Goal: Task Accomplishment & Management: Use online tool/utility

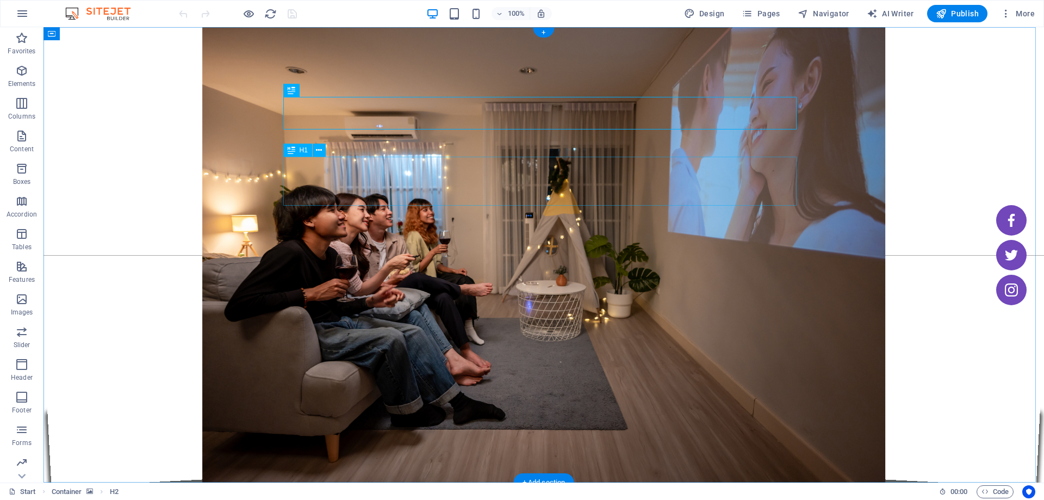
click at [322, 151] on button at bounding box center [319, 150] width 13 height 13
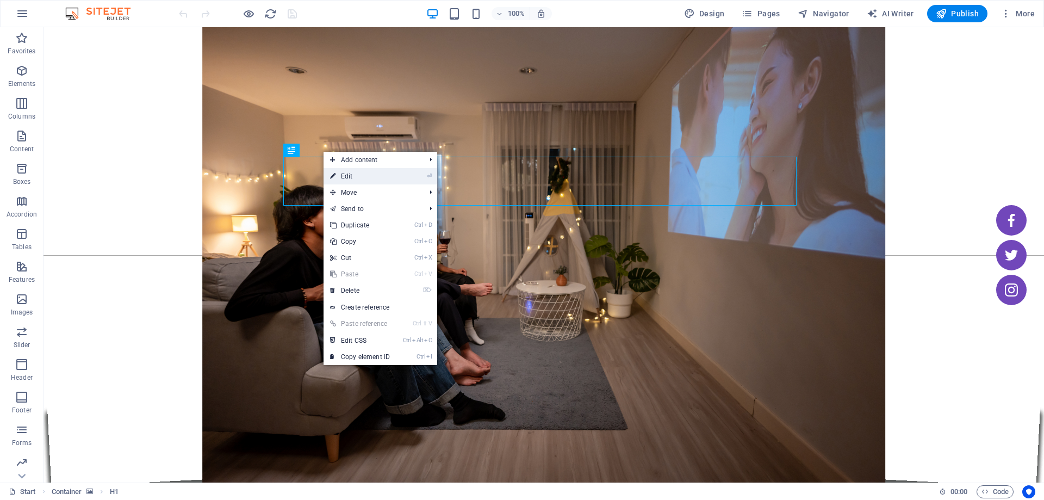
click at [365, 178] on link "⏎ Edit" at bounding box center [360, 176] width 73 height 16
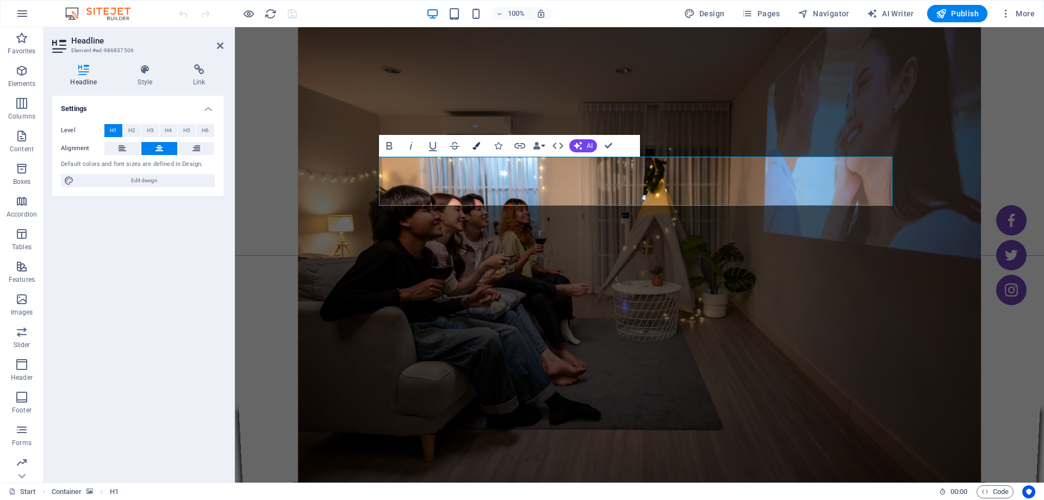
click at [473, 145] on icon "button" at bounding box center [477, 146] width 8 height 8
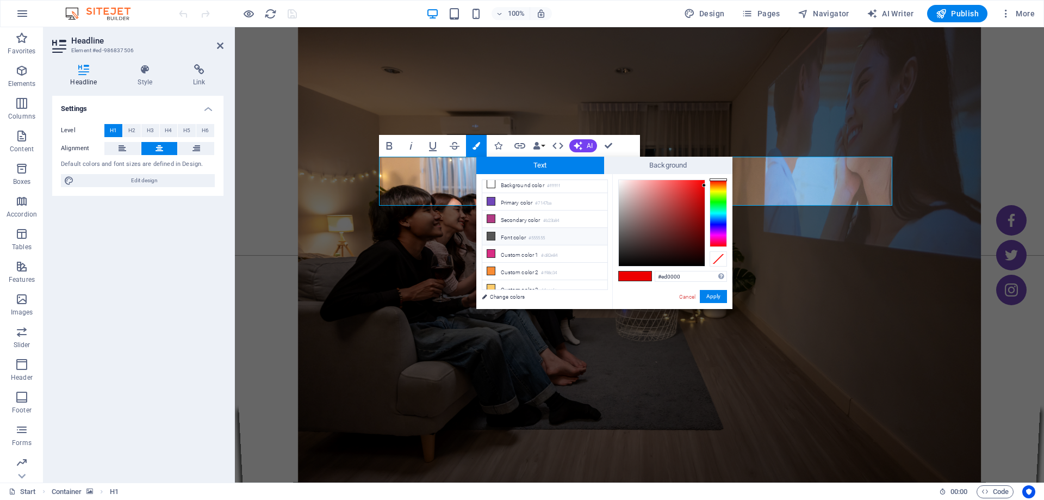
scroll to position [9, 0]
click at [525, 218] on li "Secondary color #b23b84" at bounding box center [544, 214] width 125 height 17
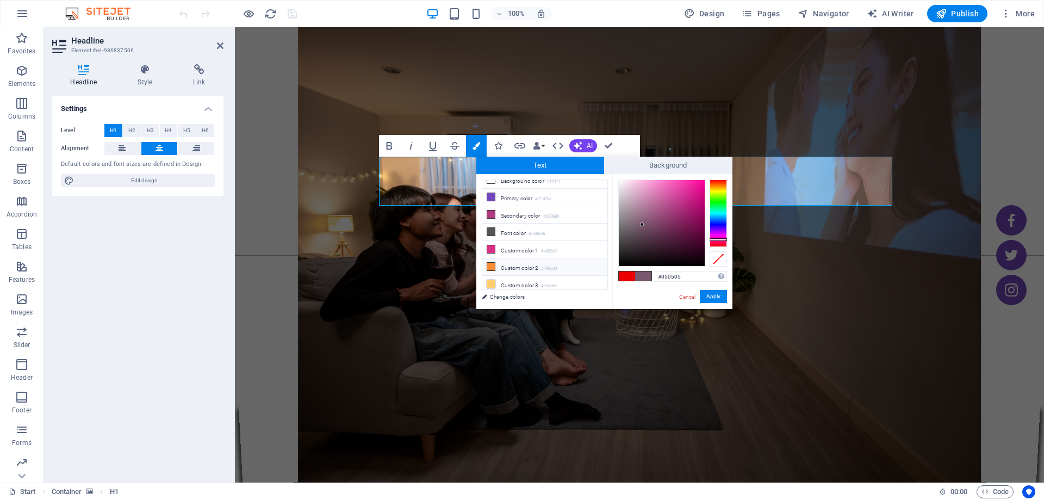
type input "#000000"
drag, startPoint x: 674, startPoint y: 203, endPoint x: 584, endPoint y: 294, distance: 128.4
click at [584, 294] on div "less Background color #ffffff Primary color #7147ba Secondary color #b23b84 Fon…" at bounding box center [604, 241] width 256 height 135
click at [720, 291] on button "Apply" at bounding box center [713, 296] width 27 height 13
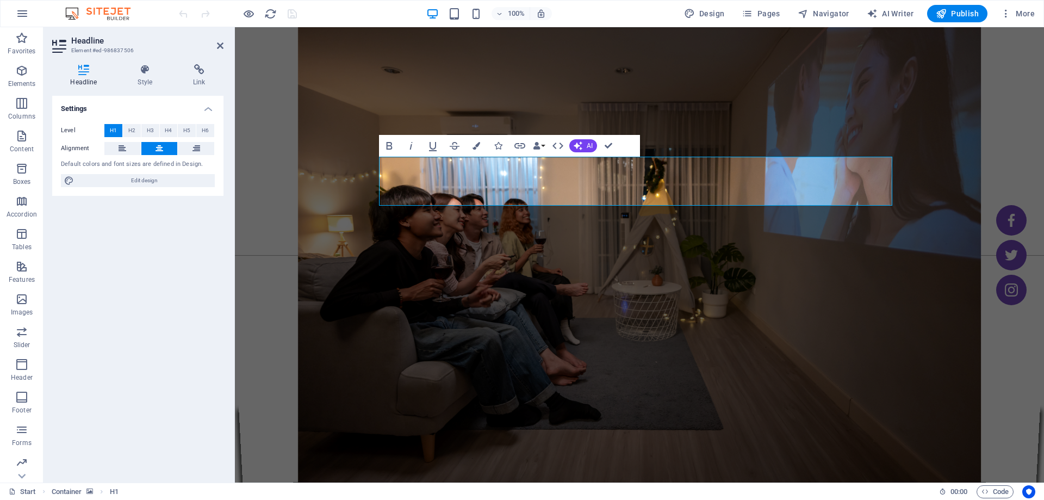
click at [873, 133] on div "H2 Container Spacer H1 Bold Italic Underline Strikethrough Colors Icons Link Da…" at bounding box center [639, 254] width 809 height 455
click at [908, 80] on figure at bounding box center [639, 254] width 809 height 455
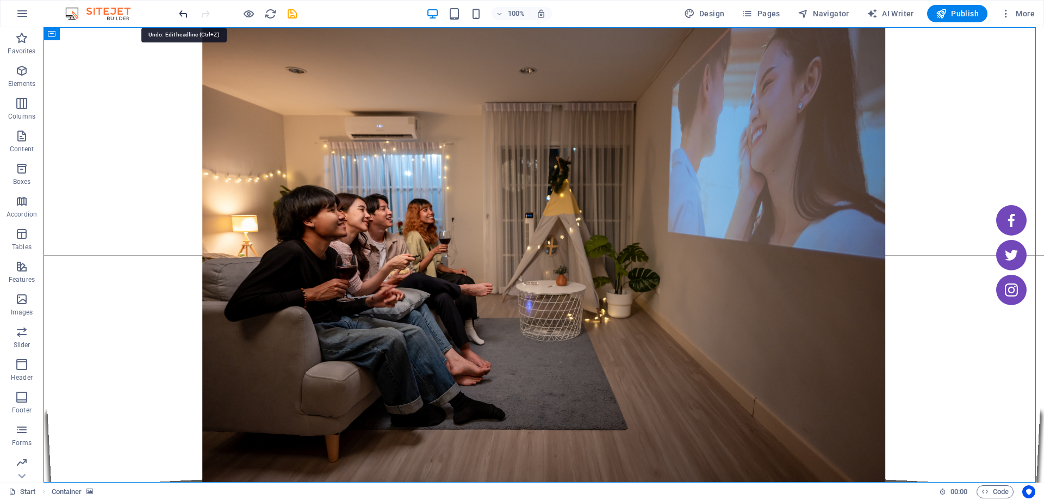
click at [182, 11] on icon "undo" at bounding box center [183, 14] width 13 height 13
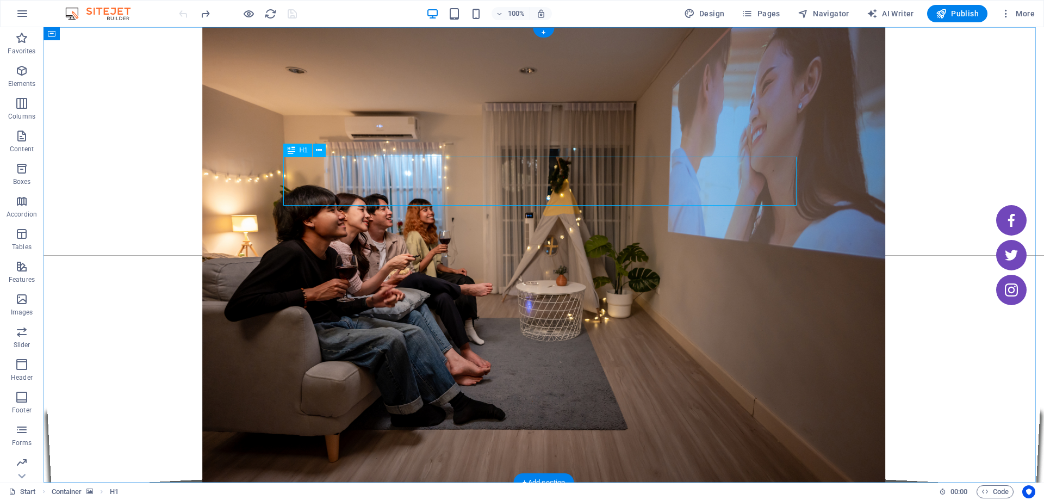
click at [320, 155] on icon at bounding box center [319, 150] width 6 height 11
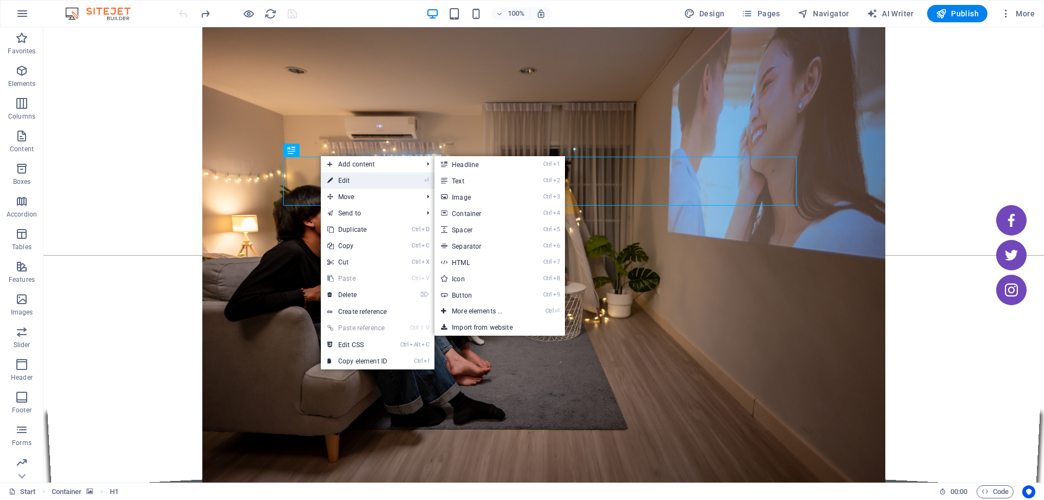
click at [407, 183] on li "⏎ Edit" at bounding box center [378, 180] width 114 height 16
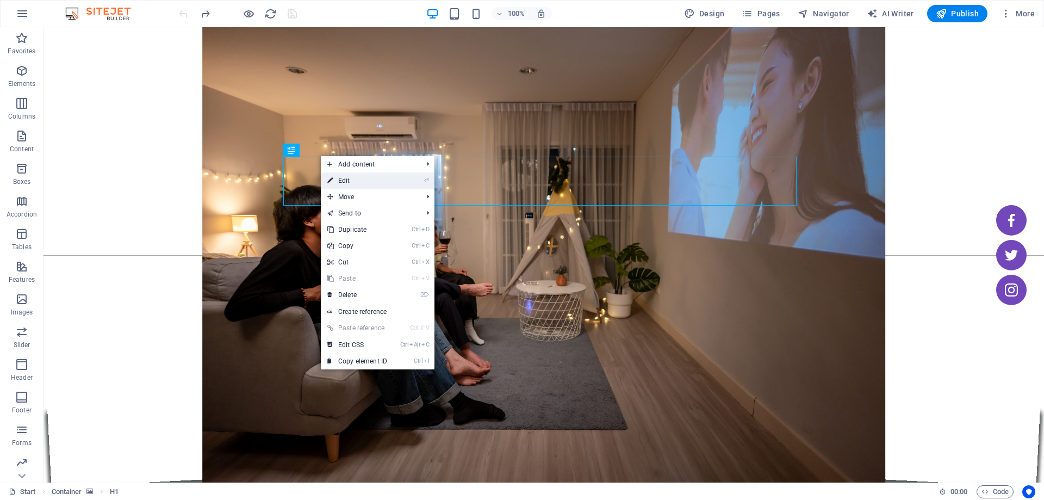
click at [343, 185] on link "⏎ Edit" at bounding box center [357, 180] width 73 height 16
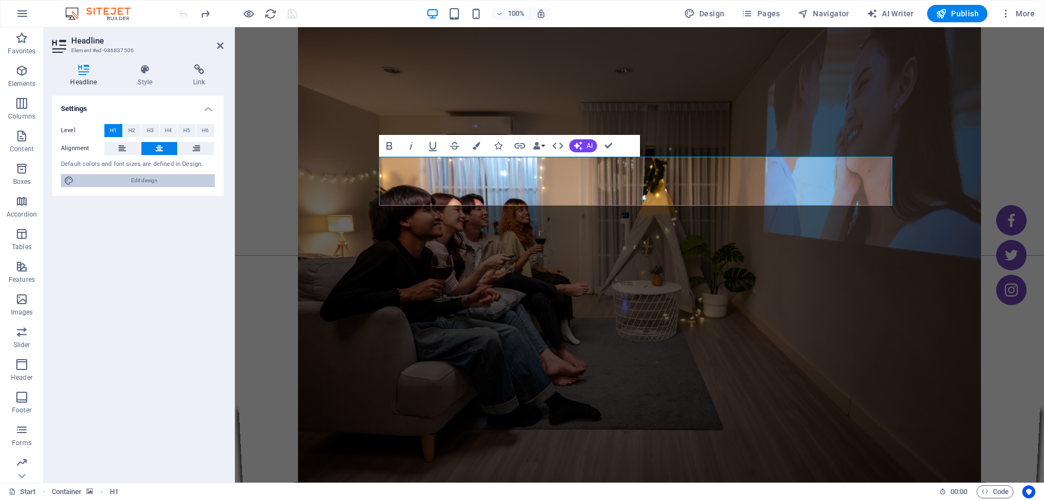
click at [157, 184] on span "Edit design" at bounding box center [144, 180] width 134 height 13
select select "rem"
select select "300"
select select "px"
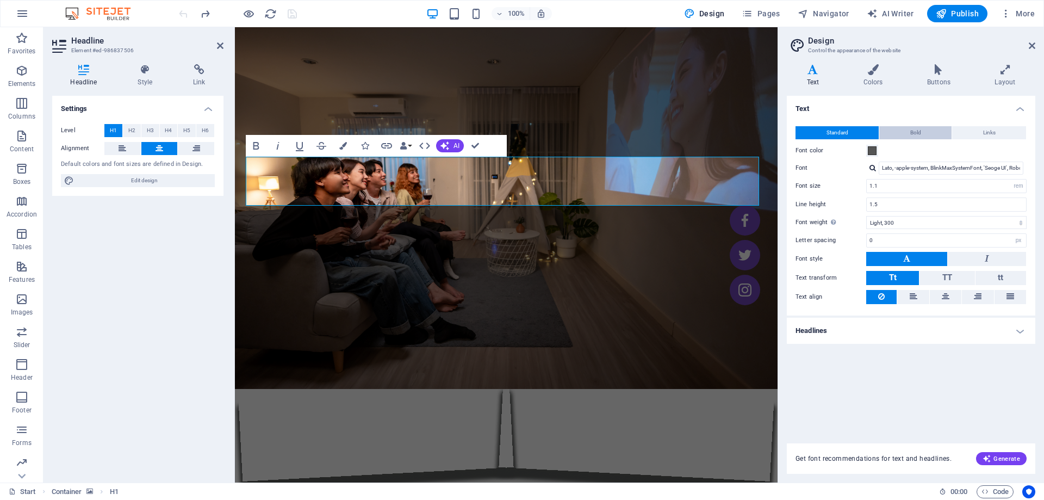
click at [936, 131] on button "Bold" at bounding box center [915, 132] width 72 height 13
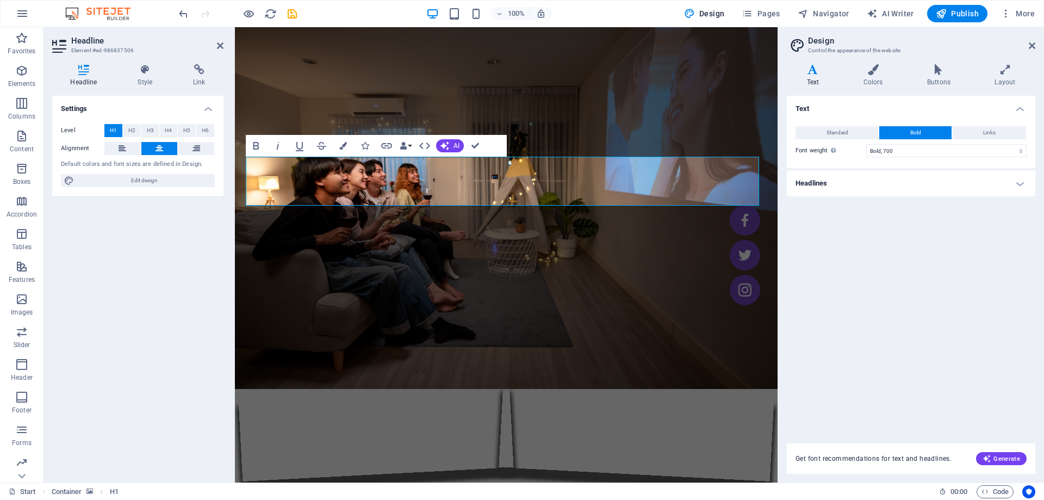
click at [957, 187] on h4 "Headlines" at bounding box center [911, 183] width 249 height 26
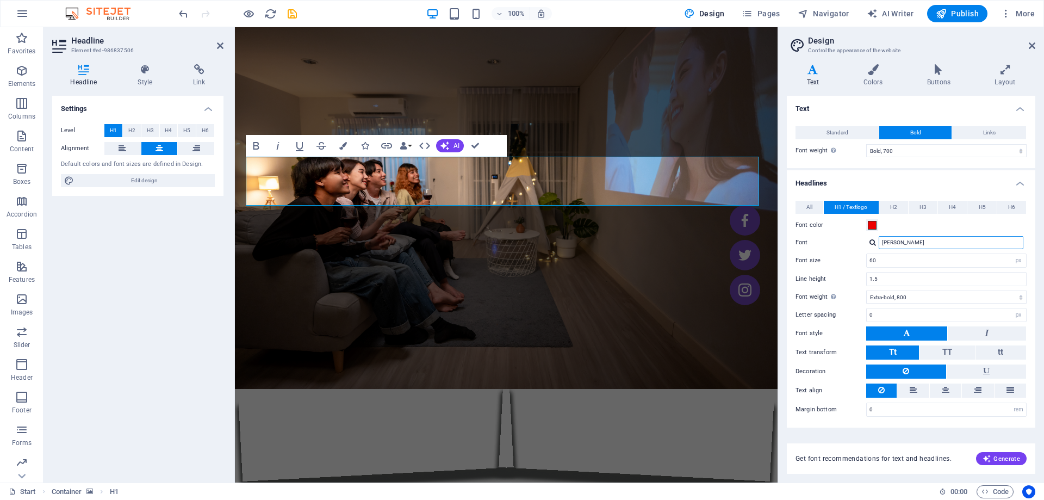
click at [911, 244] on input "[PERSON_NAME]" at bounding box center [951, 242] width 145 height 13
click at [875, 244] on div at bounding box center [873, 242] width 7 height 7
click at [873, 243] on div at bounding box center [873, 242] width 7 height 7
click at [872, 239] on div at bounding box center [873, 242] width 7 height 7
click at [904, 240] on input "[PERSON_NAME]" at bounding box center [951, 242] width 145 height 13
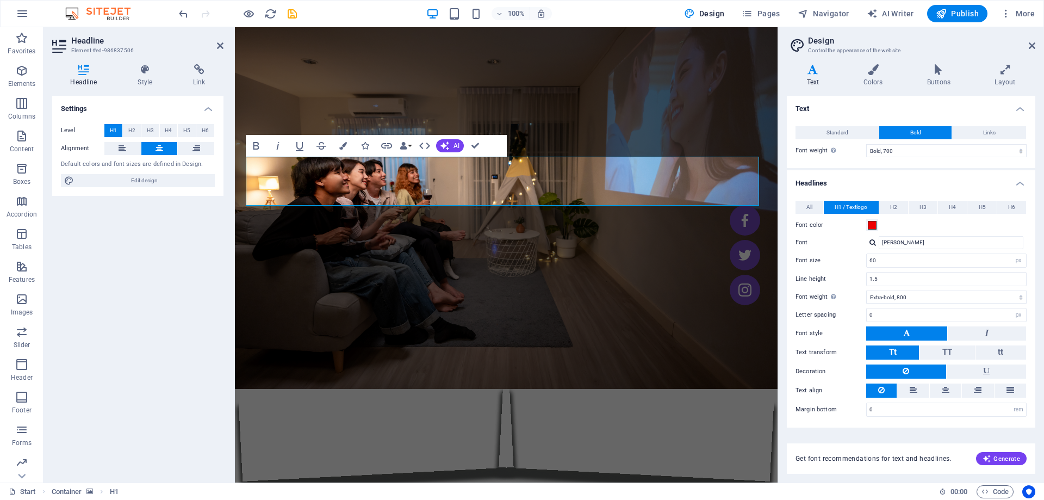
click at [871, 244] on div at bounding box center [873, 242] width 7 height 7
click at [907, 312] on div "Manage fonts →" at bounding box center [954, 313] width 144 height 14
select select "popularity"
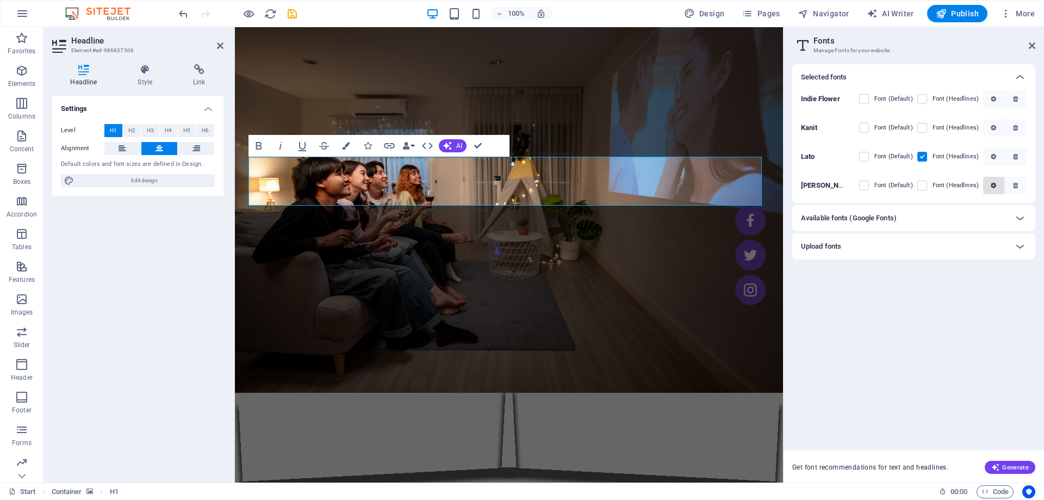
click at [989, 184] on span "button" at bounding box center [994, 185] width 13 height 7
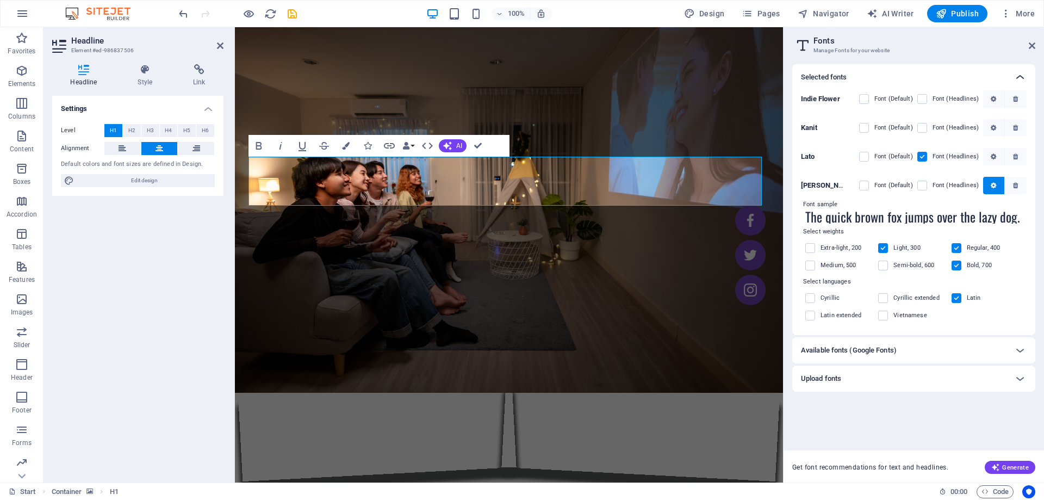
click at [1023, 78] on icon at bounding box center [1020, 77] width 13 height 13
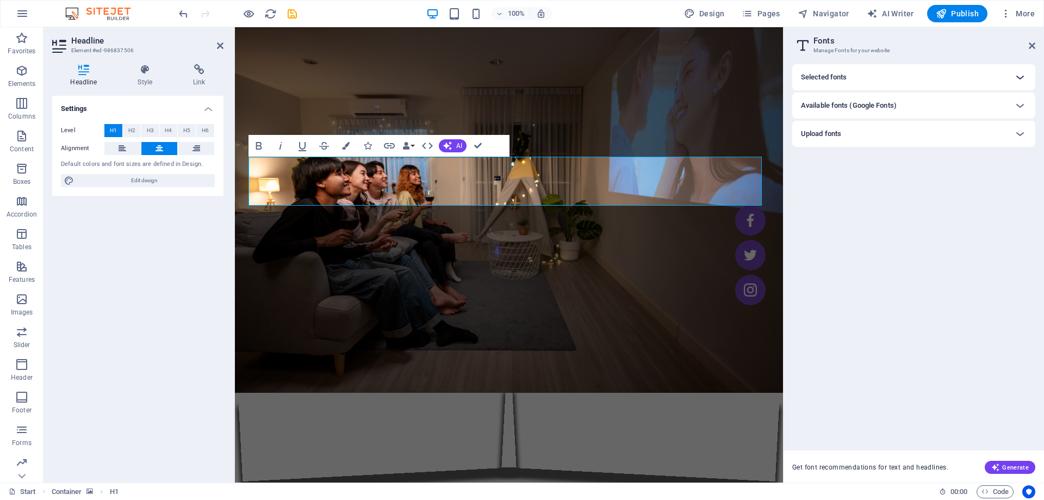
click at [1016, 76] on icon at bounding box center [1020, 77] width 13 height 13
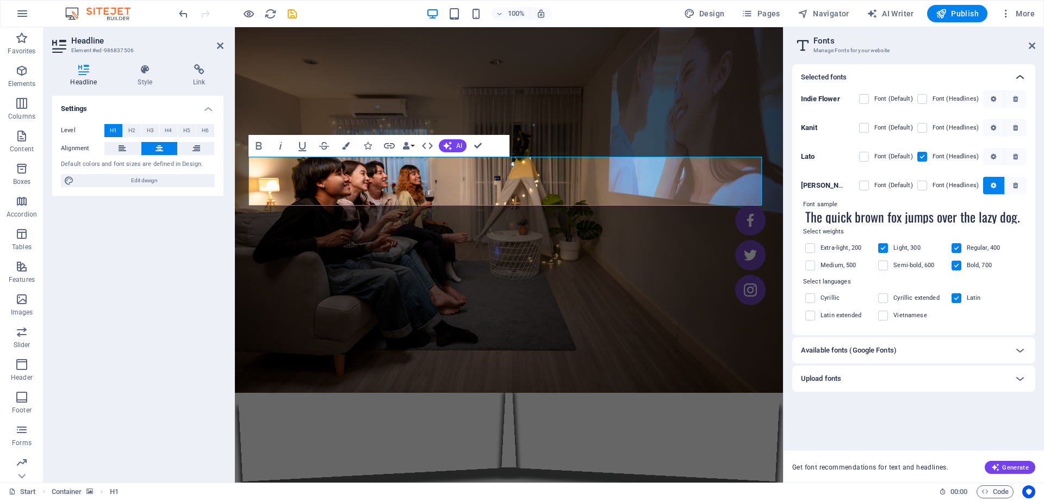
click at [1016, 76] on icon at bounding box center [1020, 77] width 13 height 13
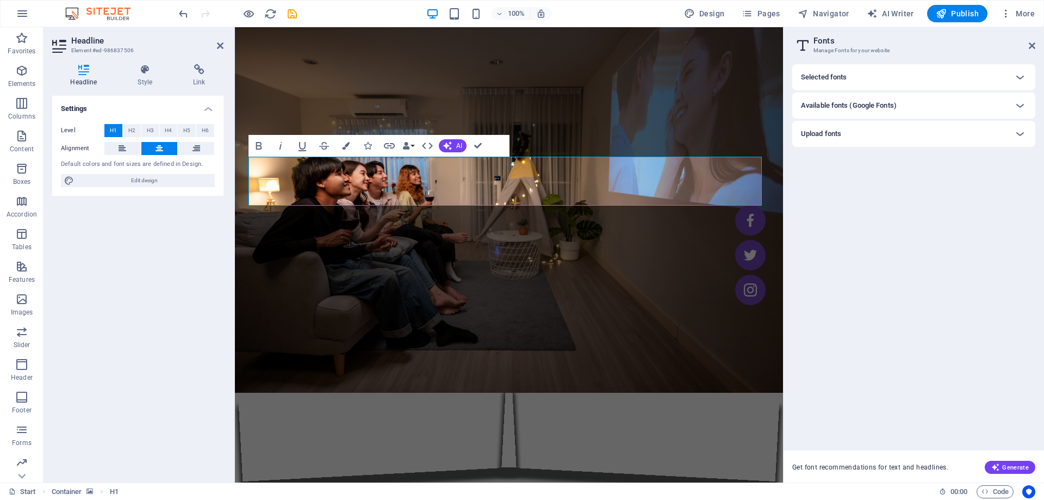
drag, startPoint x: 146, startPoint y: 179, endPoint x: 122, endPoint y: 257, distance: 81.9
click at [122, 257] on div "Settings Level H1 H2 H3 H4 H5 H6 Alignment Default colors and font sizes are de…" at bounding box center [137, 285] width 171 height 378
click at [139, 71] on icon at bounding box center [145, 69] width 51 height 11
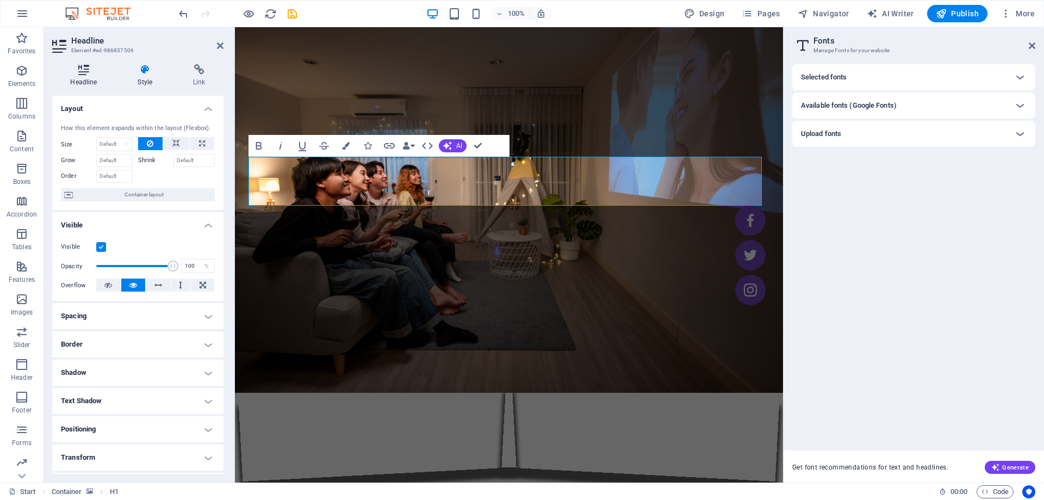
click at [86, 72] on icon at bounding box center [83, 69] width 63 height 11
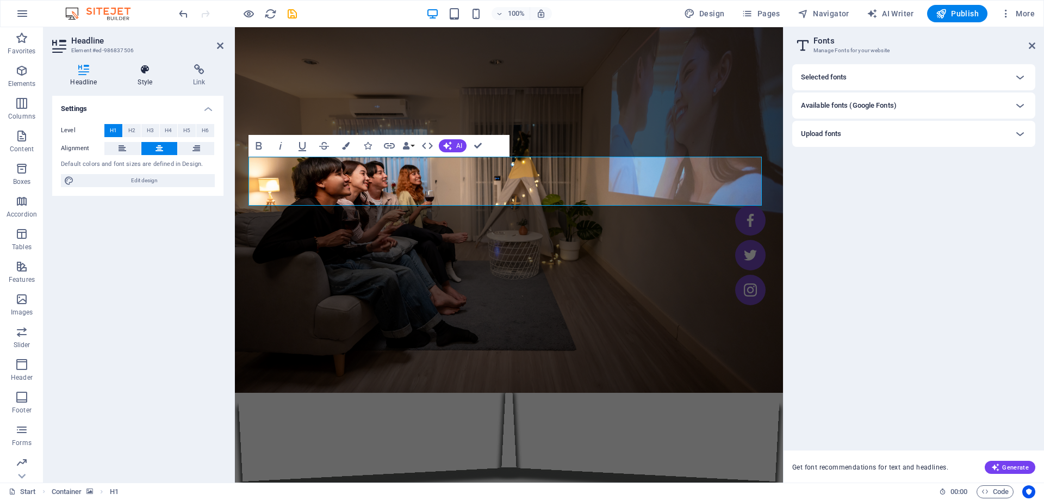
click at [147, 74] on icon at bounding box center [145, 69] width 51 height 11
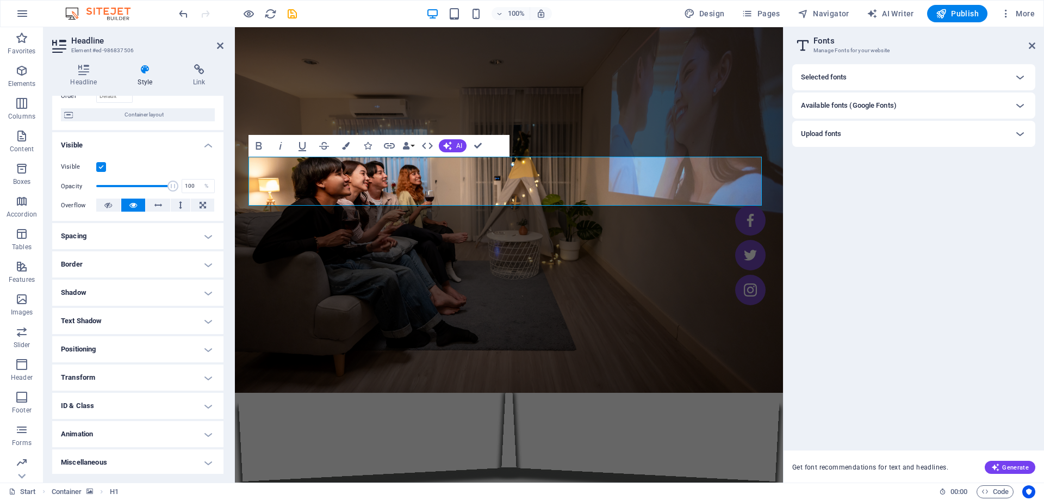
scroll to position [82, 0]
click at [205, 322] on h4 "Text Shadow" at bounding box center [137, 319] width 171 height 26
click at [206, 318] on h4 "Text Shadow" at bounding box center [137, 316] width 171 height 20
click at [203, 461] on h4 "Miscellaneous" at bounding box center [137, 461] width 171 height 26
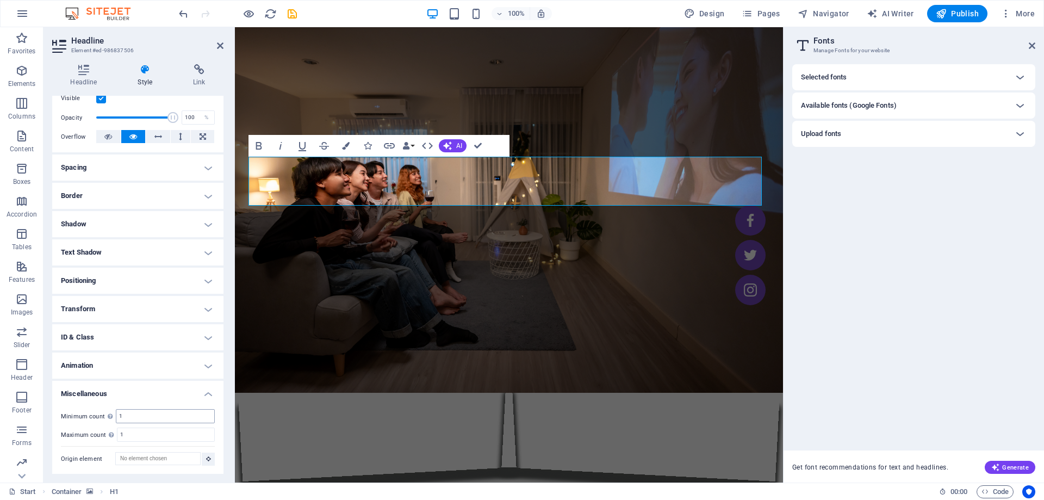
scroll to position [149, 0]
click at [210, 391] on h4 "Miscellaneous" at bounding box center [137, 390] width 171 height 20
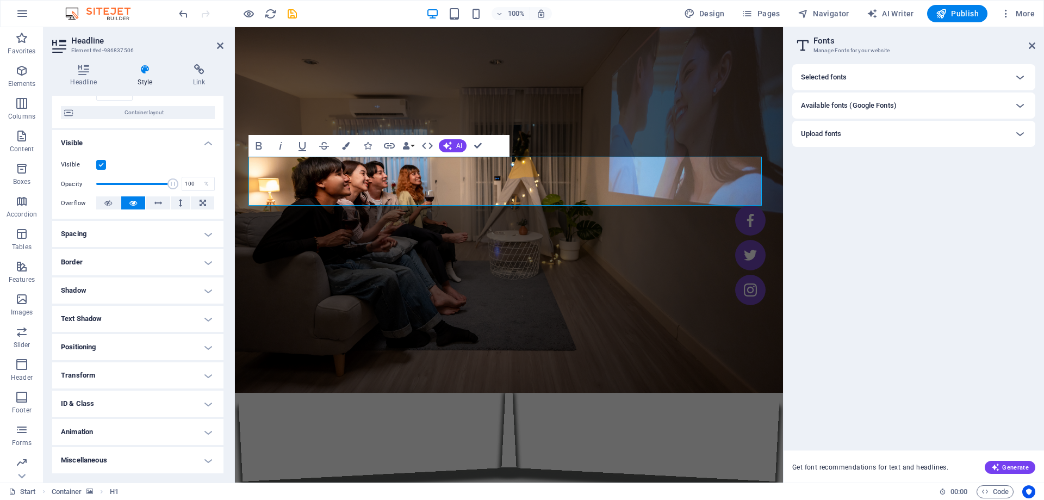
scroll to position [82, 0]
click at [201, 314] on h4 "Text Shadow" at bounding box center [137, 319] width 171 height 26
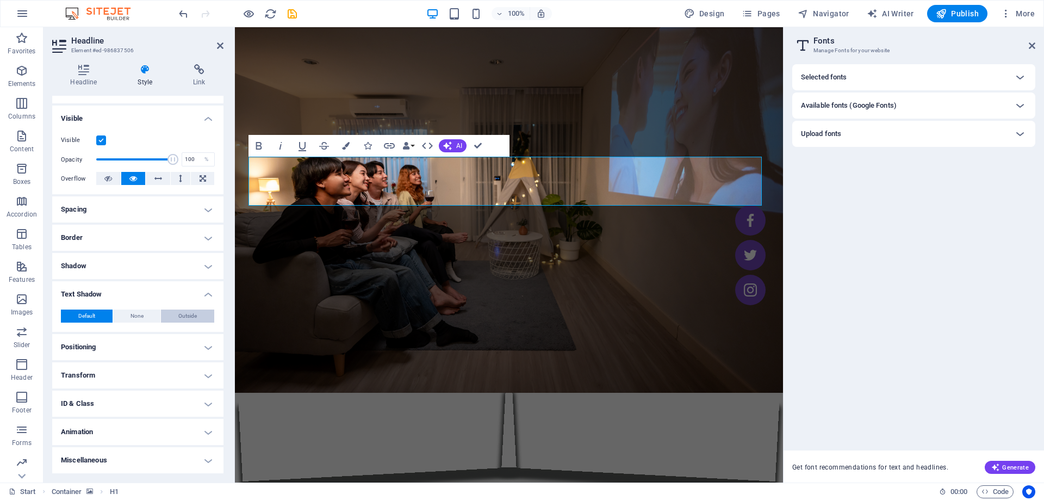
click at [185, 315] on span "Outside" at bounding box center [187, 315] width 18 height 13
type input "2"
type input "4"
click at [91, 337] on label "Color" at bounding box center [78, 333] width 35 height 13
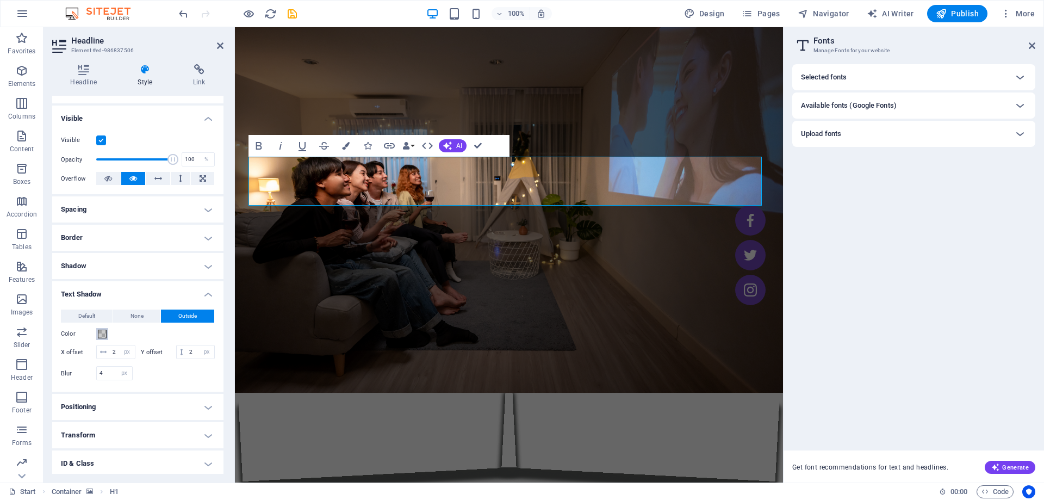
click at [96, 337] on button "Color" at bounding box center [102, 334] width 12 height 12
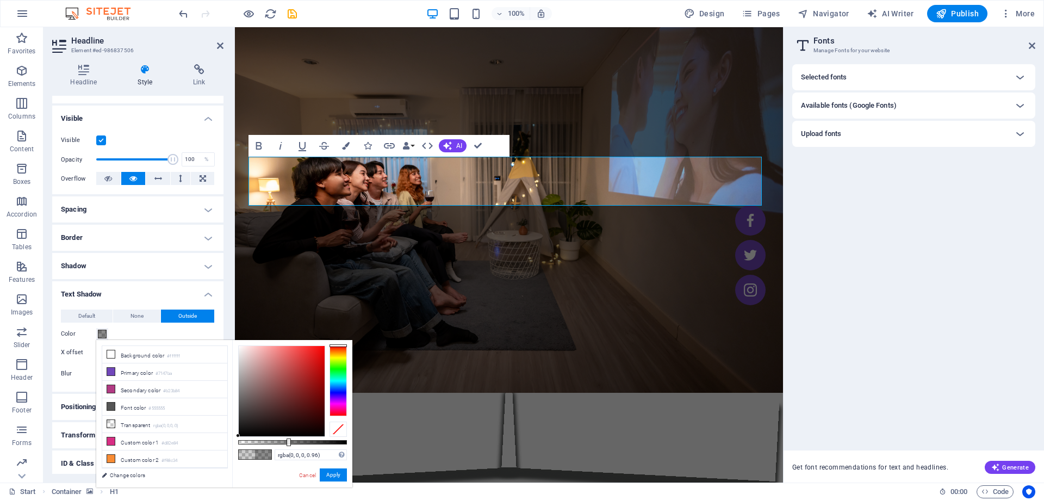
type input "#000000"
drag, startPoint x: 261, startPoint y: 441, endPoint x: 122, endPoint y: 423, distance: 140.4
click at [363, 438] on body "[DOMAIN_NAME] Start Favorites Elements Columns Content Boxes Accordion Tables F…" at bounding box center [522, 250] width 1044 height 500
drag, startPoint x: 332, startPoint y: 475, endPoint x: 97, endPoint y: 448, distance: 237.0
click at [332, 475] on button "Apply" at bounding box center [333, 474] width 27 height 13
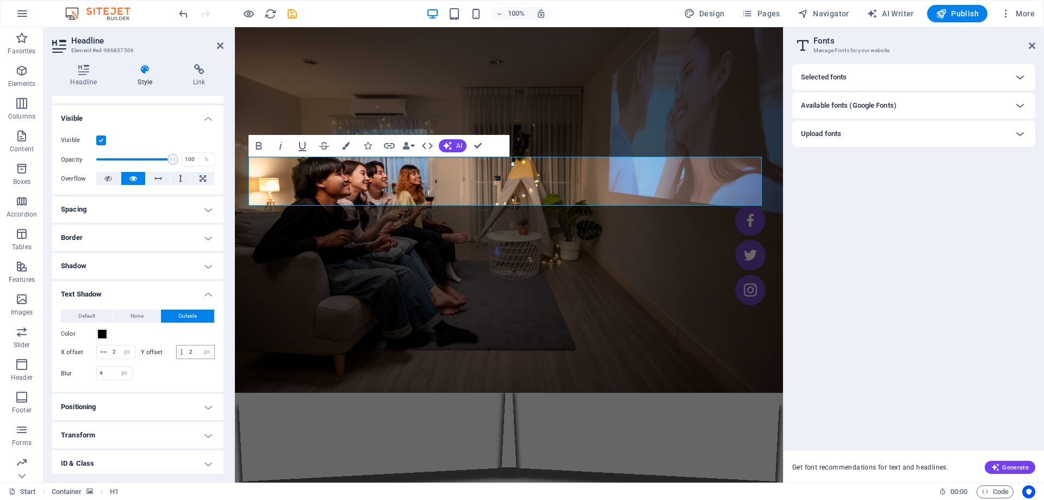
scroll to position [180, 0]
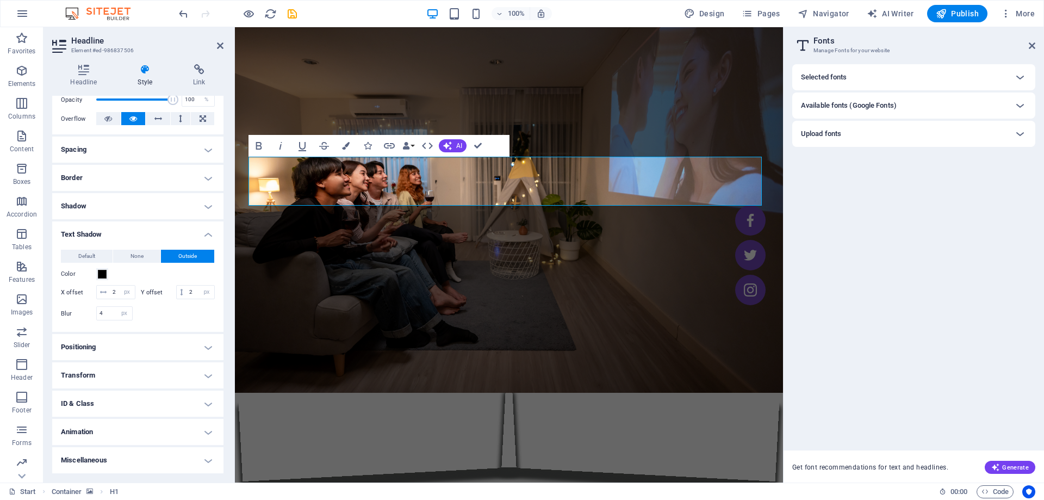
click at [673, 230] on figure at bounding box center [509, 254] width 548 height 455
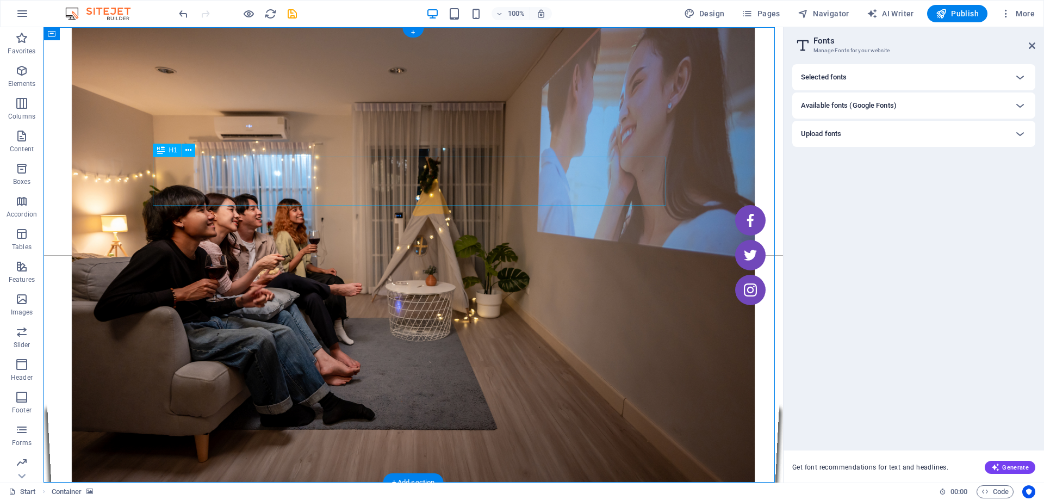
click at [188, 150] on icon at bounding box center [188, 150] width 6 height 11
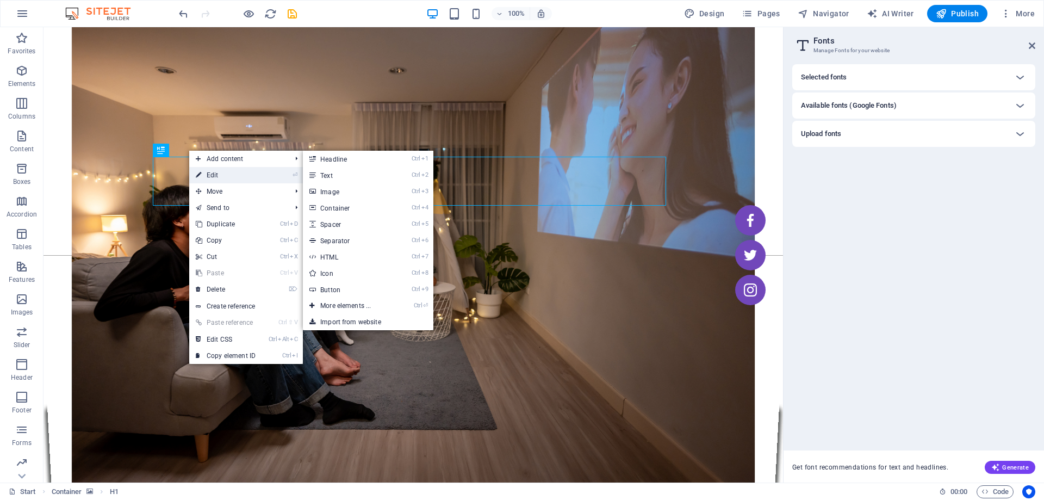
click at [206, 170] on link "⏎ Edit" at bounding box center [225, 175] width 73 height 16
select select "px"
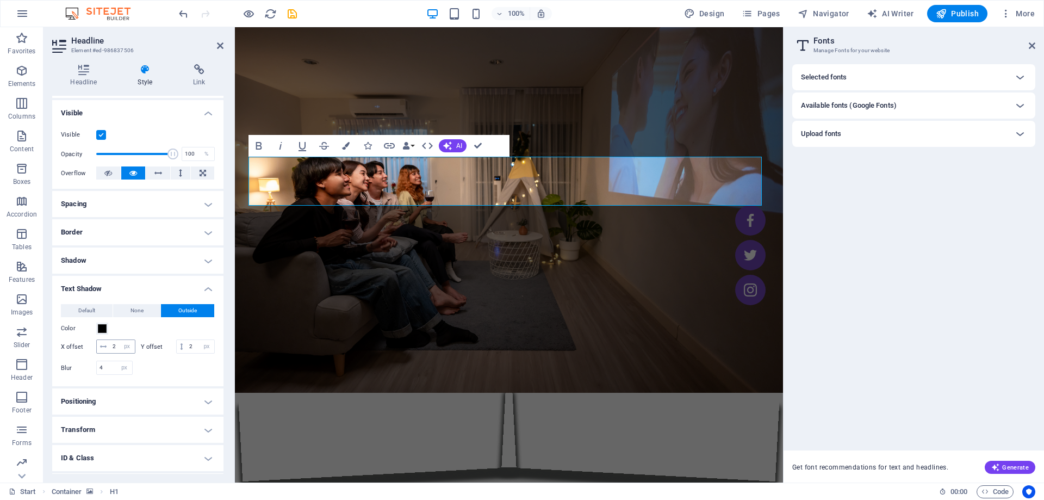
scroll to position [163, 0]
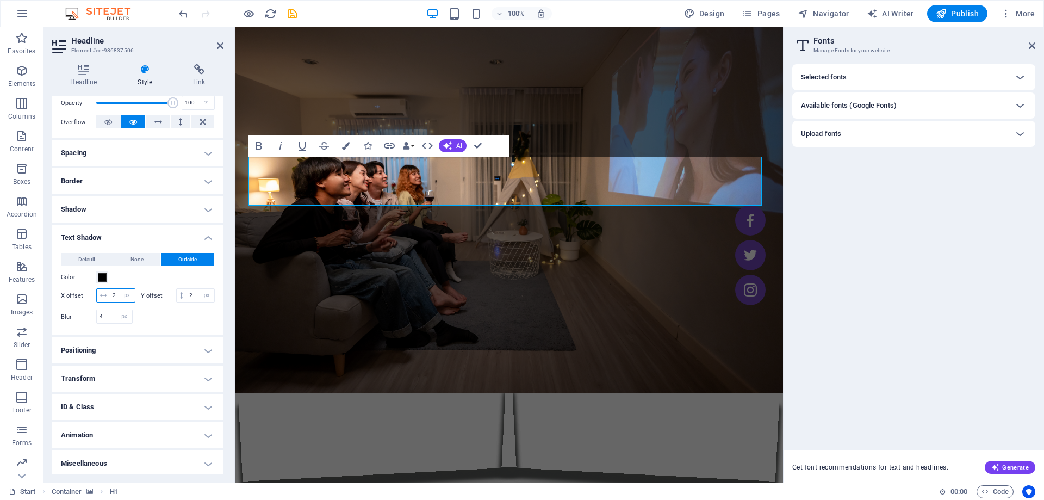
click at [114, 295] on input "2" at bounding box center [122, 295] width 25 height 13
type input "1"
click at [187, 302] on input "2" at bounding box center [201, 295] width 28 height 13
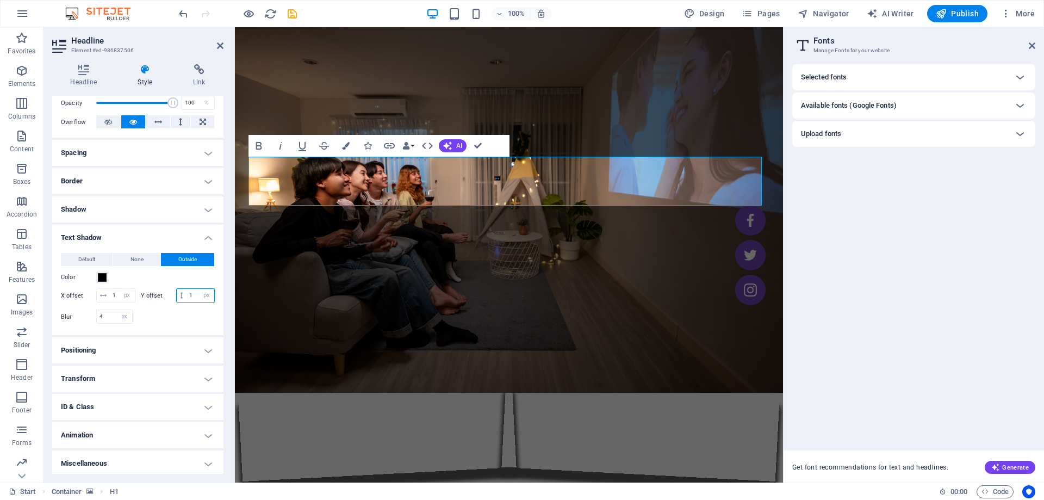
type input "1"
click at [133, 279] on div "Color" at bounding box center [138, 277] width 154 height 13
click at [103, 323] on input "4" at bounding box center [114, 316] width 35 height 13
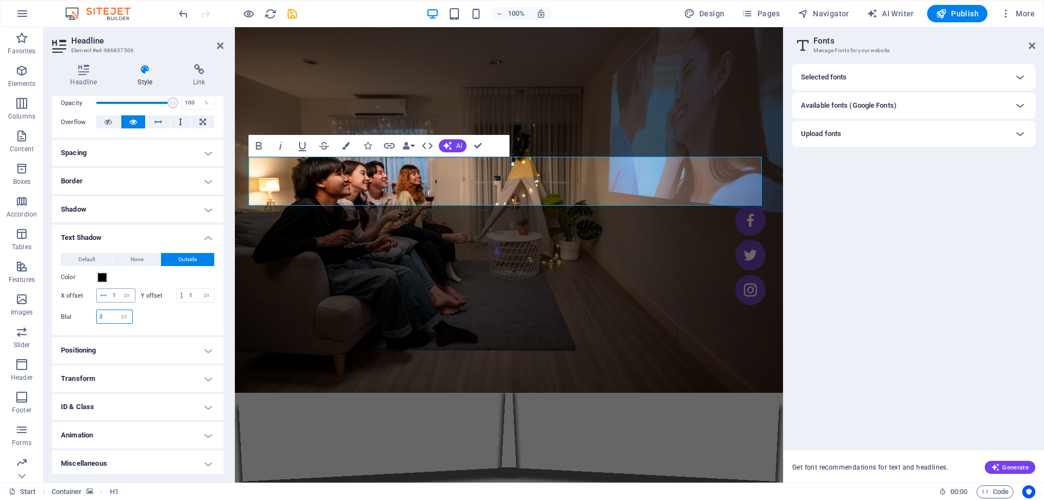
type input "2"
click at [115, 293] on input "1" at bounding box center [122, 295] width 25 height 13
type input "3"
click at [187, 302] on input "1" at bounding box center [201, 295] width 28 height 13
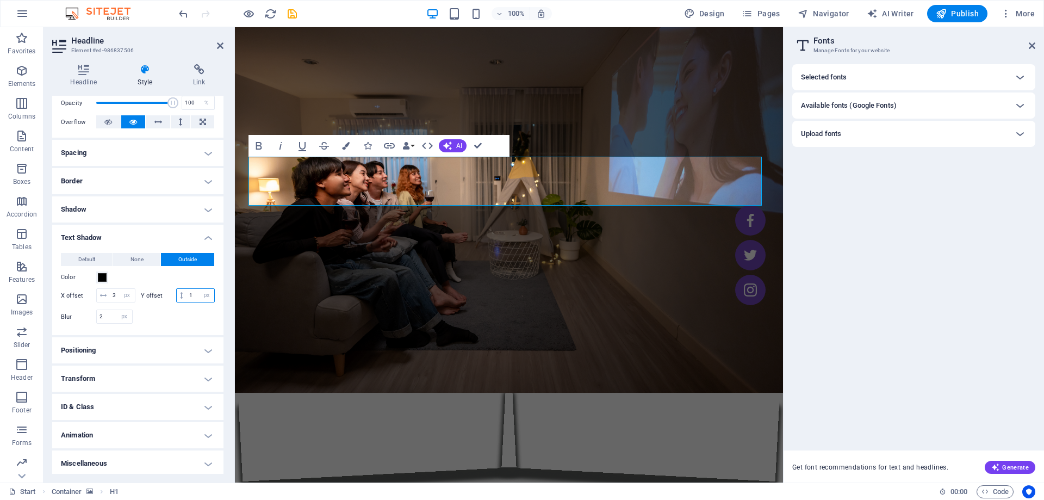
click at [187, 302] on input "1" at bounding box center [201, 295] width 28 height 13
type input "3"
click at [129, 284] on div "Default None Outside Color X offset 3 px rem vh vw Y offset 3 px rem vh vw Blur…" at bounding box center [138, 289] width 154 height 73
click at [130, 282] on div "Color" at bounding box center [138, 277] width 154 height 13
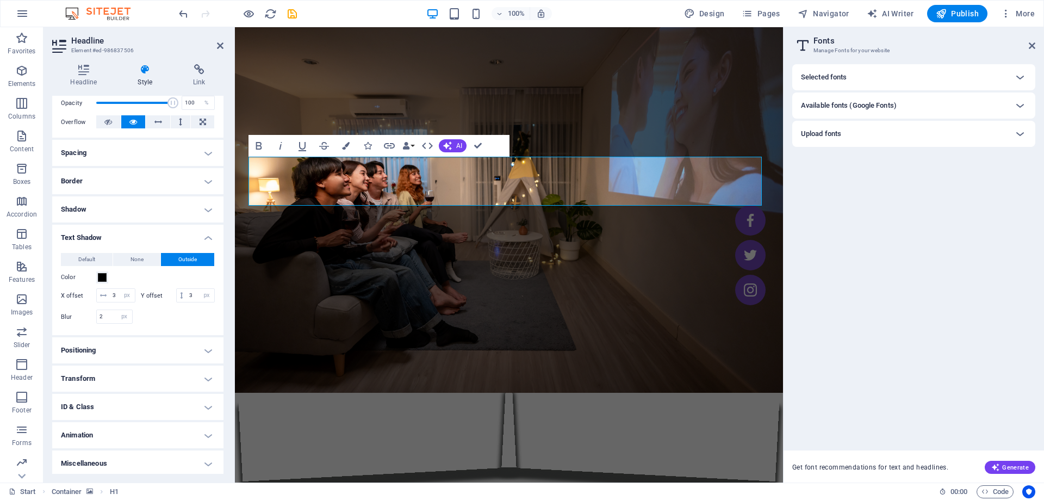
click at [264, 76] on figure at bounding box center [509, 254] width 548 height 455
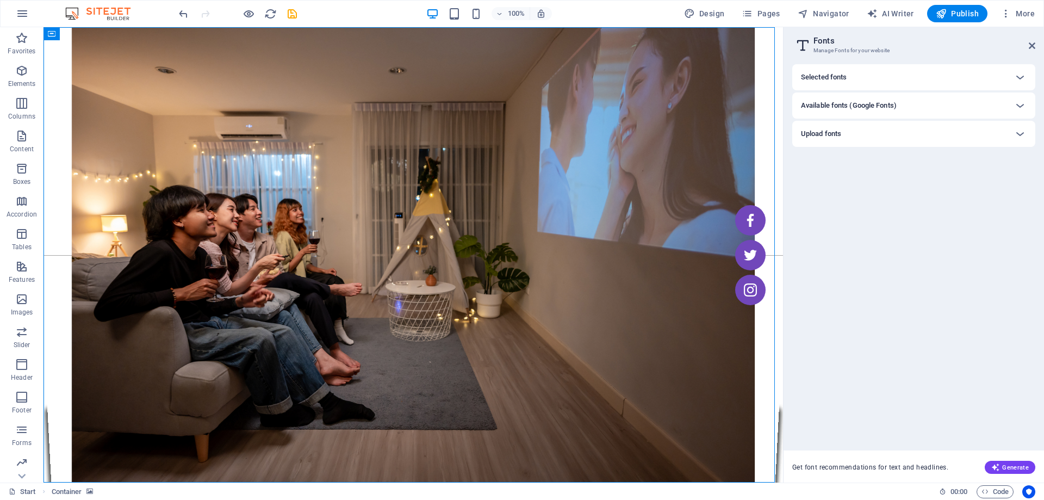
click at [303, 82] on figure at bounding box center [414, 254] width 740 height 455
drag, startPoint x: 195, startPoint y: 157, endPoint x: 150, endPoint y: 135, distance: 50.6
click at [195, 157] on div "H1" at bounding box center [177, 151] width 49 height 14
drag, startPoint x: 190, startPoint y: 151, endPoint x: 147, endPoint y: 131, distance: 47.9
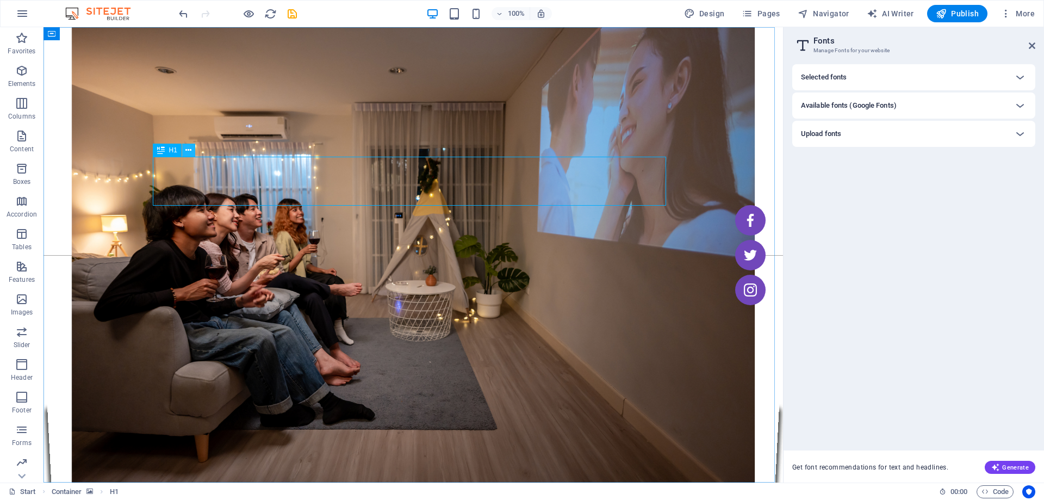
click at [190, 151] on icon at bounding box center [188, 150] width 6 height 11
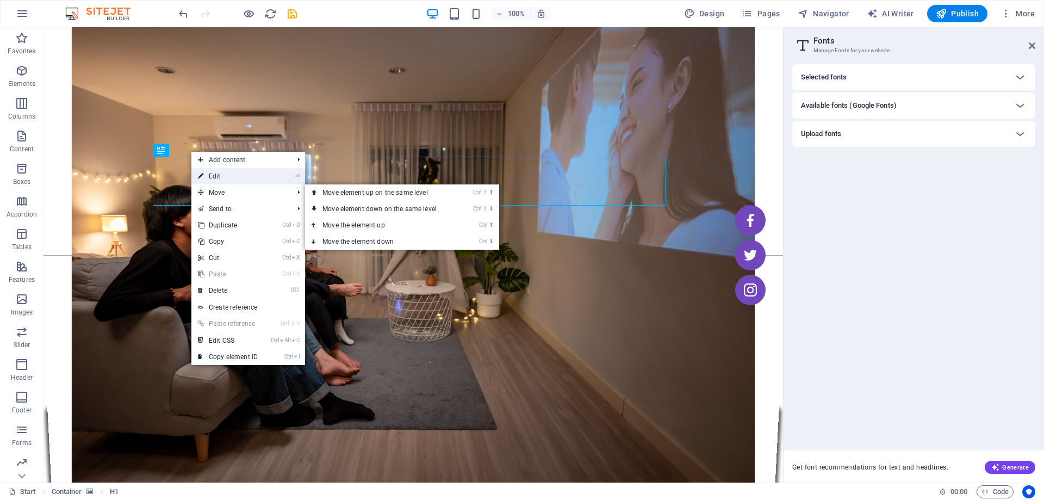
click at [232, 178] on link "⏎ Edit" at bounding box center [227, 176] width 73 height 16
select select "px"
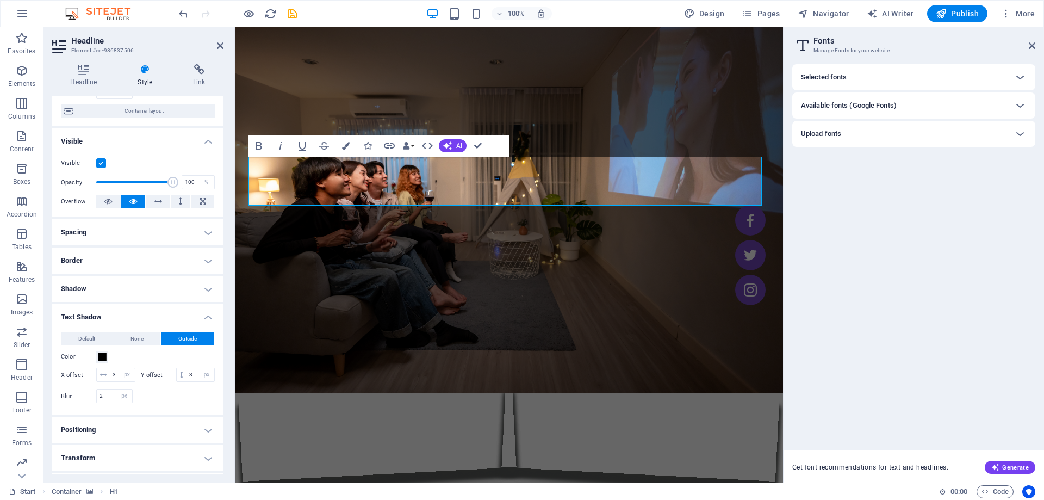
scroll to position [180, 0]
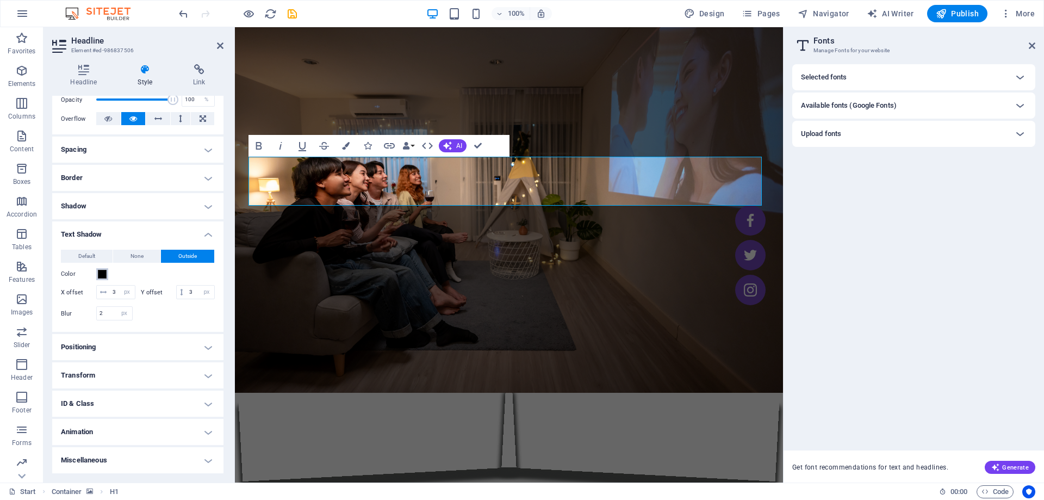
click at [101, 270] on span at bounding box center [102, 274] width 9 height 9
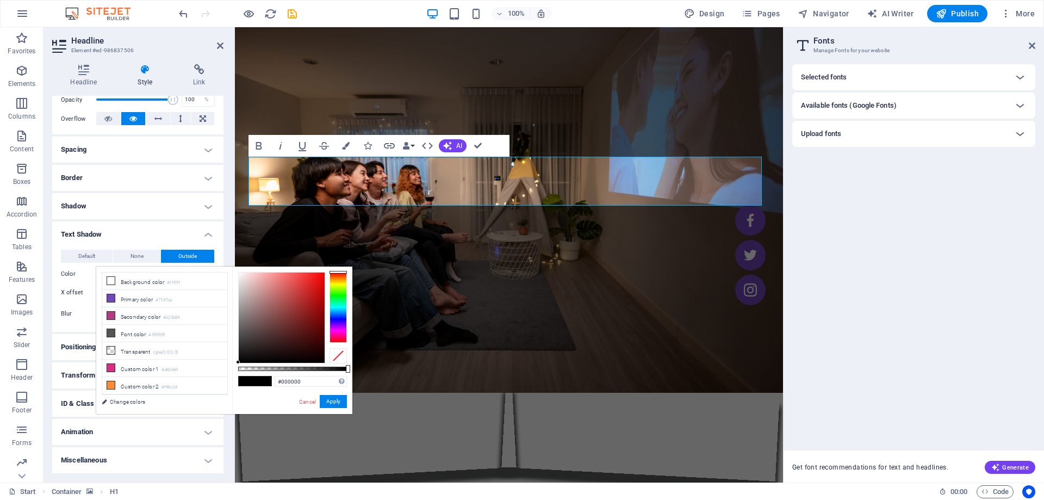
click at [235, 361] on div "#000000 Supported formats #0852ed rgb(8, 82, 237) rgba(8, 82, 237, 90%) hsv(221…" at bounding box center [292, 418] width 120 height 305
type input "#ffffff"
drag, startPoint x: 238, startPoint y: 362, endPoint x: 211, endPoint y: 258, distance: 107.4
click at [212, 249] on body "[DOMAIN_NAME] Start Favorites Elements Columns Content Boxes Accordion Tables F…" at bounding box center [522, 250] width 1044 height 500
drag, startPoint x: 327, startPoint y: 398, endPoint x: 95, endPoint y: 353, distance: 236.6
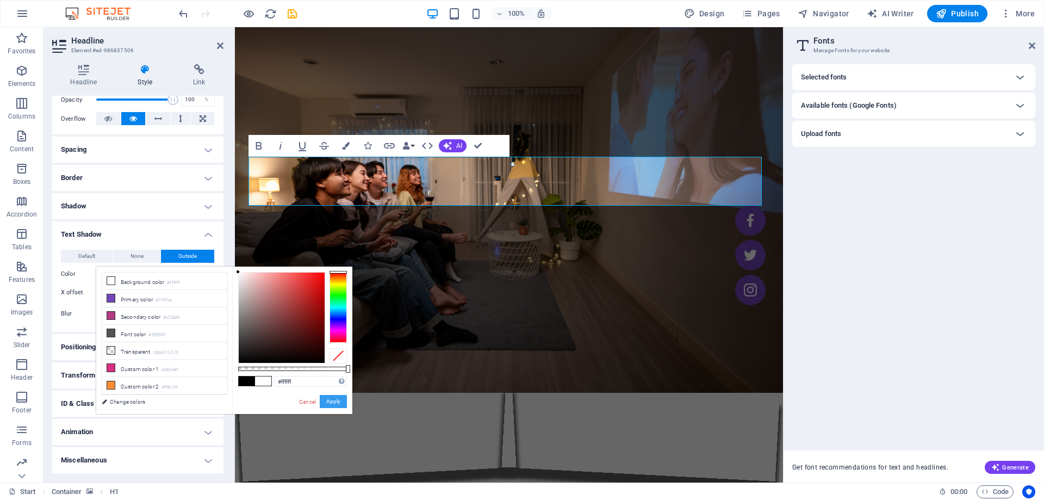
click at [327, 398] on button "Apply" at bounding box center [333, 401] width 27 height 13
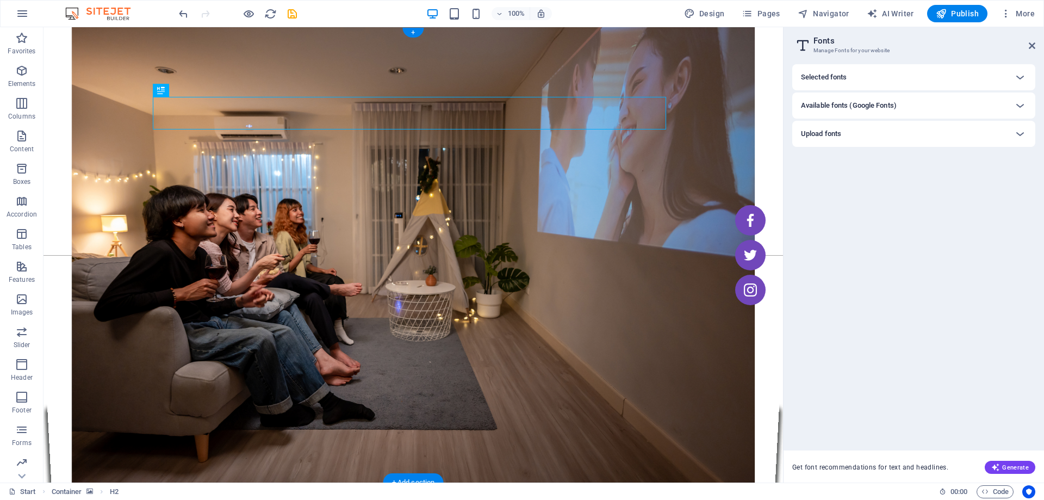
click at [717, 104] on figure at bounding box center [414, 254] width 740 height 455
select select "vh"
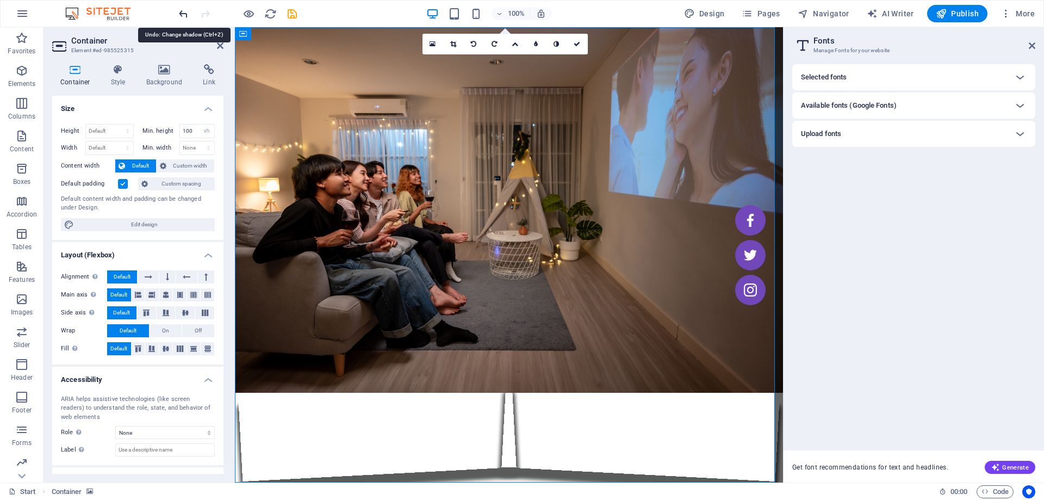
click at [184, 11] on icon "undo" at bounding box center [183, 14] width 13 height 13
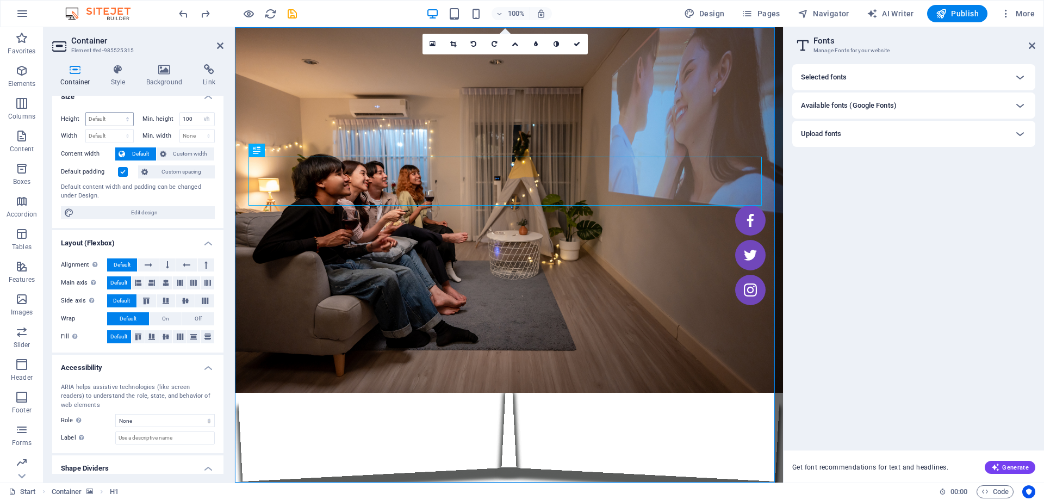
scroll to position [0, 0]
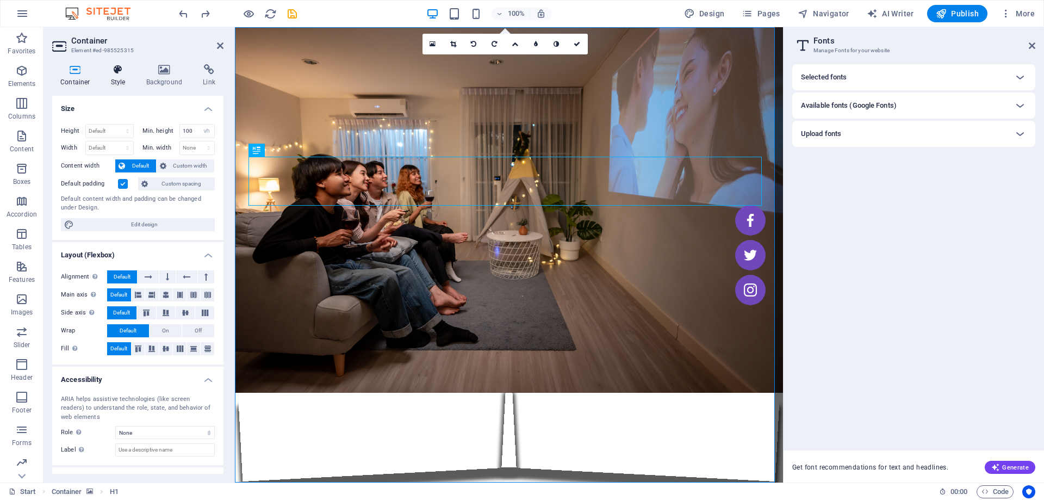
click at [116, 72] on icon at bounding box center [118, 69] width 31 height 11
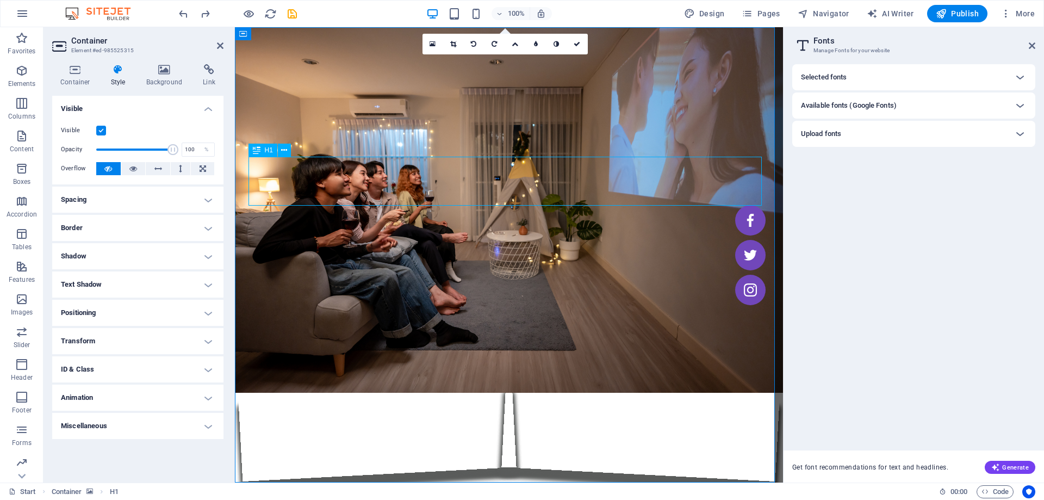
click at [110, 282] on h4 "Text Shadow" at bounding box center [137, 284] width 171 height 26
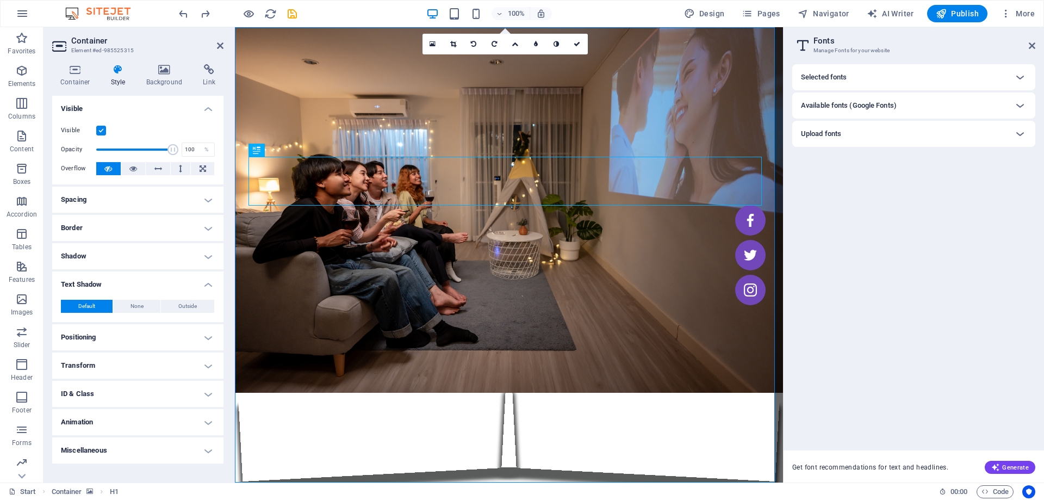
click at [94, 338] on h4 "Positioning" at bounding box center [137, 337] width 171 height 26
click at [94, 334] on h4 "Positioning" at bounding box center [137, 334] width 171 height 20
click at [120, 362] on h4 "Transform" at bounding box center [137, 365] width 171 height 26
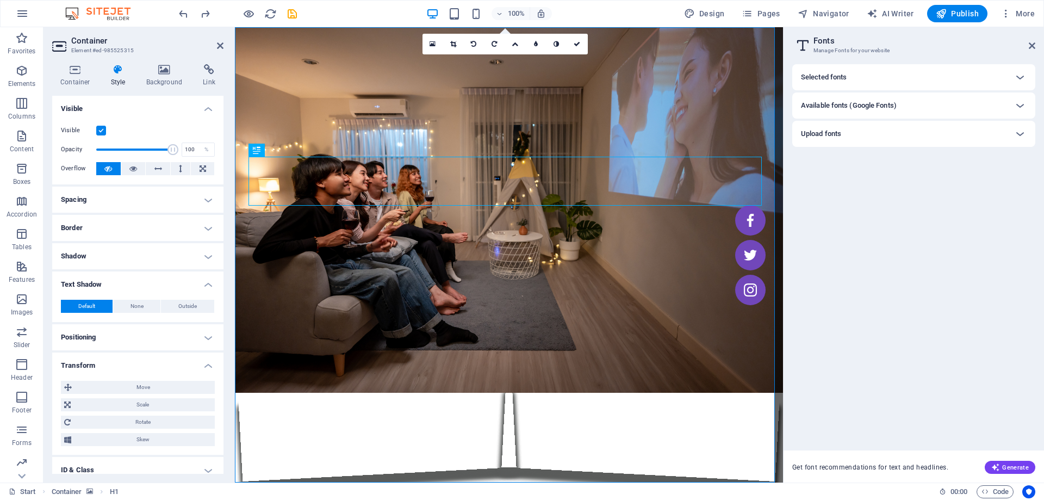
click at [114, 367] on h4 "Transform" at bounding box center [137, 362] width 171 height 20
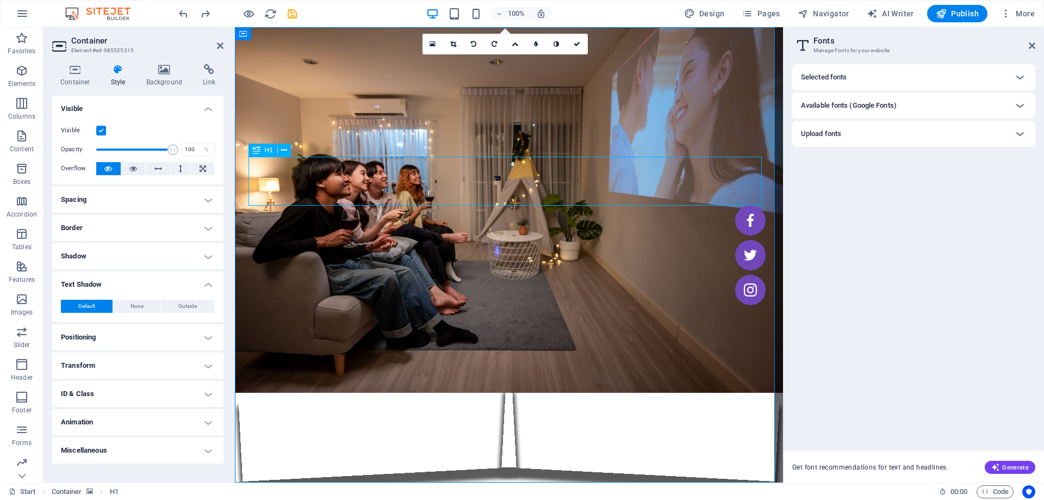
click at [287, 153] on icon at bounding box center [284, 150] width 6 height 11
click at [97, 280] on h4 "Text Shadow" at bounding box center [137, 281] width 171 height 20
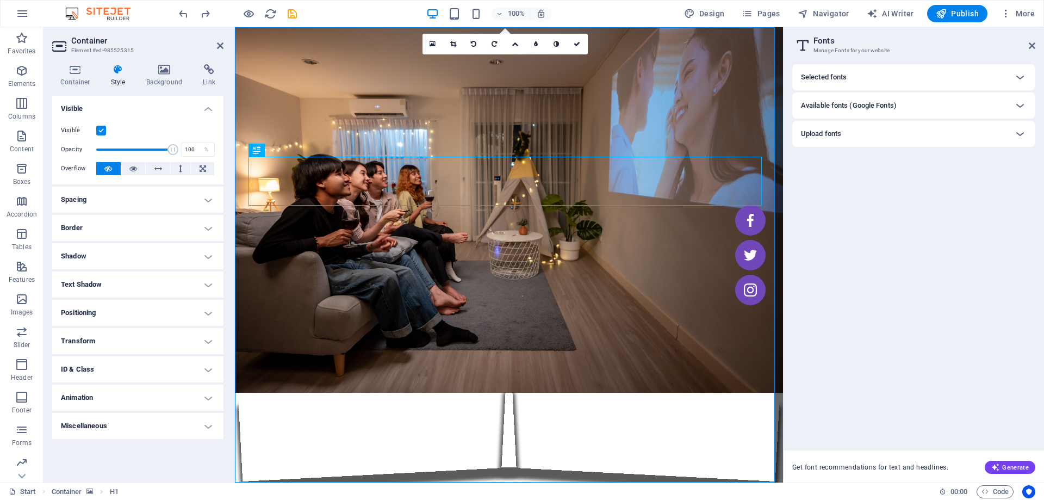
click at [97, 280] on h4 "Text Shadow" at bounding box center [137, 284] width 171 height 26
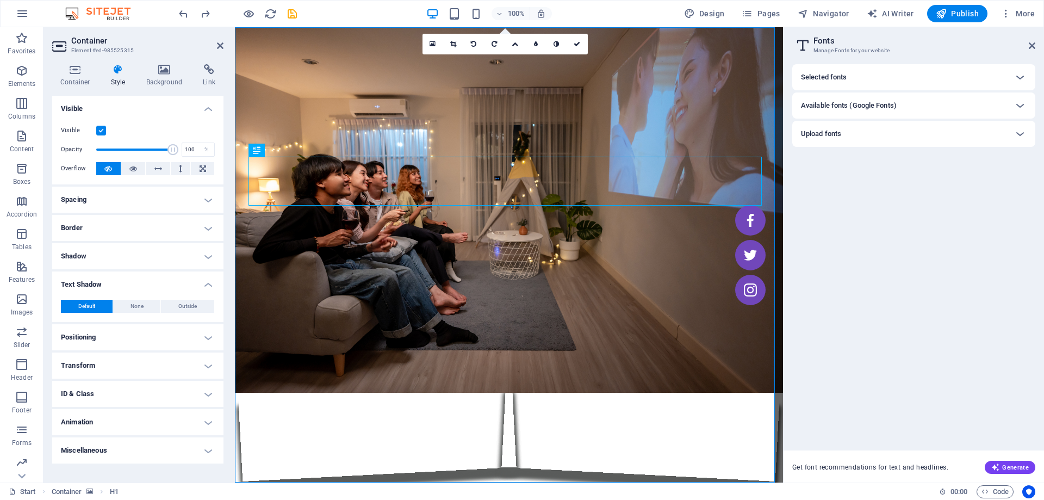
click at [200, 282] on h4 "Text Shadow" at bounding box center [137, 281] width 171 height 20
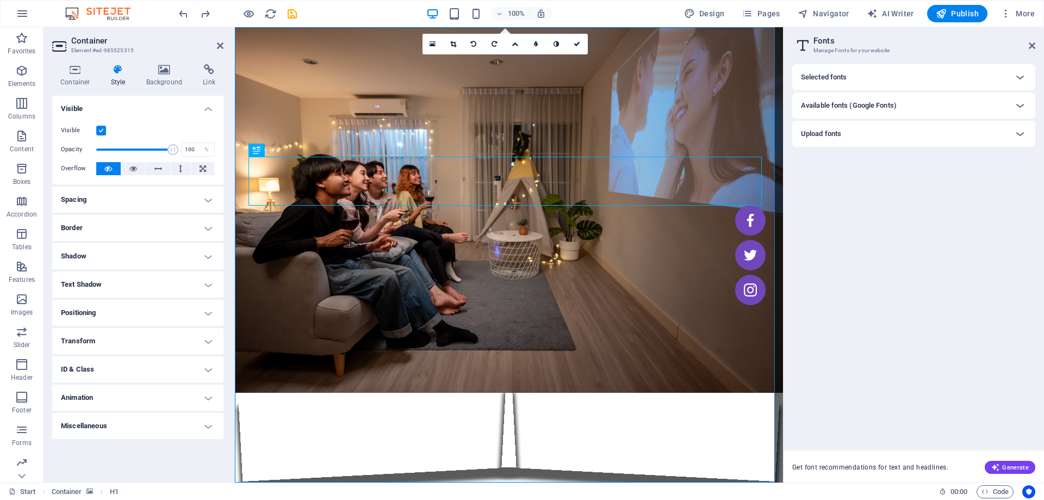
click at [208, 282] on h4 "Text Shadow" at bounding box center [137, 284] width 171 height 26
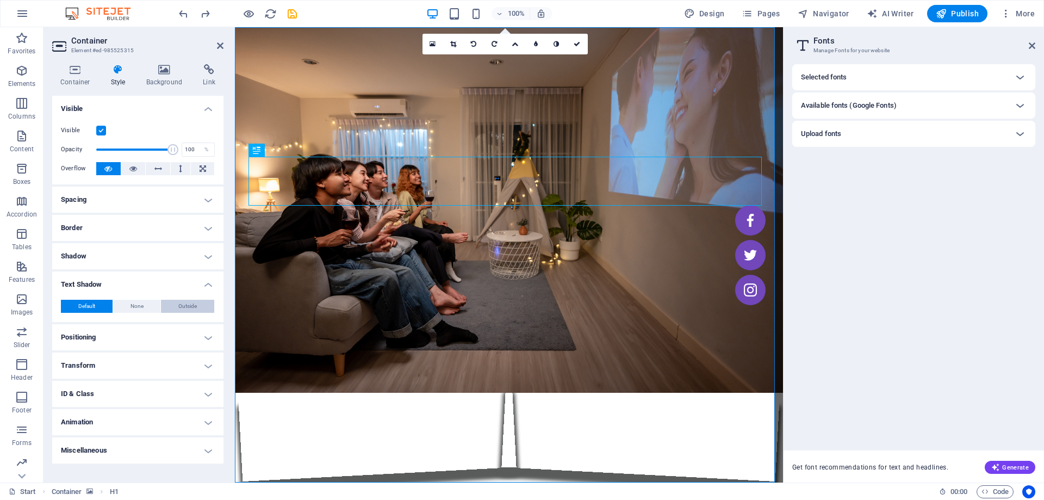
click at [177, 305] on button "Outside" at bounding box center [187, 306] width 53 height 13
type input "2"
type input "4"
click at [120, 342] on input "2" at bounding box center [122, 342] width 25 height 13
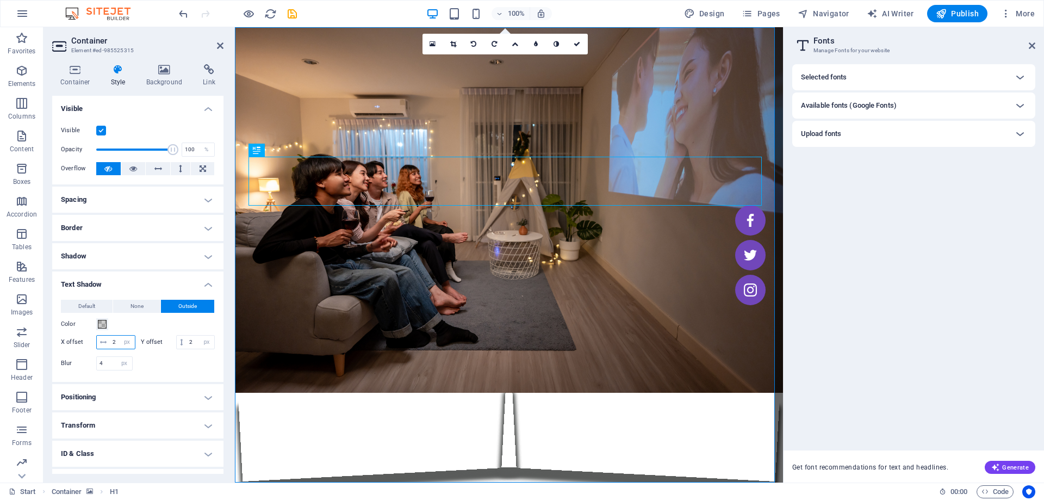
click at [120, 342] on input "2" at bounding box center [122, 342] width 25 height 13
type input "1"
click at [187, 349] on input "2" at bounding box center [201, 342] width 28 height 13
type input "1"
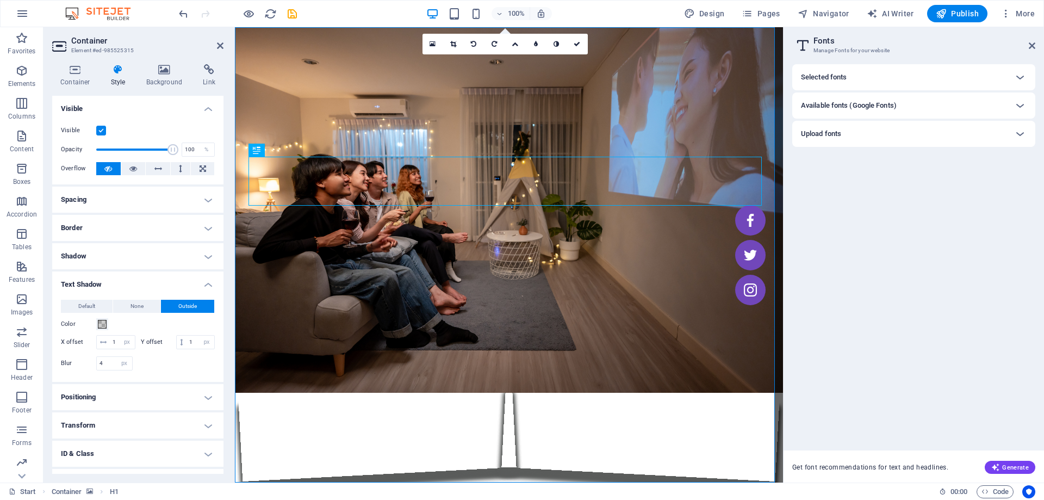
click at [184, 322] on div "Color" at bounding box center [138, 324] width 154 height 13
click at [106, 370] on input "4" at bounding box center [114, 363] width 35 height 13
type input "2"
click at [184, 326] on div "Color" at bounding box center [138, 324] width 154 height 13
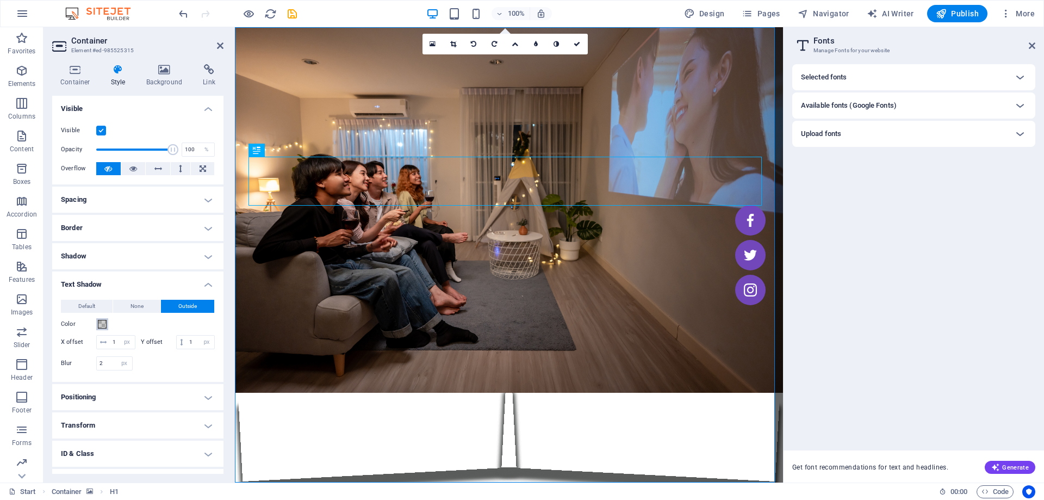
click at [107, 325] on button "Color" at bounding box center [102, 324] width 12 height 12
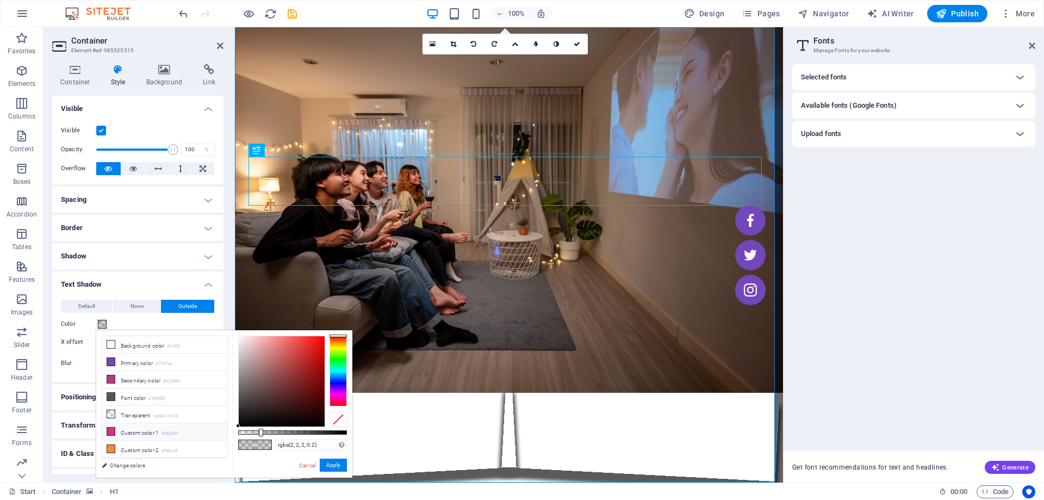
type input "rgba(0, 0, 0, 0.2)"
drag, startPoint x: 238, startPoint y: 423, endPoint x: 210, endPoint y: 454, distance: 42.0
click at [210, 454] on div "less Background color #ffffff Primary color #7147ba Secondary color #b23b84 Fon…" at bounding box center [224, 403] width 256 height 147
click at [339, 468] on button "Apply" at bounding box center [333, 464] width 27 height 13
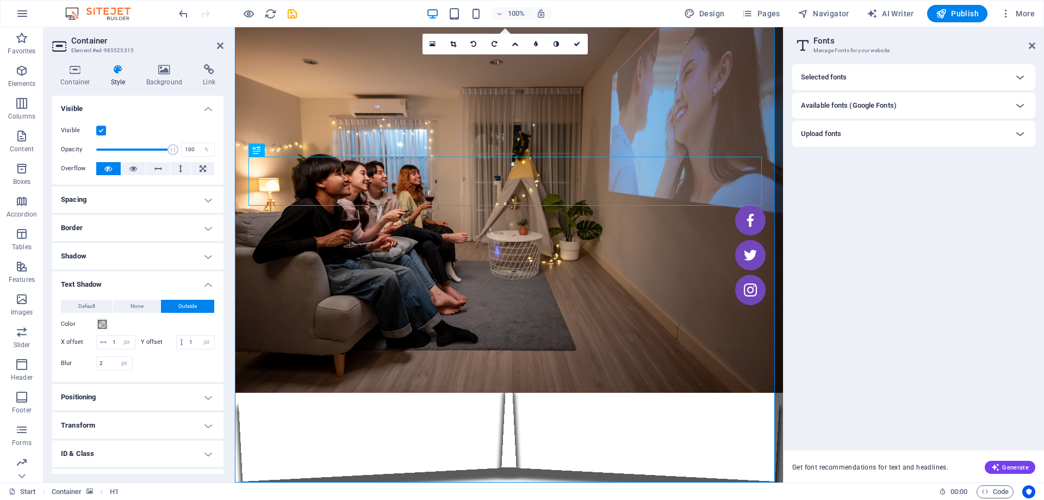
click at [141, 325] on div "Color" at bounding box center [138, 324] width 154 height 13
click at [334, 71] on figure at bounding box center [509, 254] width 548 height 455
click at [475, 268] on figure at bounding box center [509, 254] width 548 height 455
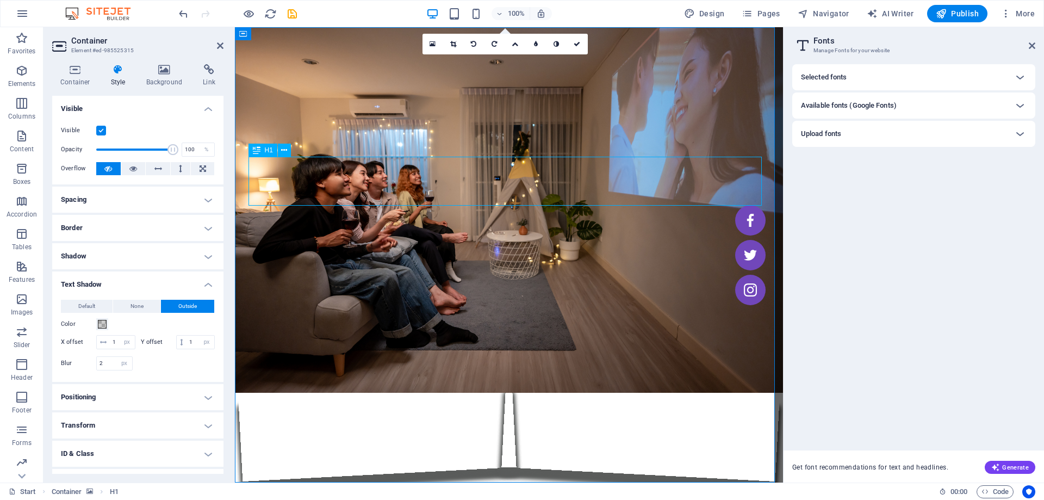
drag, startPoint x: 223, startPoint y: 50, endPoint x: 191, endPoint y: 32, distance: 37.0
click at [223, 50] on link at bounding box center [220, 45] width 7 height 9
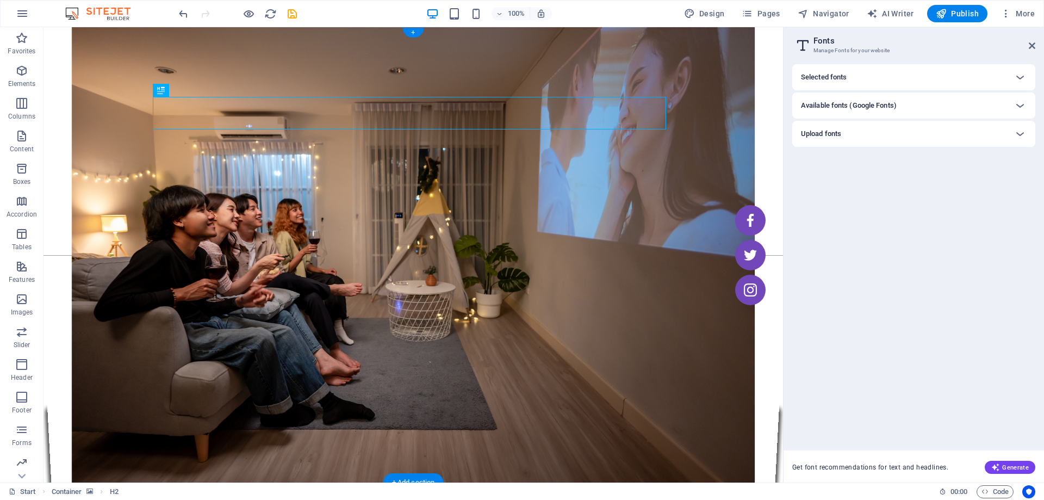
click at [468, 237] on figure at bounding box center [414, 254] width 740 height 455
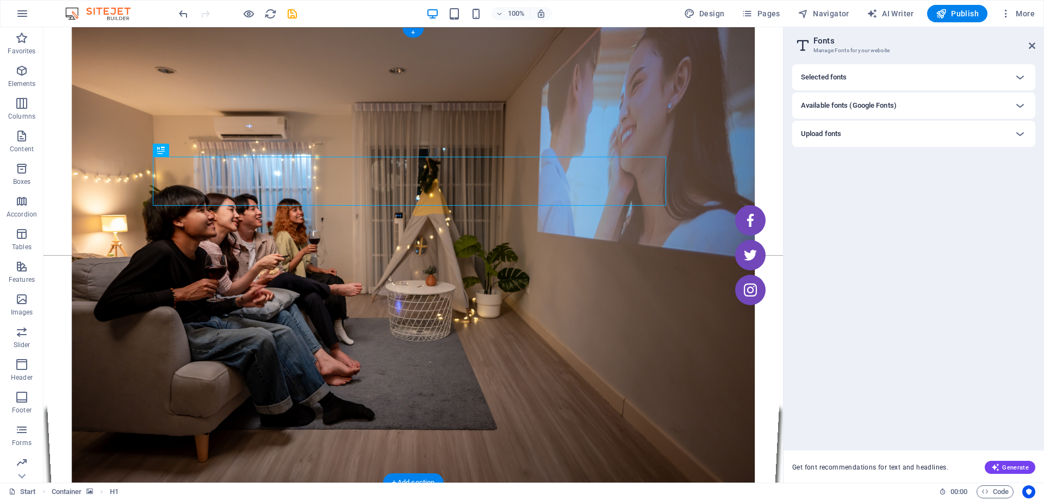
click at [505, 348] on figure at bounding box center [414, 254] width 740 height 455
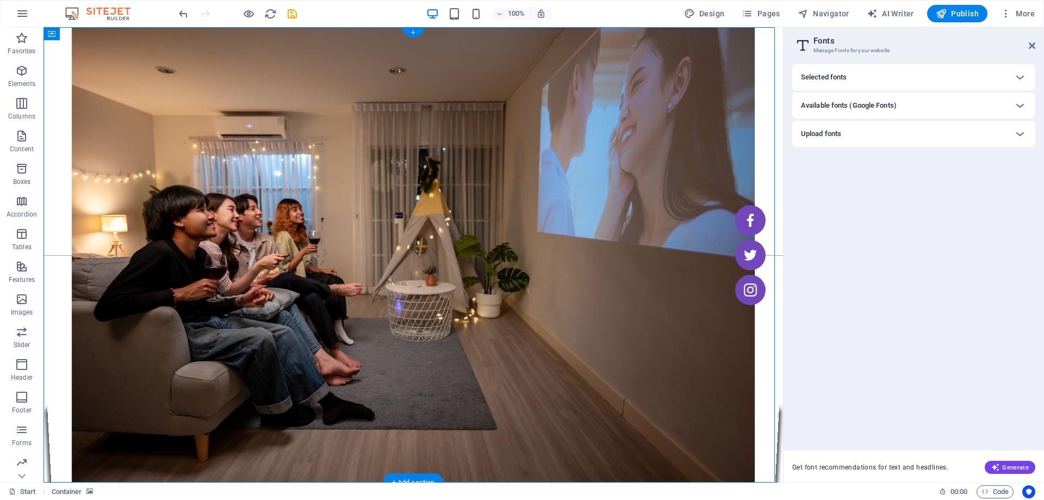
click at [606, 358] on figure at bounding box center [414, 254] width 740 height 455
click at [114, 35] on icon at bounding box center [113, 33] width 8 height 11
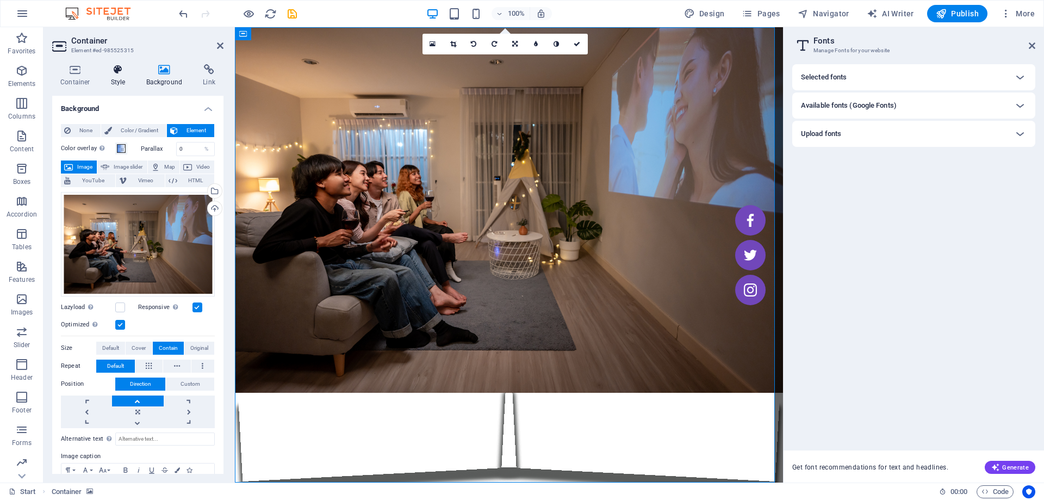
click at [122, 73] on icon at bounding box center [118, 69] width 31 height 11
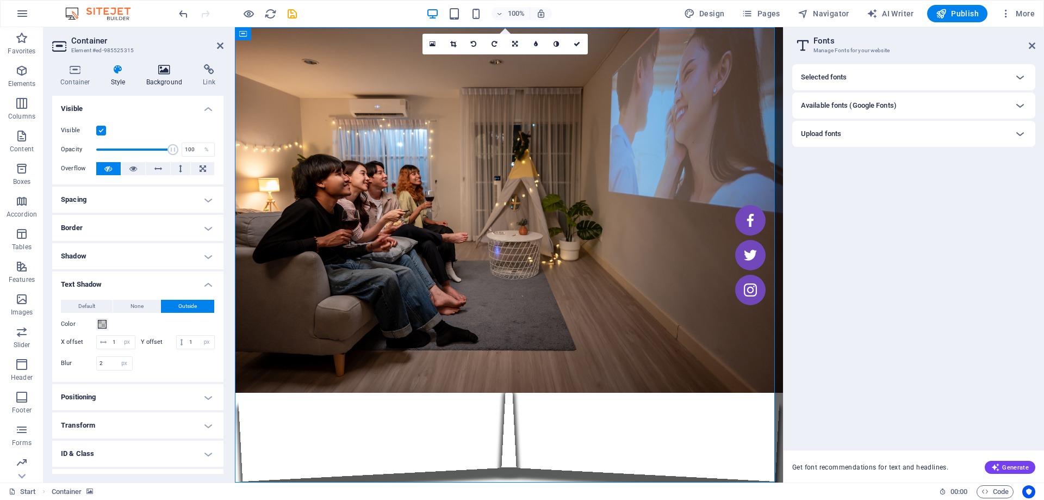
click at [163, 71] on icon at bounding box center [164, 69] width 53 height 11
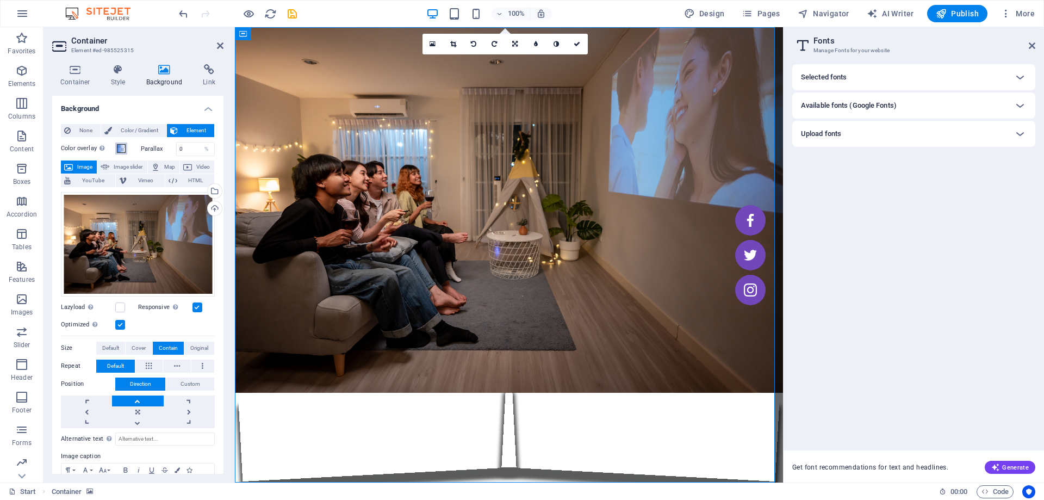
click at [117, 150] on span at bounding box center [121, 148] width 9 height 9
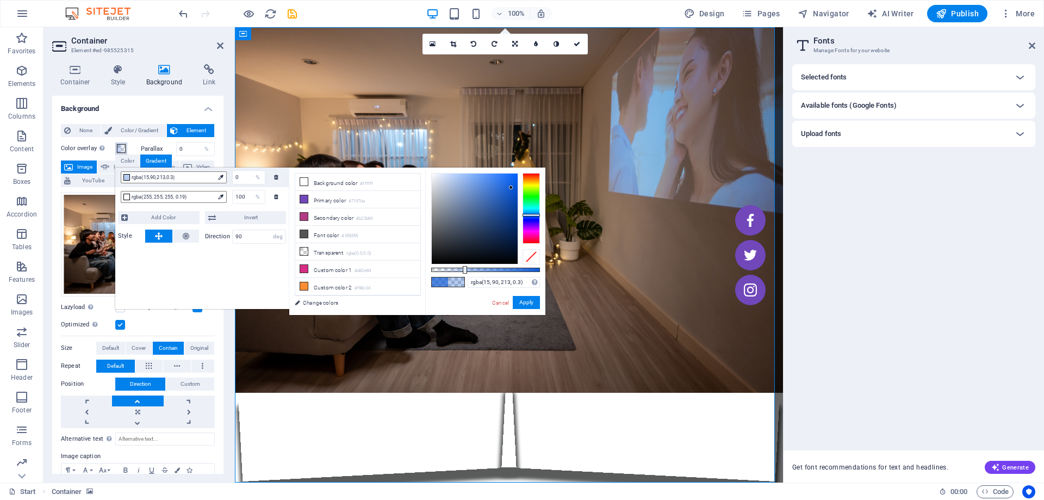
type input "rgba(15, 90, 213, 0.295)"
drag, startPoint x: 511, startPoint y: 271, endPoint x: 463, endPoint y: 277, distance: 48.3
click at [463, 277] on div "rgba(15, 90, 213, 0.295) Supported formats #0852ed rgb(8, 82, 237) rgba(8, 82, …" at bounding box center [485, 319] width 120 height 305
click at [496, 304] on link "Cancel" at bounding box center [500, 303] width 19 height 8
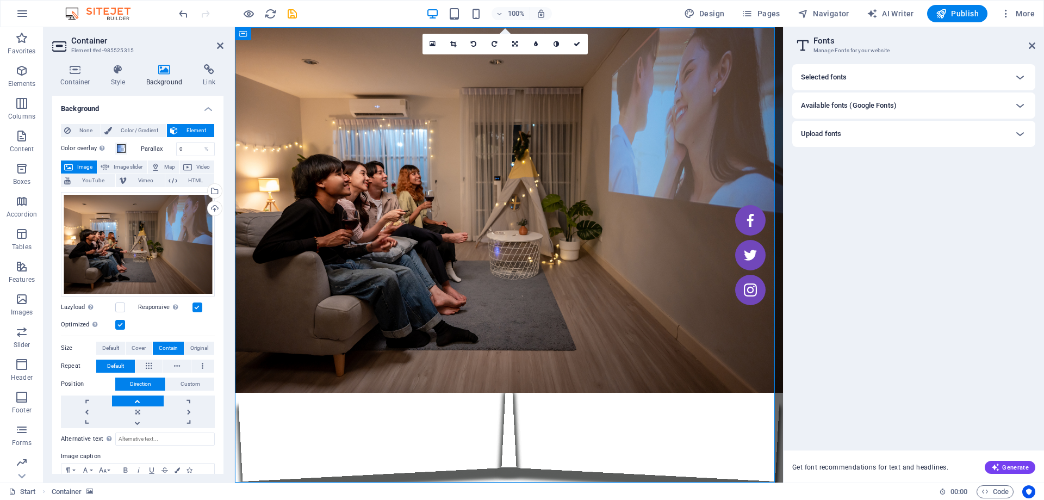
click at [166, 71] on icon at bounding box center [164, 69] width 53 height 11
click at [79, 164] on span "Image" at bounding box center [84, 166] width 17 height 13
click at [178, 240] on div "Drag files here, click to choose files or select files from Files or our free s…" at bounding box center [138, 244] width 154 height 104
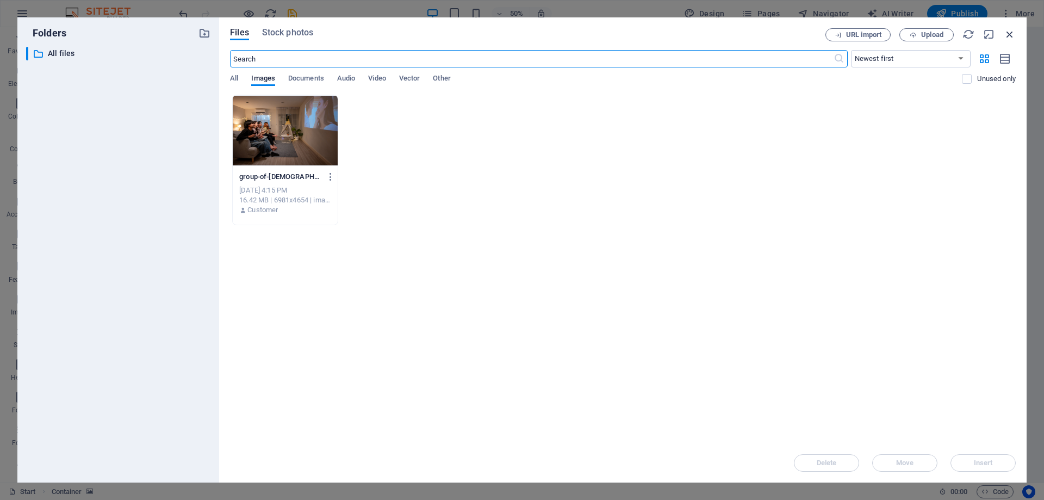
click at [1015, 38] on icon "button" at bounding box center [1010, 34] width 12 height 12
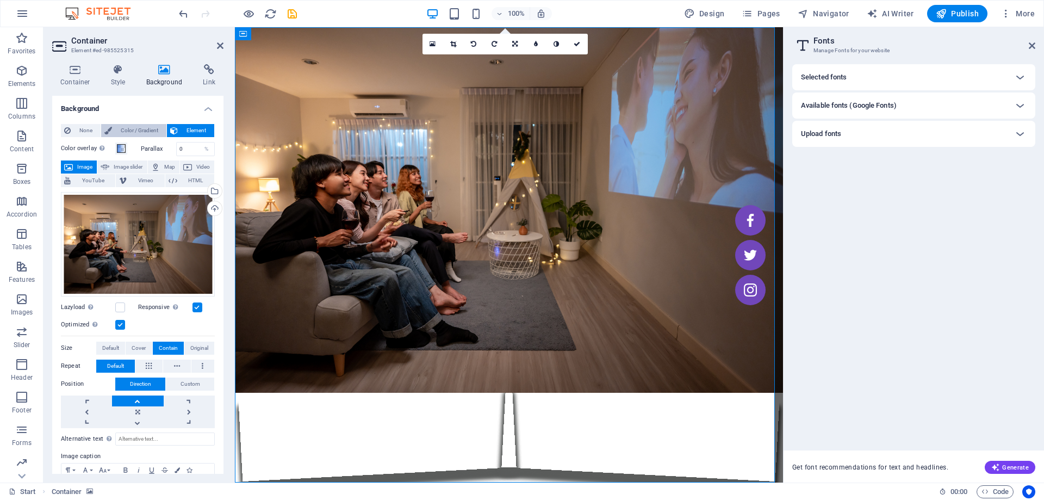
click at [122, 129] on span "Color / Gradient" at bounding box center [139, 130] width 48 height 13
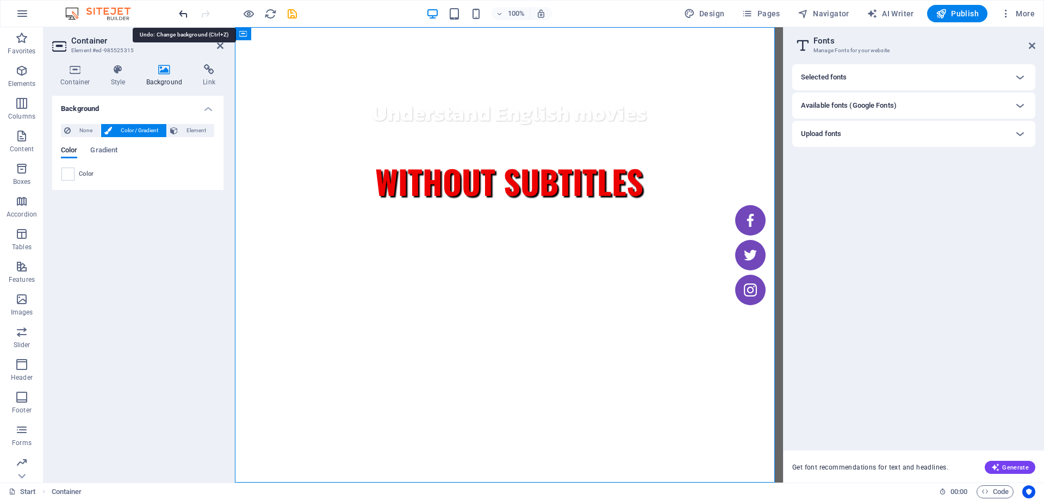
click at [182, 12] on icon "undo" at bounding box center [183, 14] width 13 height 13
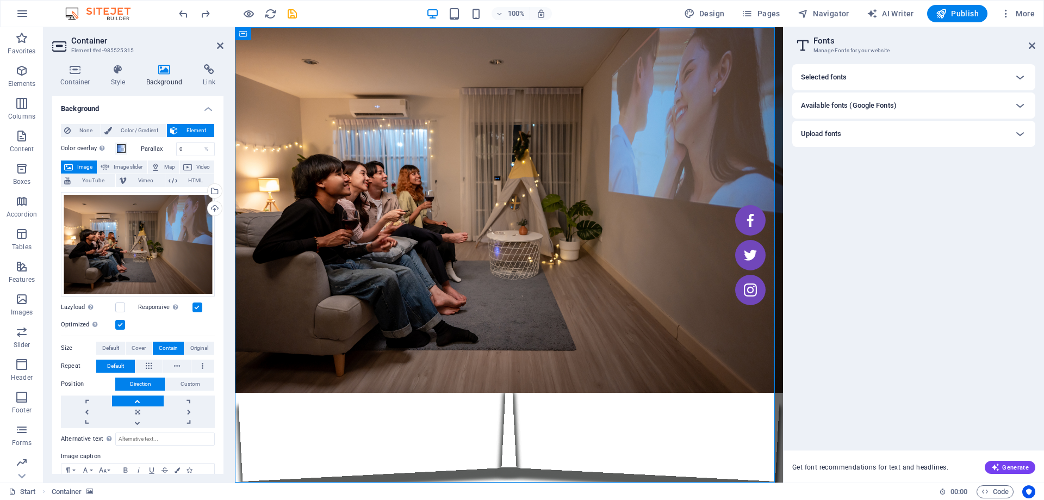
click at [184, 131] on span "Element" at bounding box center [196, 130] width 30 height 13
click at [123, 148] on span at bounding box center [121, 148] width 9 height 9
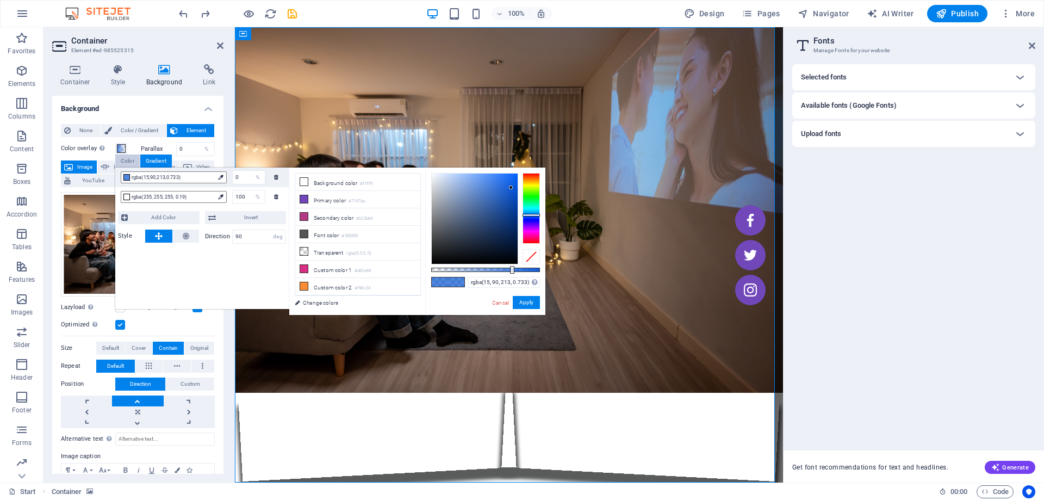
click at [127, 157] on div "Color" at bounding box center [127, 160] width 24 height 13
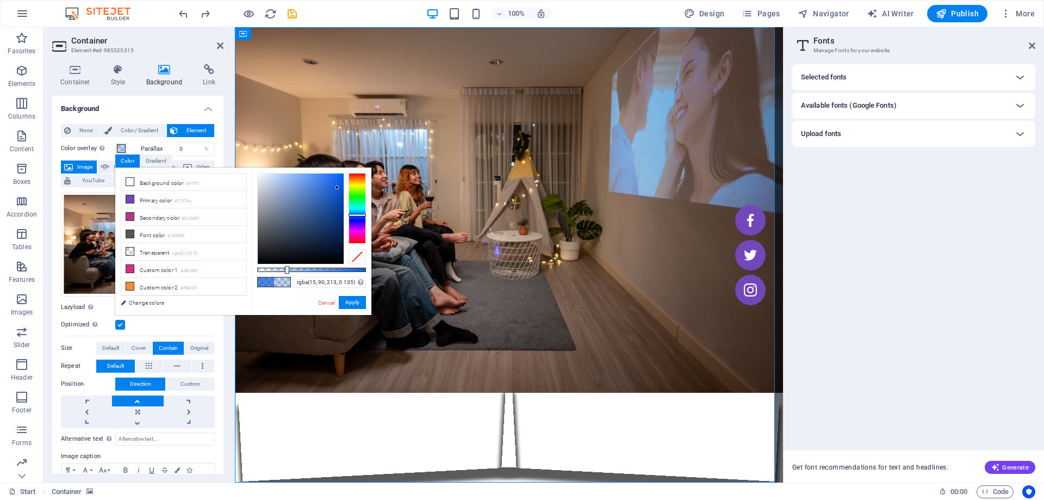
type input "rgba(15, 90, 213, 0.125)"
drag, startPoint x: 339, startPoint y: 269, endPoint x: 271, endPoint y: 273, distance: 68.1
click at [271, 273] on div at bounding box center [272, 270] width 4 height 8
drag, startPoint x: 332, startPoint y: 300, endPoint x: 97, endPoint y: 273, distance: 236.4
click at [332, 300] on link "Cancel" at bounding box center [326, 303] width 19 height 8
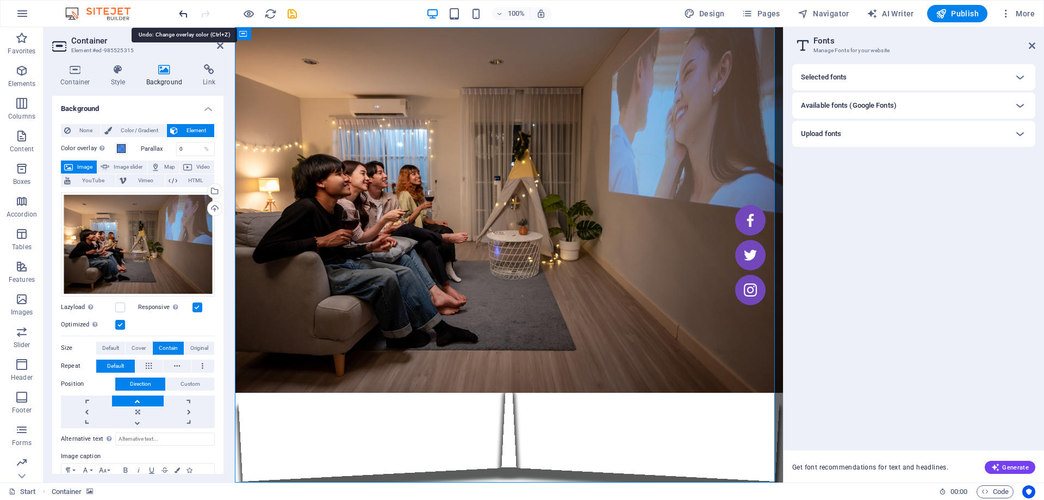
click at [184, 11] on icon "undo" at bounding box center [183, 14] width 13 height 13
click at [184, 12] on icon "undo" at bounding box center [183, 14] width 13 height 13
click at [205, 14] on icon "redo" at bounding box center [205, 14] width 13 height 13
click at [204, 16] on icon "redo" at bounding box center [205, 14] width 13 height 13
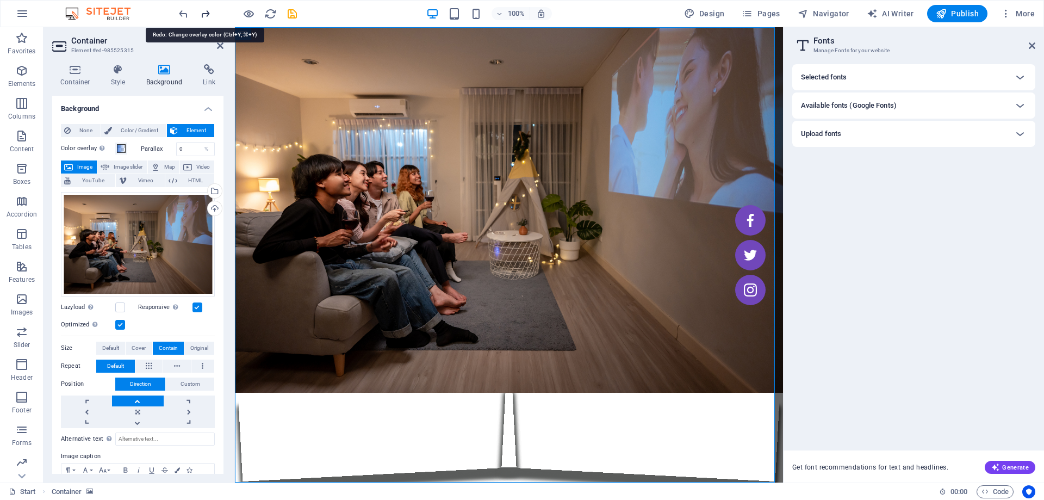
click at [204, 16] on icon "redo" at bounding box center [205, 14] width 13 height 13
click at [181, 15] on icon "undo" at bounding box center [183, 14] width 13 height 13
click at [544, 52] on figure at bounding box center [509, 254] width 548 height 455
click at [607, 404] on figure at bounding box center [509, 254] width 548 height 455
click at [411, 57] on figure at bounding box center [509, 254] width 548 height 455
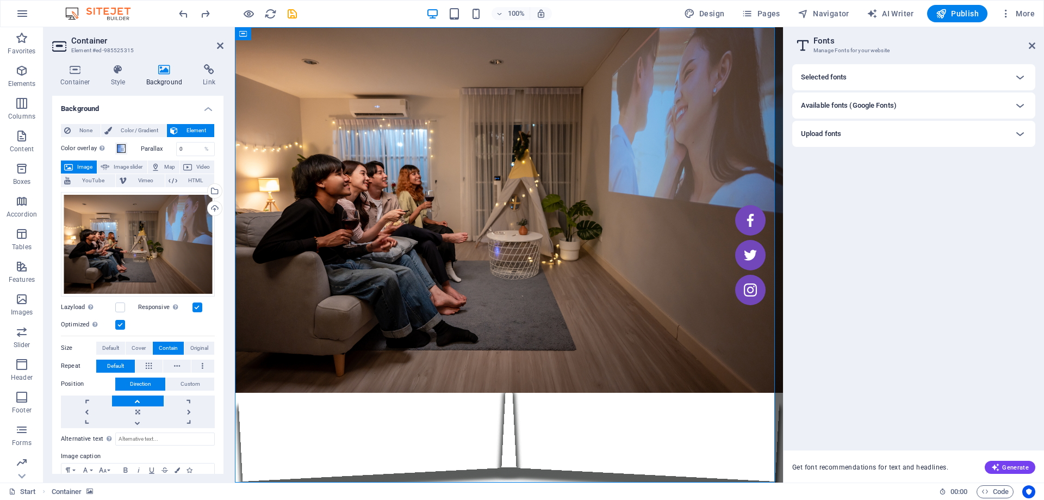
click at [840, 392] on div "Selected fonts Indie Flower Font (Default) Font (Headlines) Kanit Font (Default…" at bounding box center [913, 252] width 243 height 377
click at [1032, 53] on header "Fonts Manage Fonts for your website" at bounding box center [915, 41] width 241 height 28
drag, startPoint x: 1033, startPoint y: 47, endPoint x: 777, endPoint y: 19, distance: 257.2
click at [1033, 47] on icon at bounding box center [1032, 45] width 7 height 9
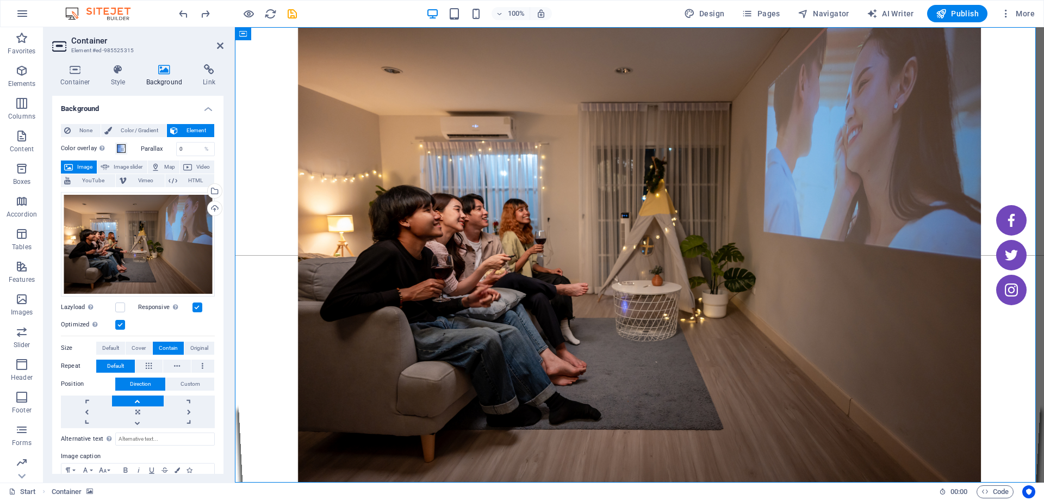
click at [566, 412] on figure at bounding box center [639, 254] width 809 height 455
click at [421, 150] on div "H1" at bounding box center [403, 151] width 49 height 14
click at [415, 149] on icon at bounding box center [415, 150] width 6 height 11
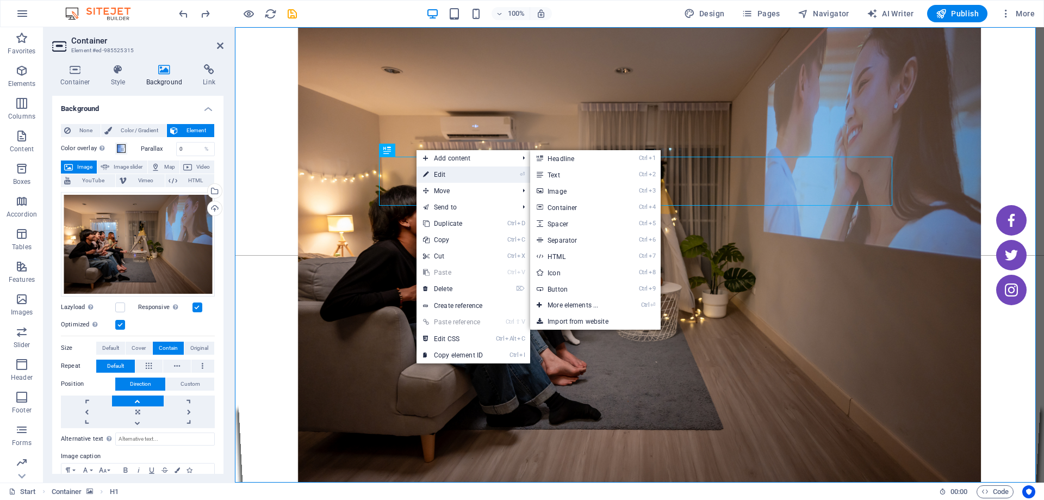
click at [474, 170] on link "⏎ Edit" at bounding box center [453, 174] width 73 height 16
select select "px"
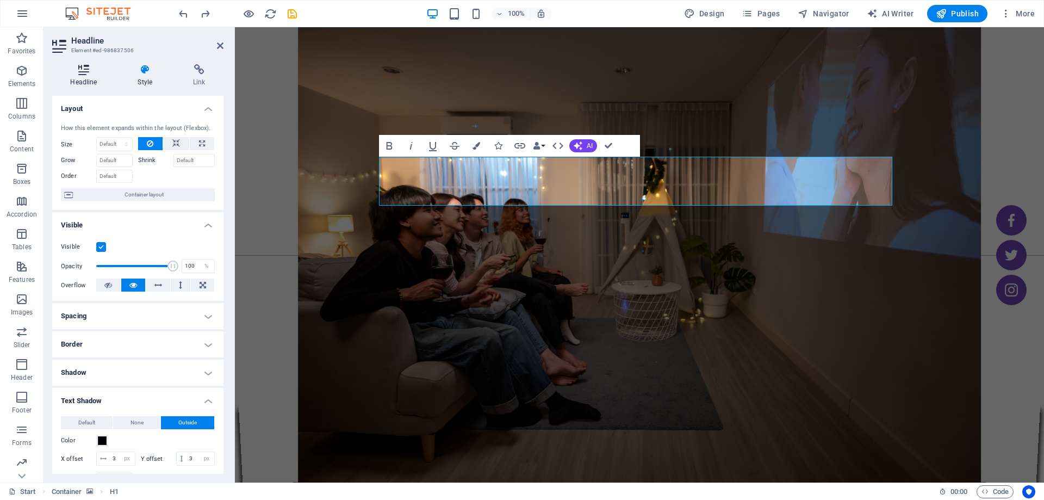
click at [91, 72] on icon at bounding box center [83, 69] width 63 height 11
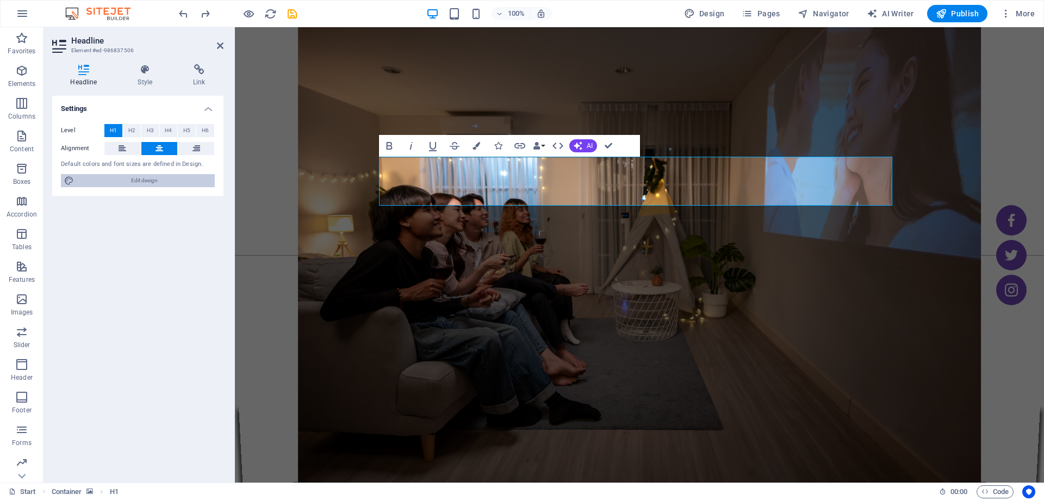
click at [145, 177] on span "Edit design" at bounding box center [144, 180] width 134 height 13
select select "700"
select select "px"
select select "800"
select select "px"
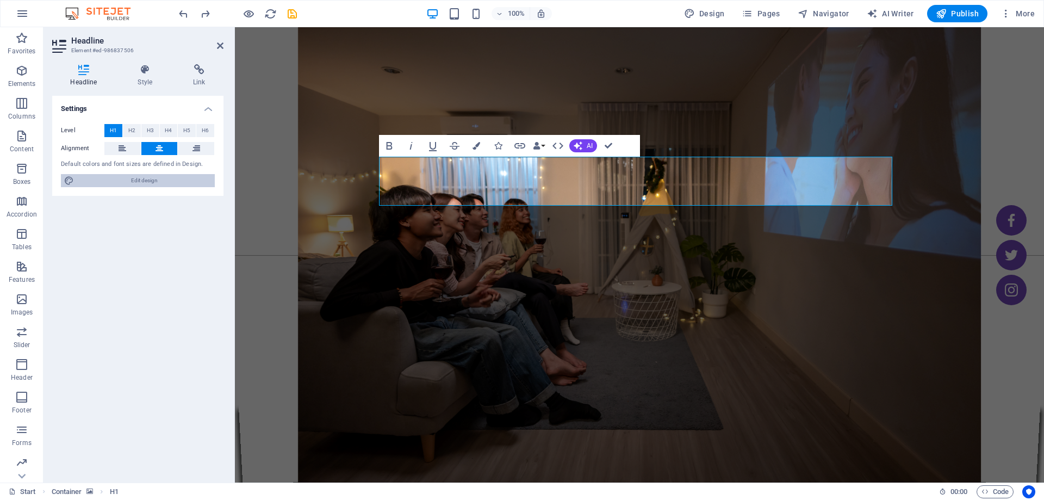
select select "rem"
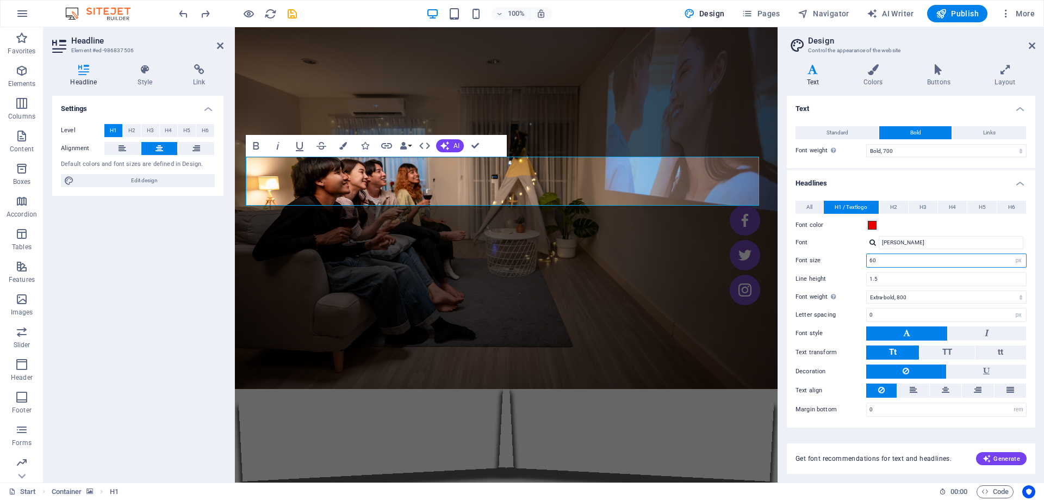
click at [878, 262] on input "60" at bounding box center [946, 260] width 159 height 13
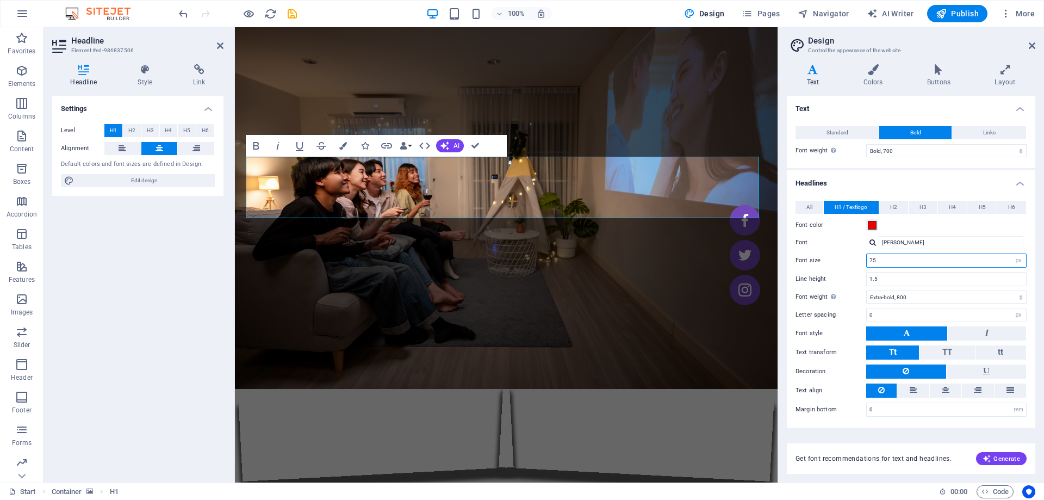
type input "75"
click at [927, 183] on h4 "Headlines" at bounding box center [911, 180] width 249 height 20
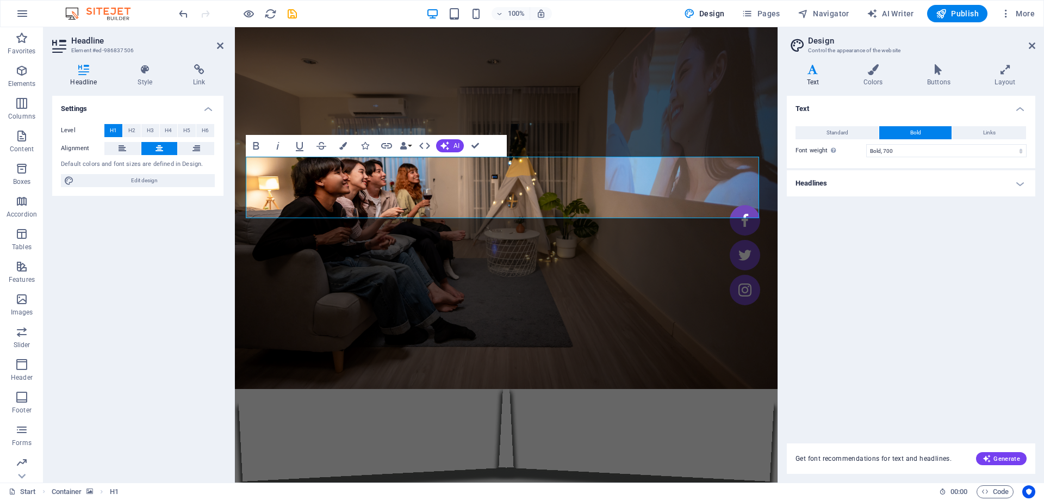
click at [737, 73] on figure at bounding box center [506, 254] width 543 height 455
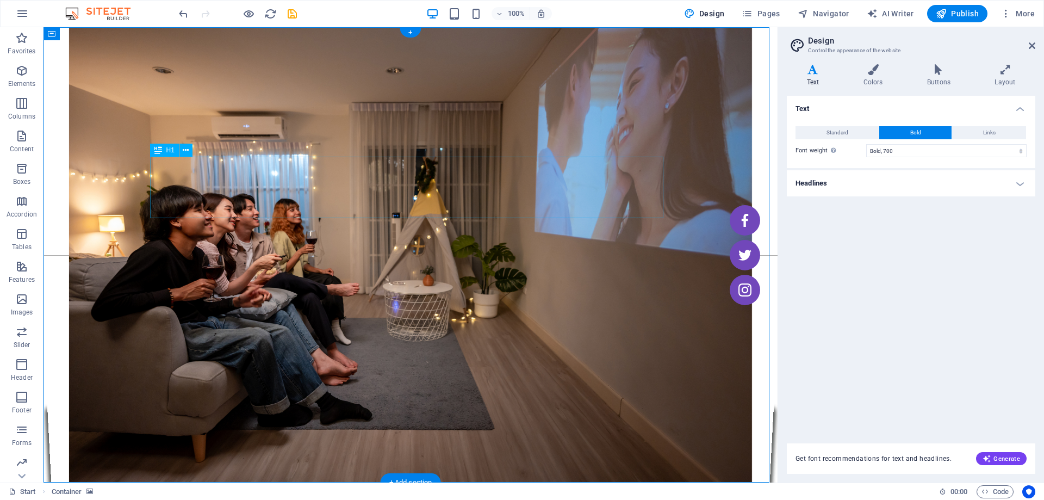
click at [184, 90] on icon at bounding box center [186, 90] width 6 height 11
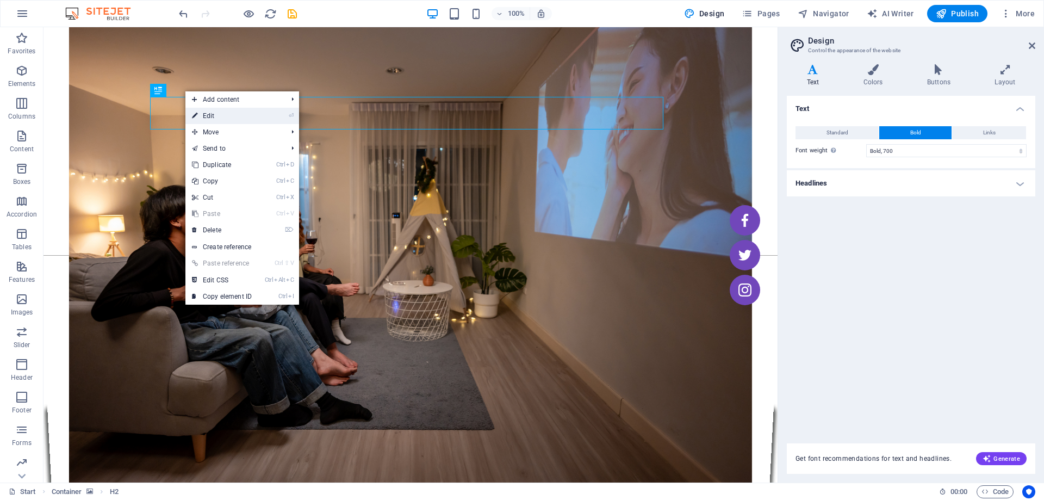
click at [265, 118] on li "⏎ Edit" at bounding box center [242, 116] width 114 height 16
click at [257, 117] on link "⏎ Edit" at bounding box center [221, 116] width 73 height 16
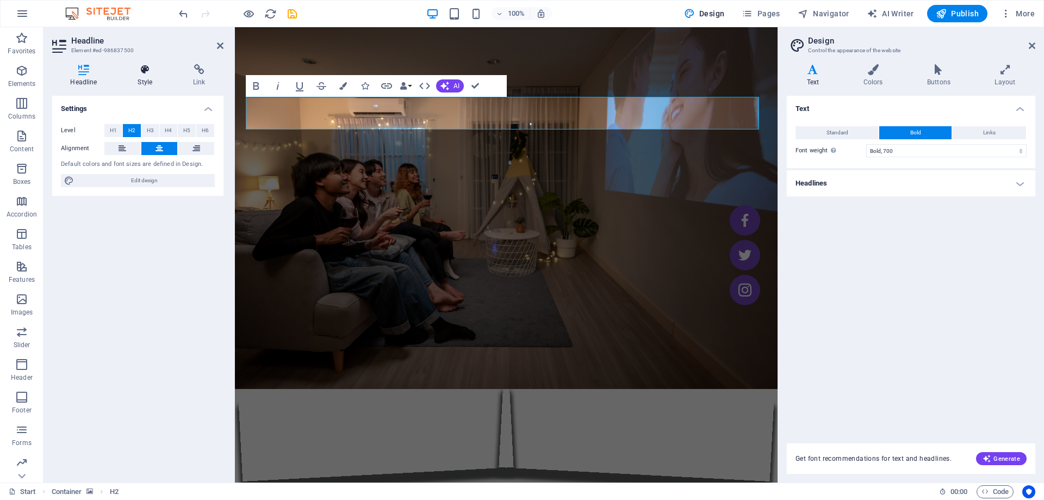
click at [139, 71] on icon at bounding box center [145, 69] width 51 height 11
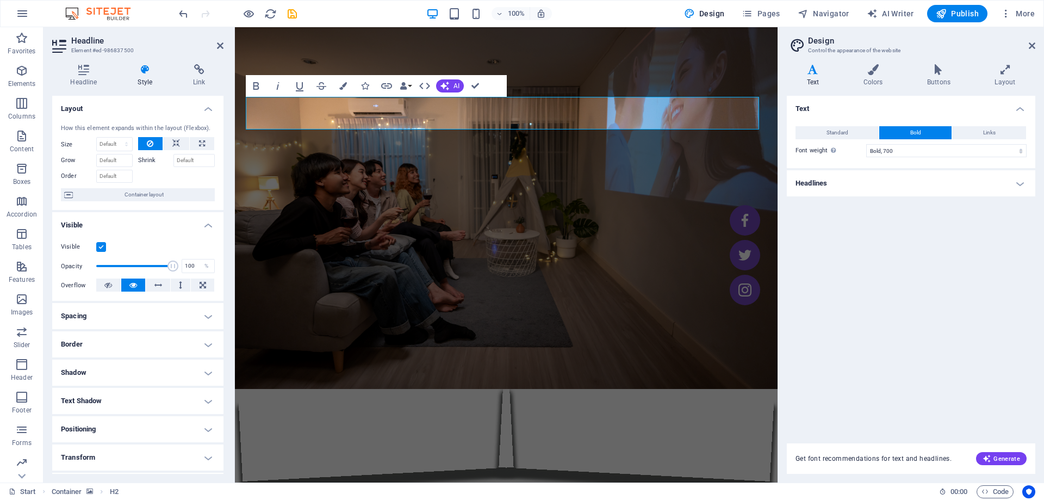
click at [181, 393] on h4 "Text Shadow" at bounding box center [137, 401] width 171 height 26
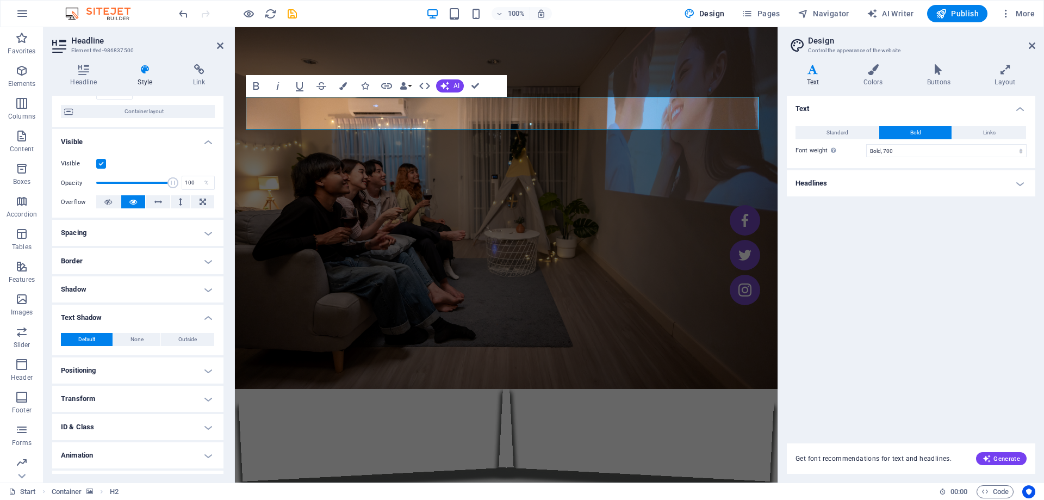
scroll to position [106, 0]
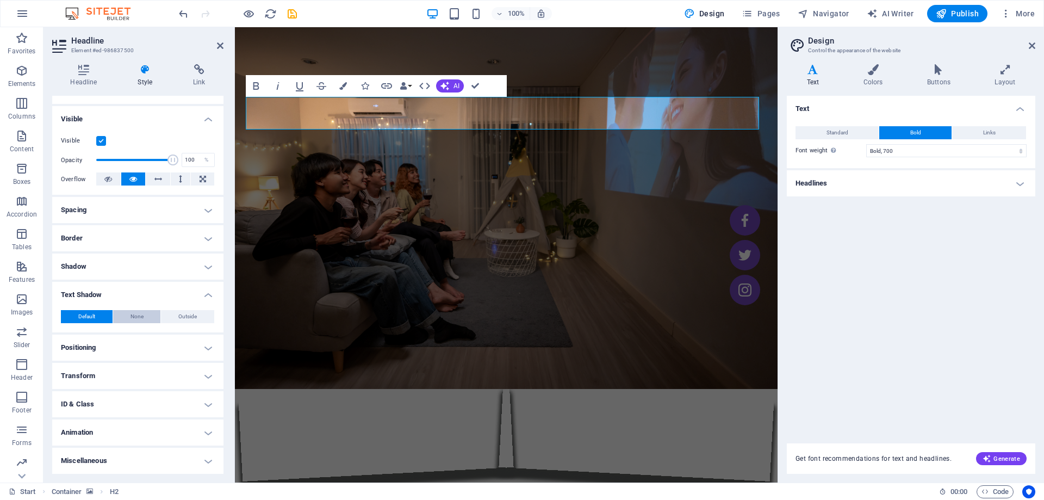
click at [136, 322] on span "None" at bounding box center [137, 316] width 13 height 13
click at [169, 315] on button "Outside" at bounding box center [187, 316] width 53 height 13
type input "2"
type input "4"
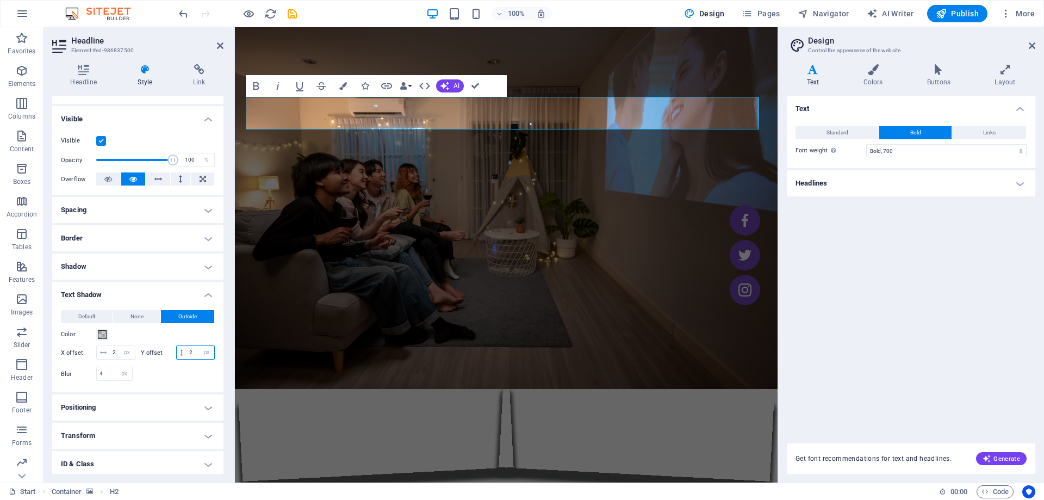
click at [187, 359] on input "2" at bounding box center [201, 352] width 28 height 13
type input "1"
click at [117, 352] on input "2" at bounding box center [122, 352] width 25 height 13
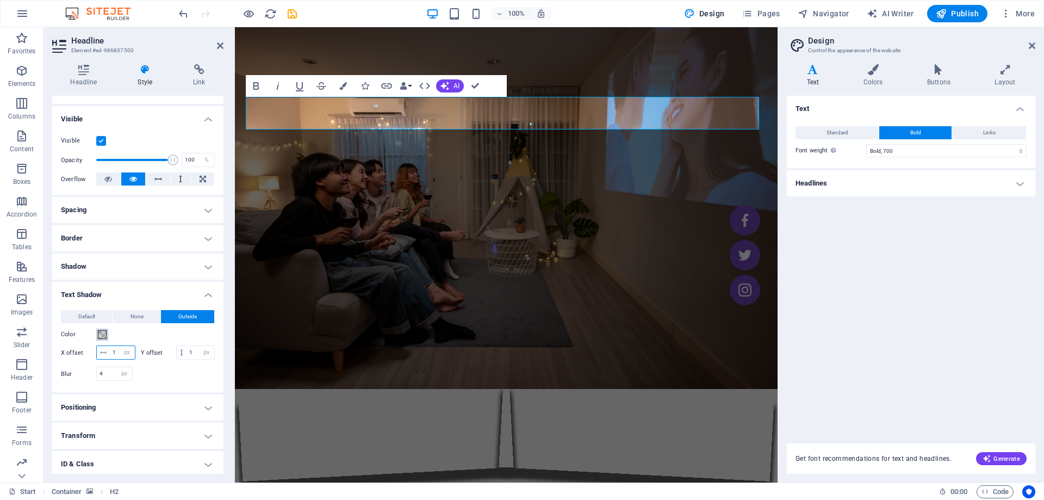
type input "1"
click at [104, 336] on span at bounding box center [102, 334] width 9 height 9
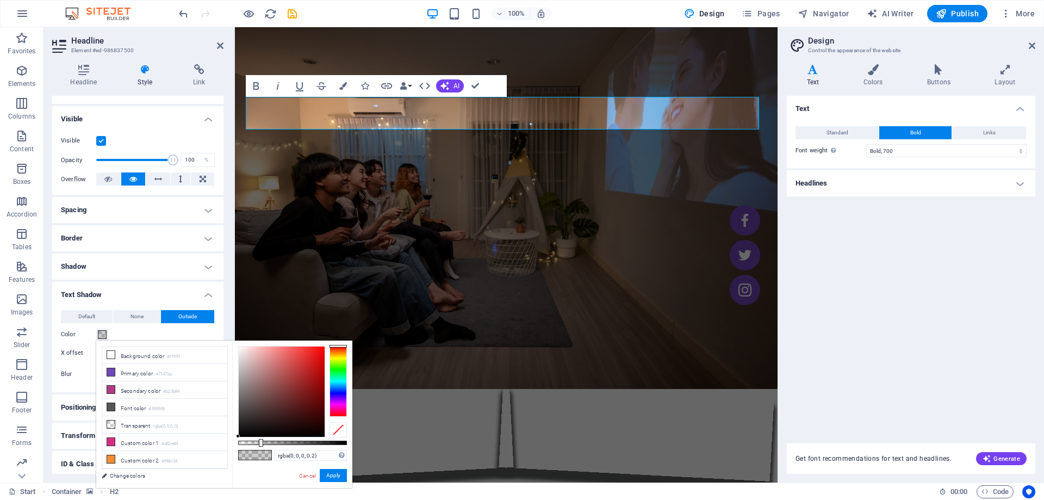
drag, startPoint x: 237, startPoint y: 437, endPoint x: 226, endPoint y: 438, distance: 11.5
click at [226, 438] on div "less Background color #ffffff Primary color #7147ba Secondary color #b23b84 Fon…" at bounding box center [224, 413] width 256 height 147
type input "#000000"
drag, startPoint x: 261, startPoint y: 441, endPoint x: 160, endPoint y: 420, distance: 103.3
click at [395, 447] on body "[DOMAIN_NAME] Start Favorites Elements Columns Content Boxes Accordion Tables F…" at bounding box center [522, 250] width 1044 height 500
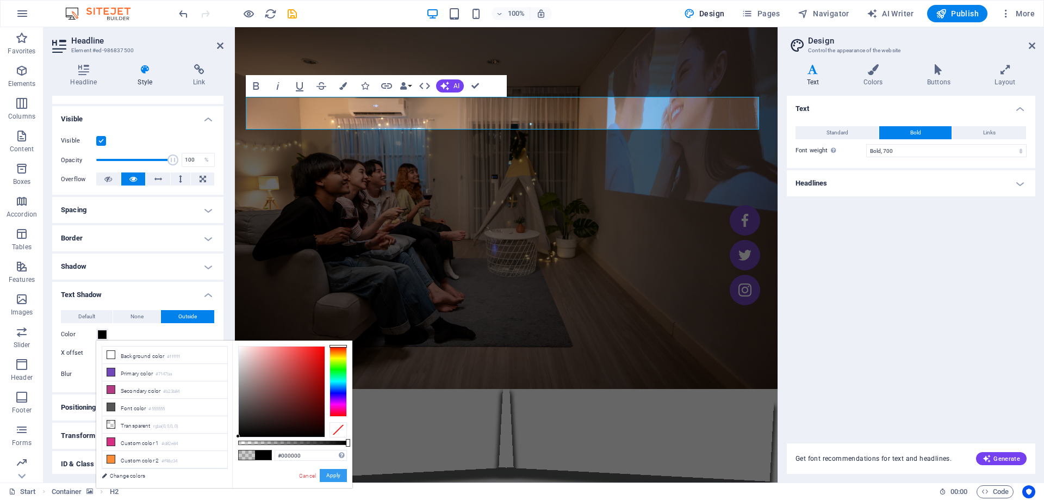
drag, startPoint x: 339, startPoint y: 479, endPoint x: 98, endPoint y: 451, distance: 241.9
click at [339, 479] on button "Apply" at bounding box center [333, 475] width 27 height 13
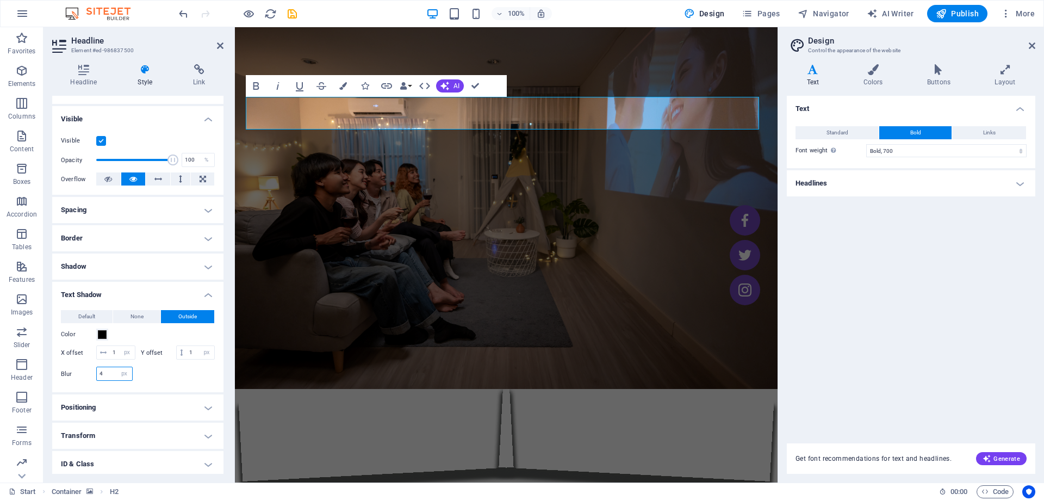
click at [102, 380] on input "4" at bounding box center [114, 373] width 35 height 13
type input "2"
click at [197, 383] on div at bounding box center [176, 382] width 77 height 3
click at [303, 230] on figure at bounding box center [506, 254] width 543 height 455
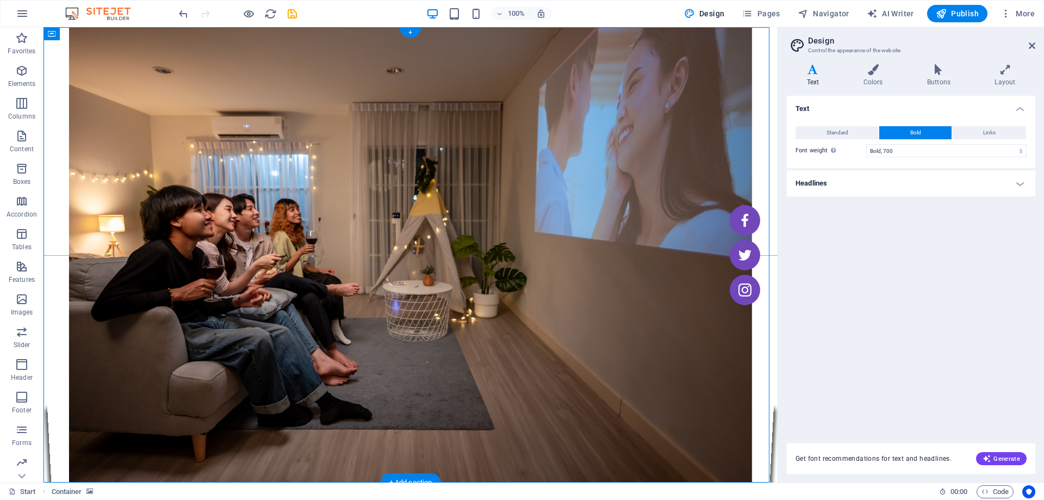
click at [610, 80] on figure at bounding box center [411, 254] width 734 height 455
click at [183, 154] on icon at bounding box center [186, 150] width 6 height 11
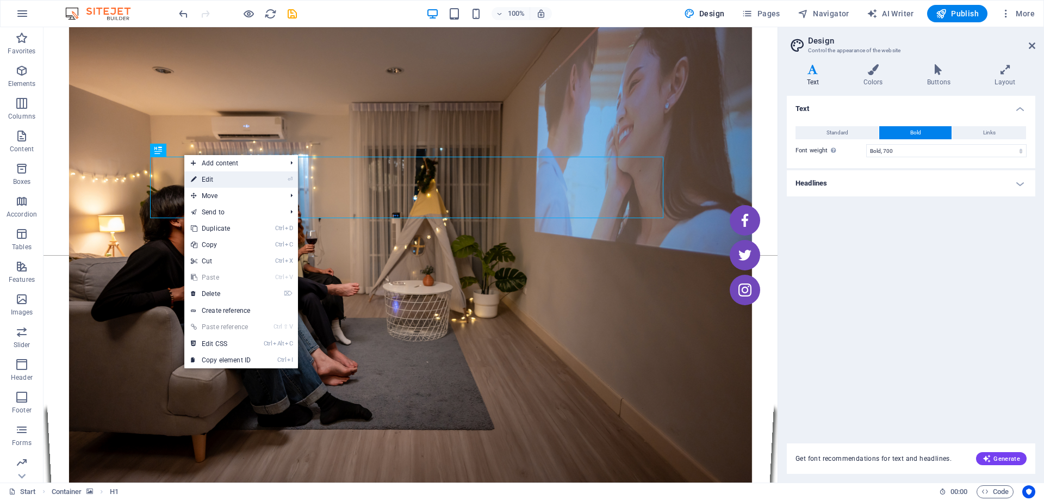
click at [221, 183] on link "⏎ Edit" at bounding box center [220, 179] width 73 height 16
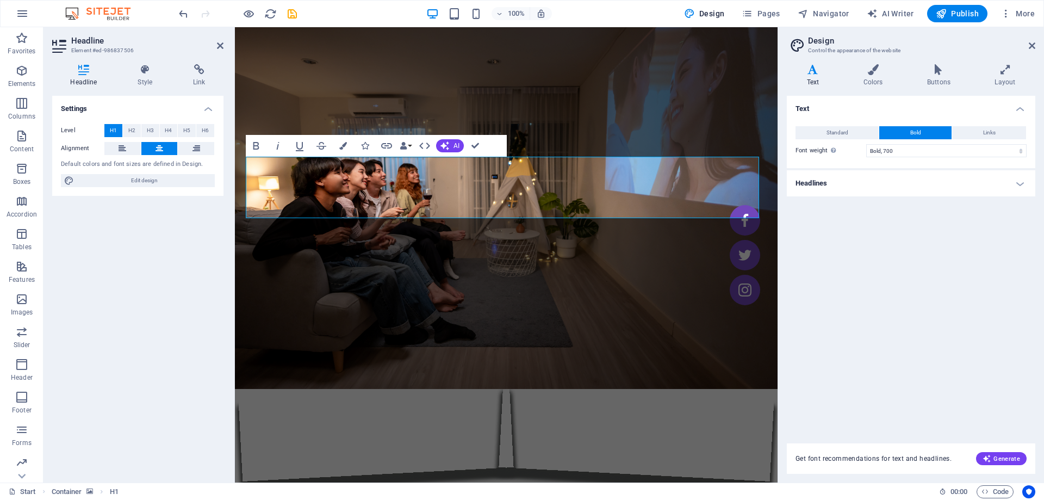
click at [412, 54] on figure at bounding box center [506, 254] width 543 height 455
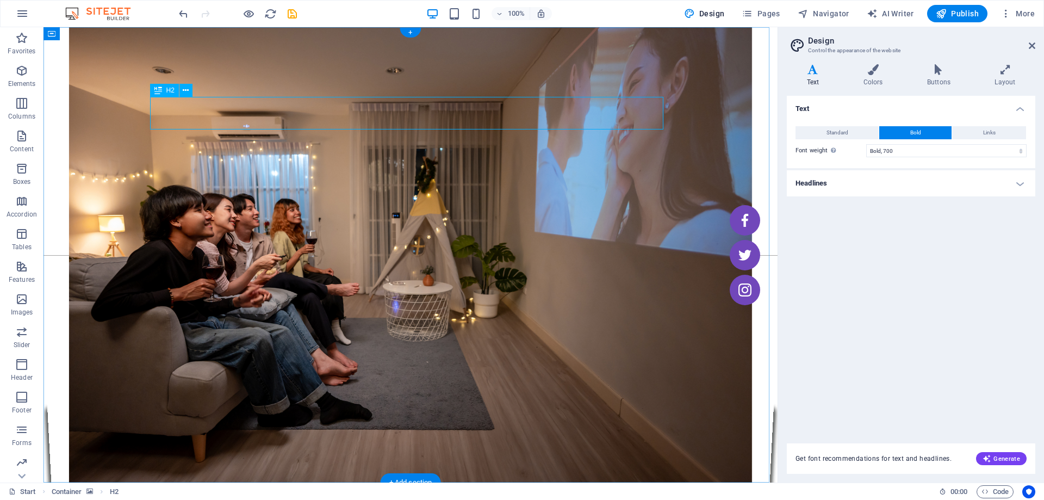
select select "px"
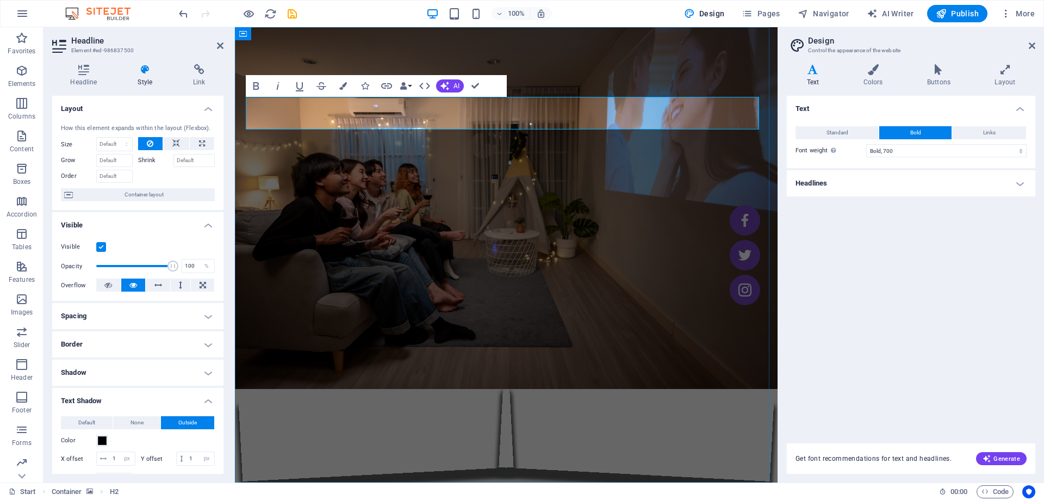
drag, startPoint x: 485, startPoint y: 111, endPoint x: 371, endPoint y: 116, distance: 114.3
click at [300, 82] on icon "button" at bounding box center [299, 85] width 13 height 13
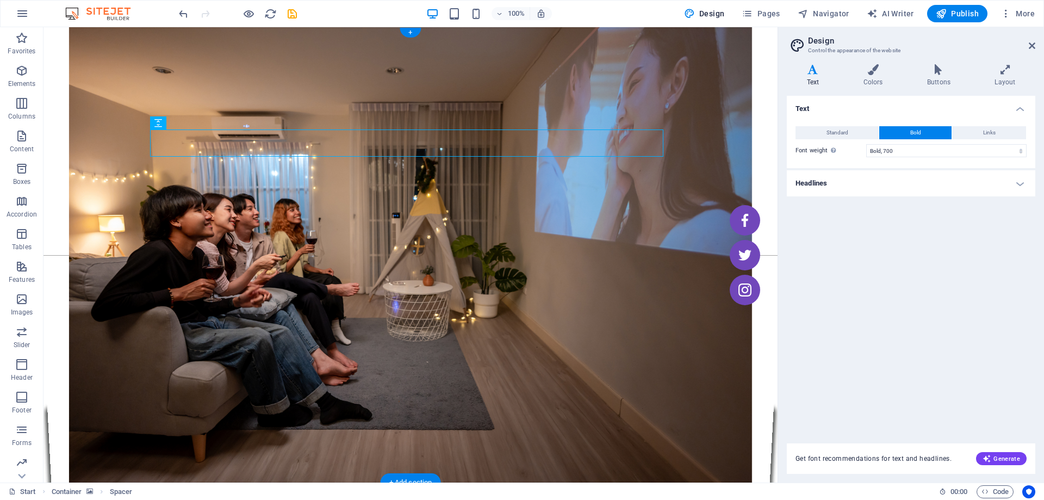
click at [617, 324] on figure at bounding box center [411, 254] width 734 height 455
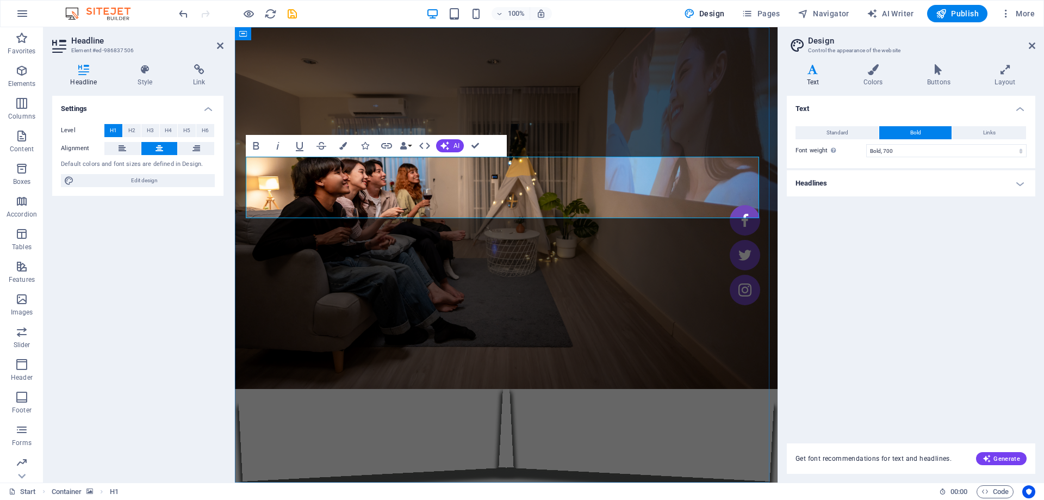
drag, startPoint x: 484, startPoint y: 185, endPoint x: 346, endPoint y: 193, distance: 137.8
click at [302, 148] on icon "button" at bounding box center [299, 145] width 13 height 13
click at [558, 268] on figure at bounding box center [506, 254] width 543 height 455
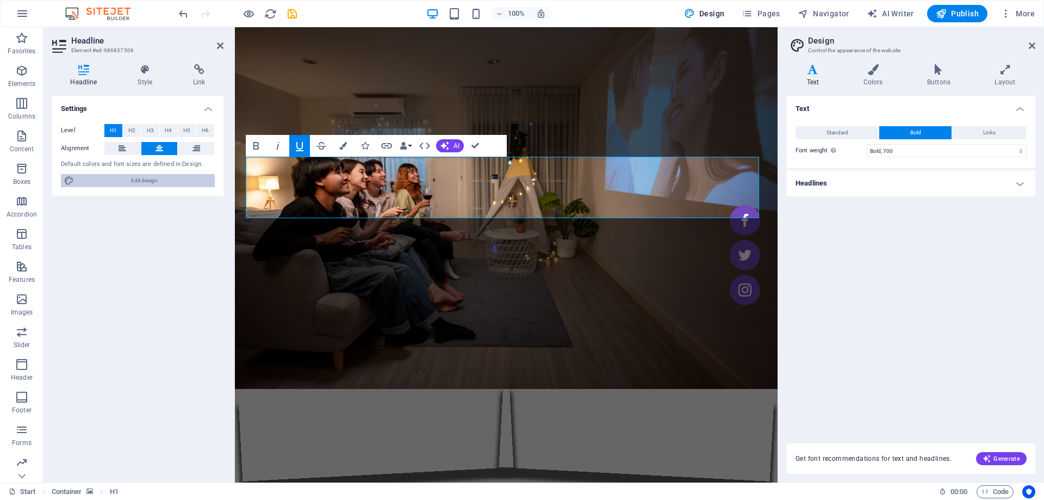
click at [157, 185] on span "Edit design" at bounding box center [144, 180] width 134 height 13
click at [142, 69] on icon at bounding box center [145, 69] width 51 height 11
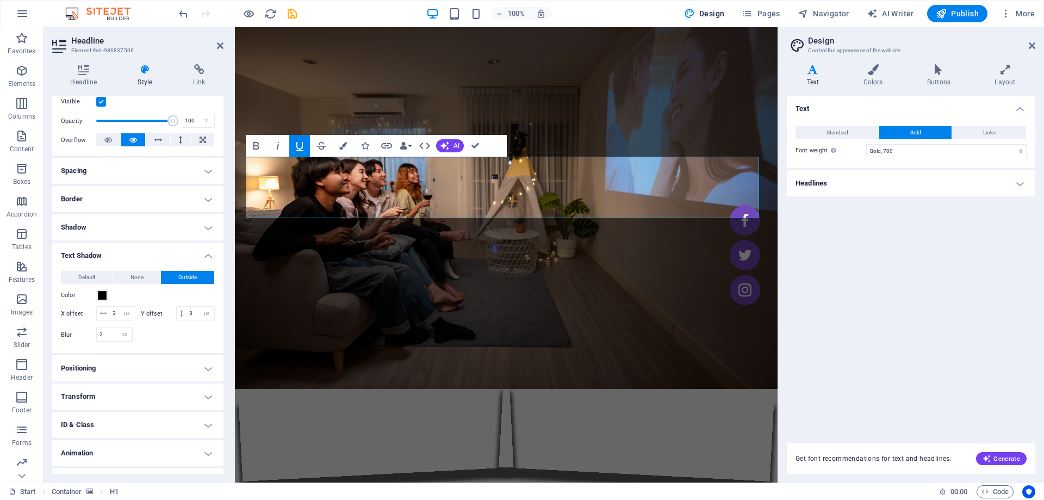
scroll to position [163, 0]
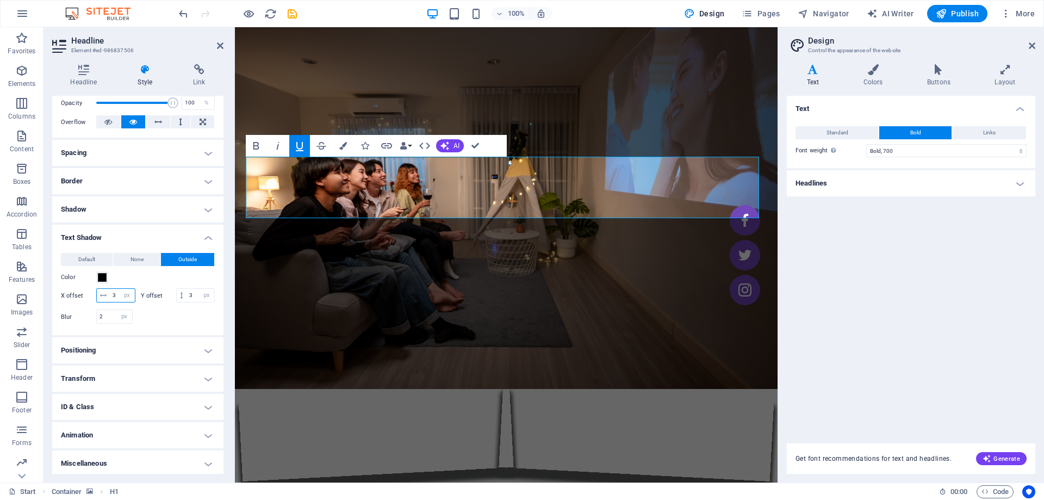
click at [116, 297] on input "3" at bounding box center [122, 295] width 25 height 13
click at [121, 280] on div "Color" at bounding box center [138, 277] width 154 height 13
click at [103, 323] on input "2" at bounding box center [114, 316] width 35 height 13
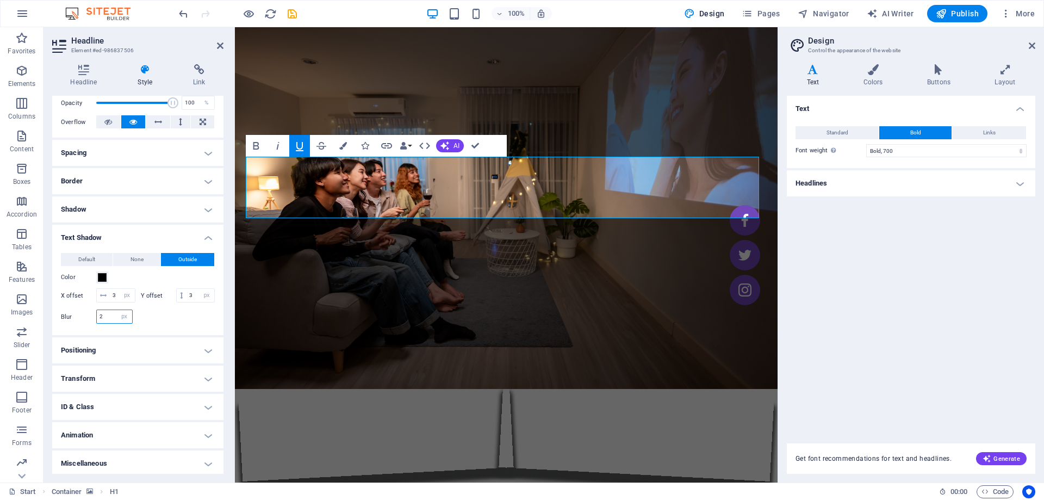
click at [103, 323] on input "2" at bounding box center [114, 316] width 35 height 13
type input "0"
click at [187, 324] on div at bounding box center [176, 316] width 77 height 14
click at [351, 236] on figure at bounding box center [506, 254] width 543 height 455
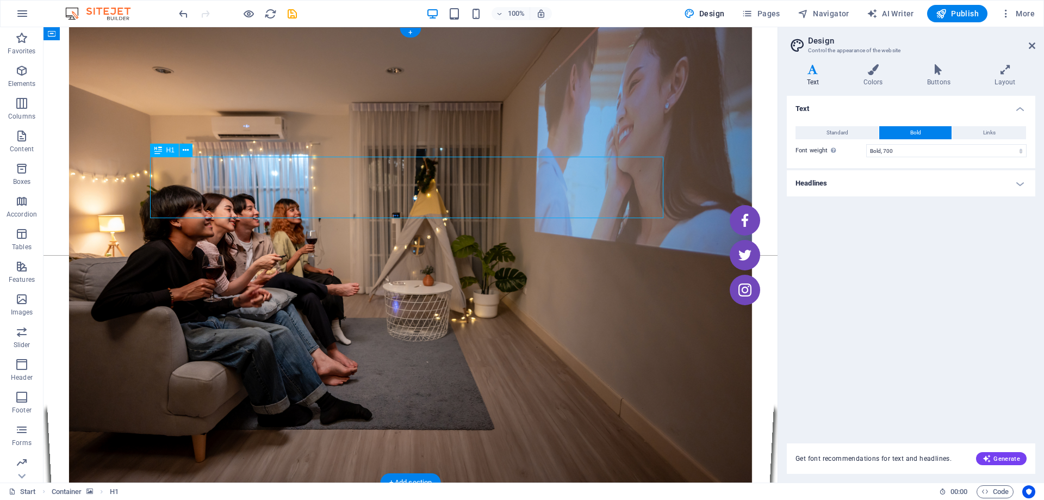
select select "px"
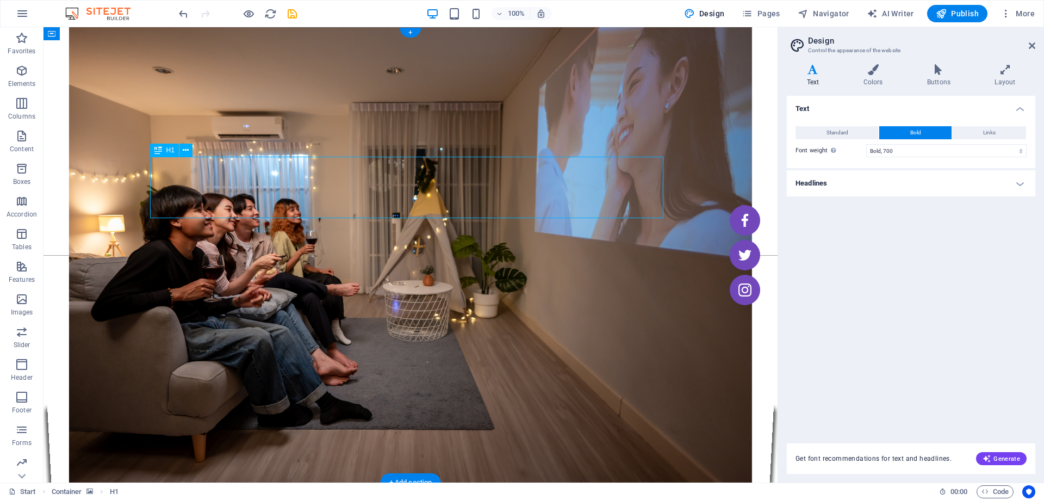
select select "px"
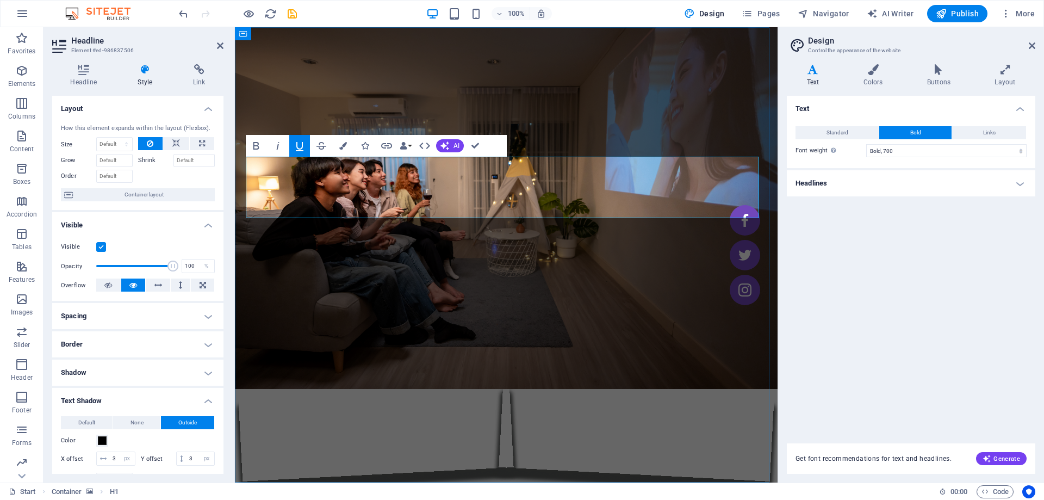
click at [834, 189] on h4 "Headlines" at bounding box center [911, 183] width 249 height 26
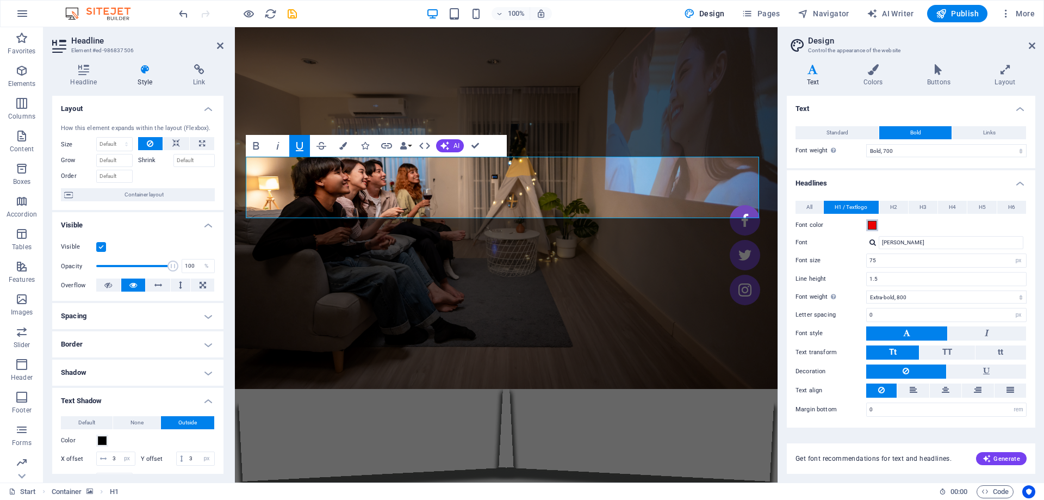
click at [875, 226] on span at bounding box center [872, 225] width 9 height 9
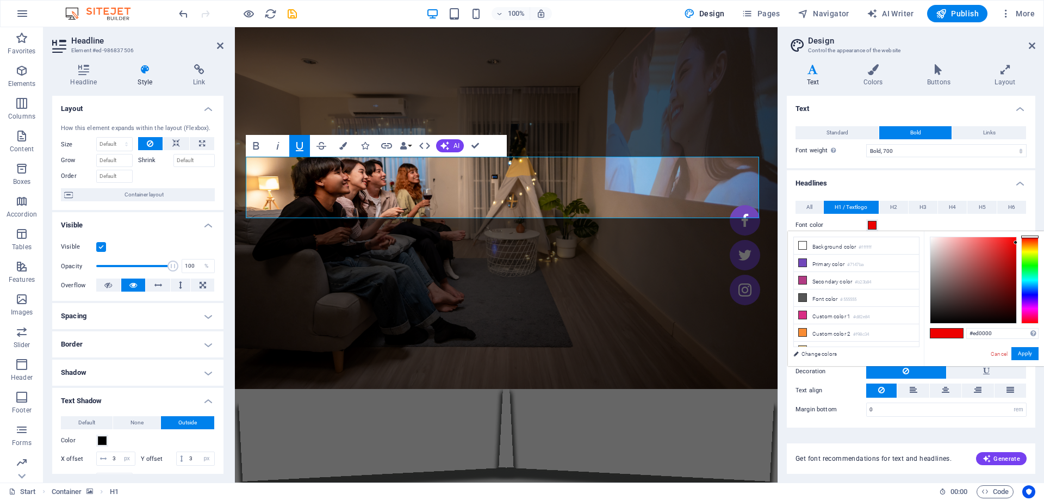
click at [954, 334] on span at bounding box center [955, 332] width 16 height 9
click at [975, 332] on input "#ed0000" at bounding box center [1002, 333] width 72 height 11
click at [800, 261] on icon at bounding box center [803, 263] width 8 height 8
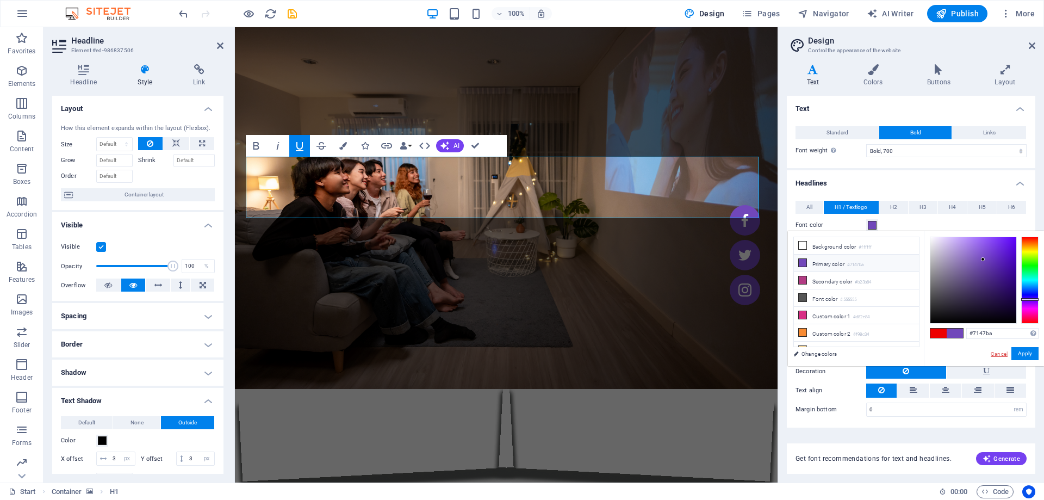
click at [1002, 352] on link "Cancel" at bounding box center [999, 354] width 19 height 8
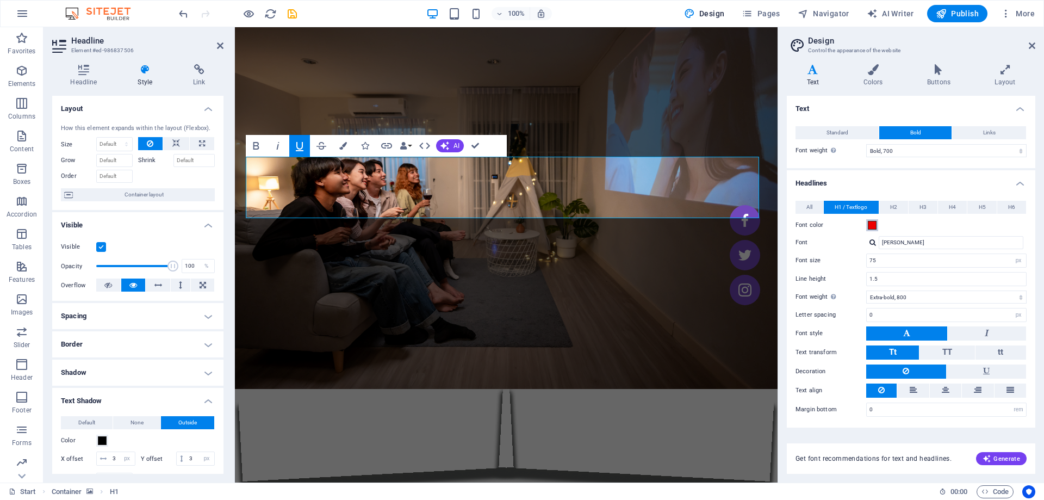
click at [871, 226] on span at bounding box center [872, 225] width 9 height 9
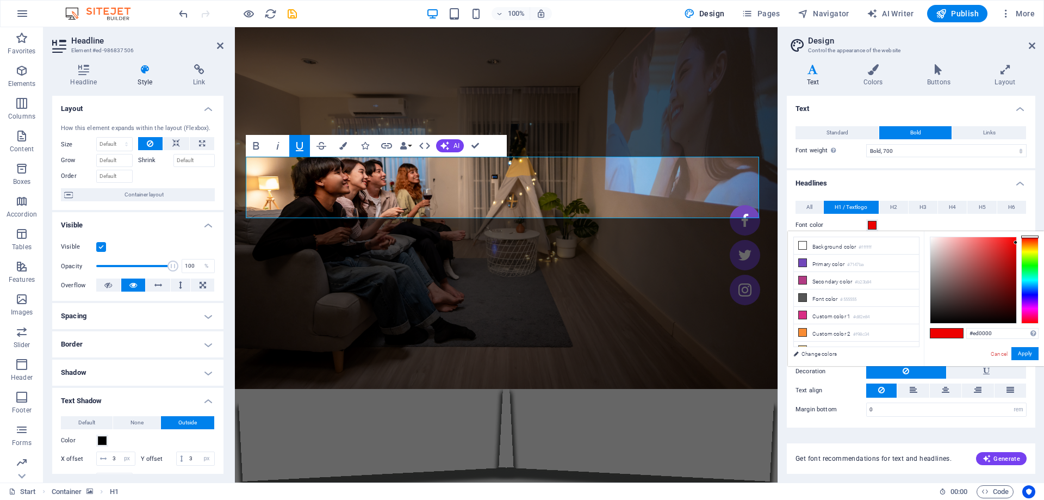
click at [945, 334] on span at bounding box center [938, 332] width 16 height 9
drag, startPoint x: 1015, startPoint y: 242, endPoint x: 865, endPoint y: 180, distance: 162.4
click at [865, 180] on body "[DOMAIN_NAME] Start Favorites Elements Columns Content Boxes Accordion Tables F…" at bounding box center [522, 250] width 1044 height 500
click at [1020, 352] on button "Apply" at bounding box center [1024, 353] width 27 height 13
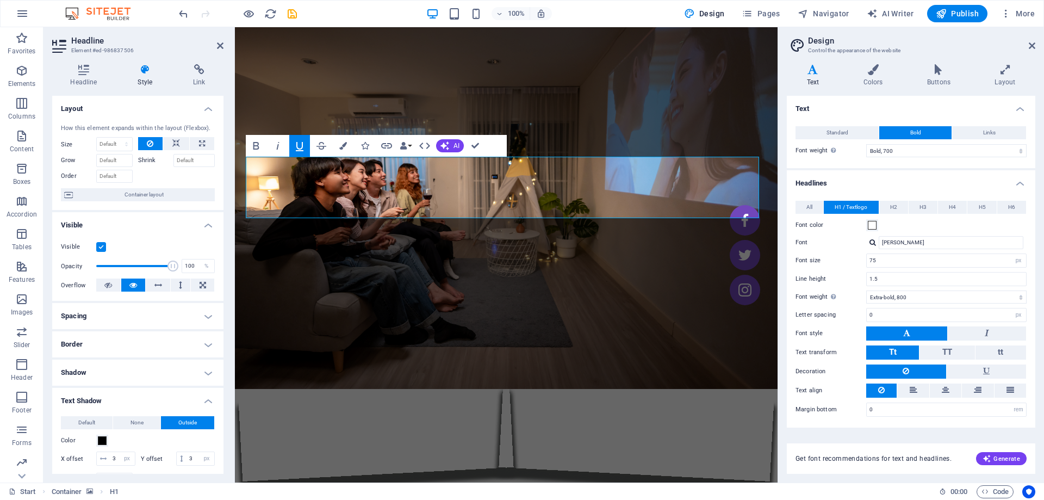
click at [721, 61] on figure at bounding box center [506, 254] width 543 height 455
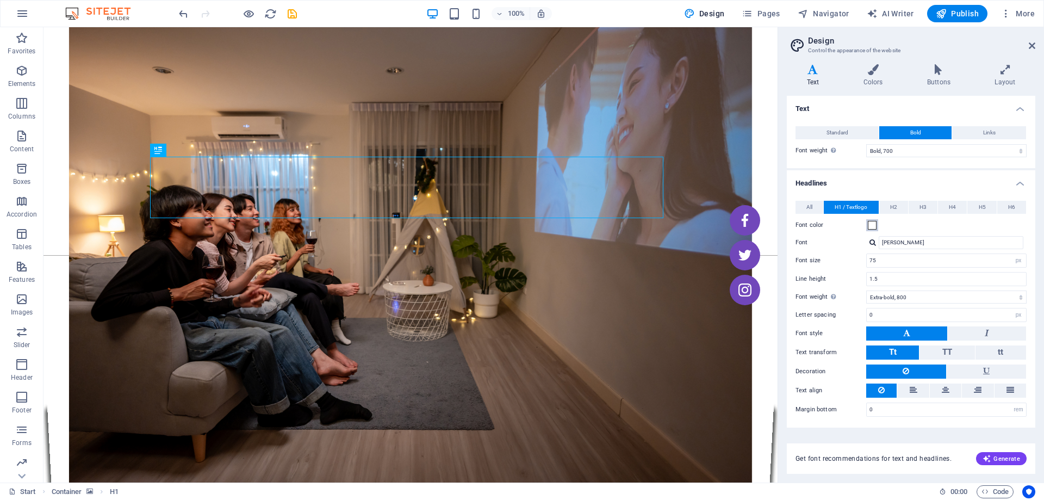
click at [873, 226] on span at bounding box center [872, 225] width 9 height 9
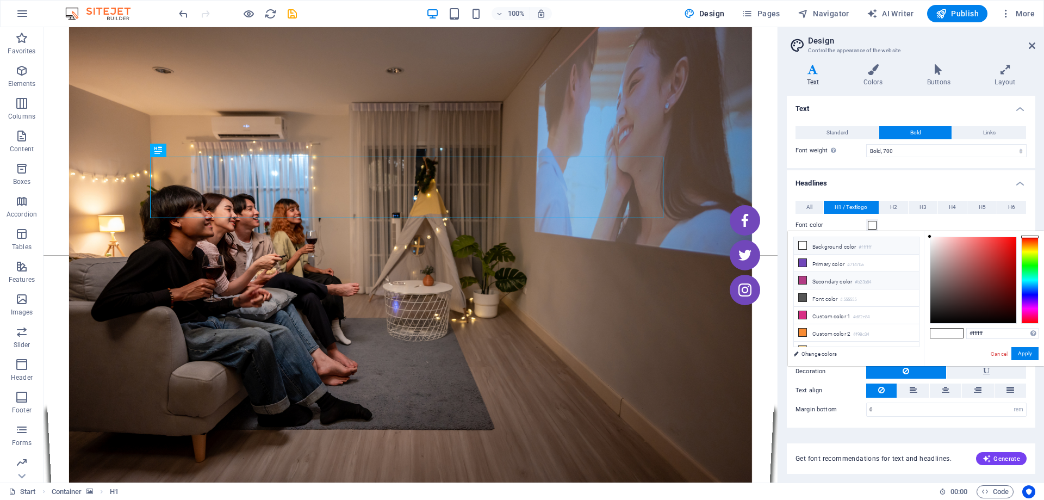
click at [799, 277] on icon at bounding box center [803, 280] width 8 height 8
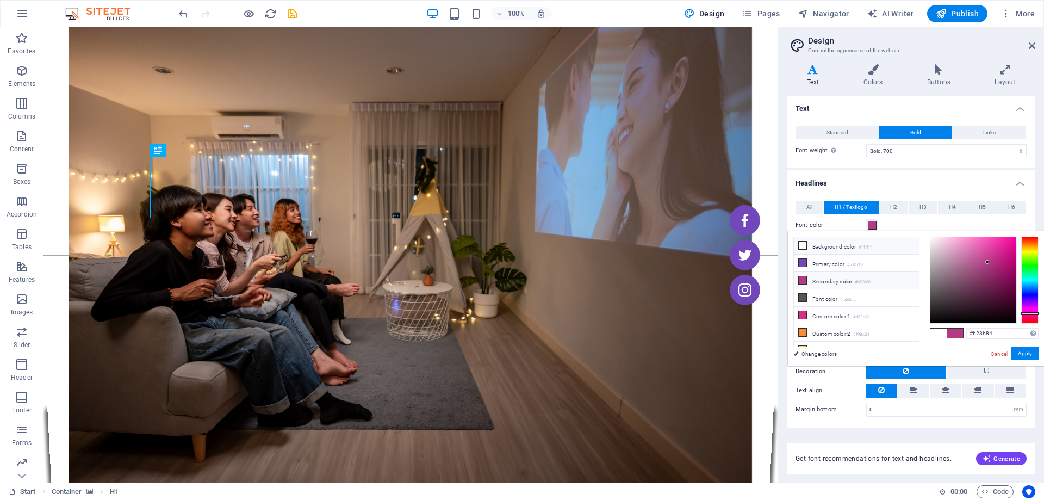
click at [803, 247] on icon at bounding box center [803, 245] width 8 height 8
type input "#ffffff"
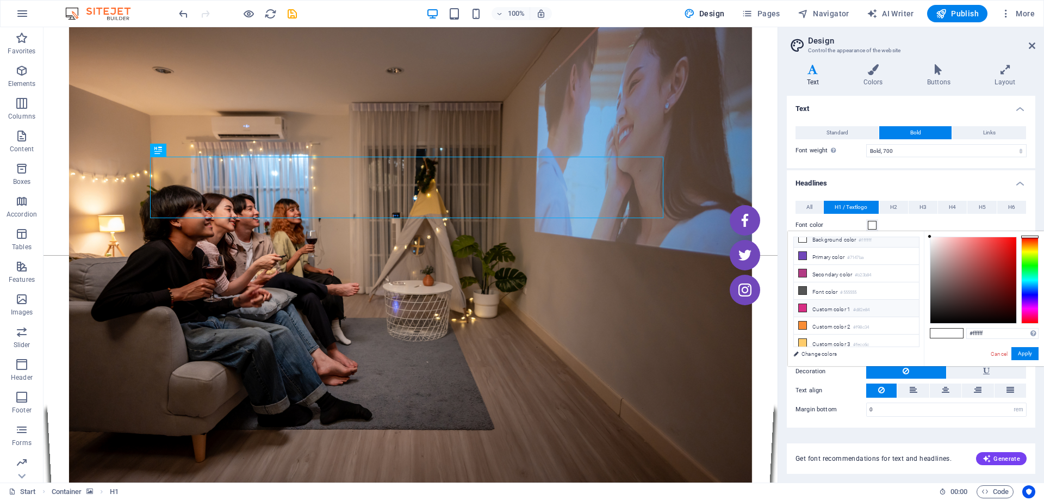
scroll to position [9, 0]
click at [820, 355] on link "Change colors" at bounding box center [851, 354] width 126 height 14
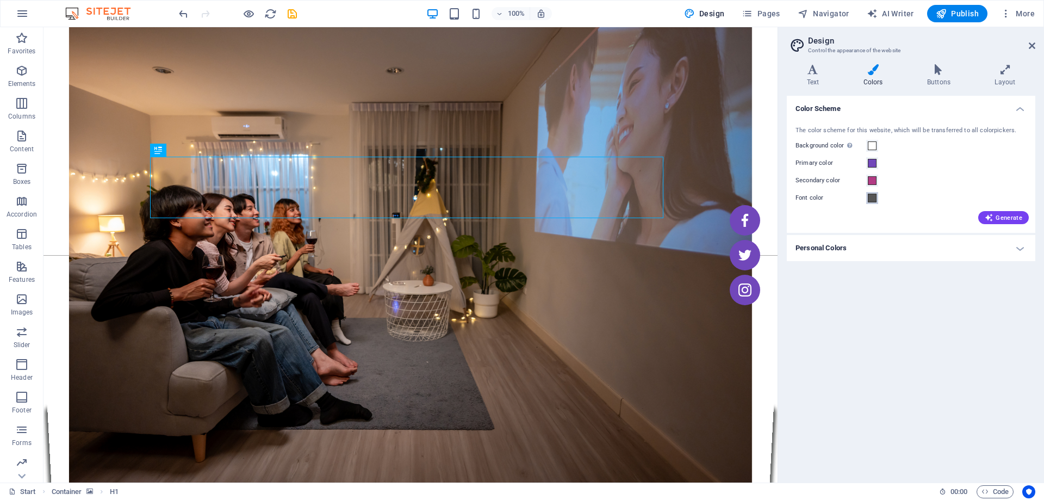
click at [870, 202] on span at bounding box center [872, 198] width 9 height 9
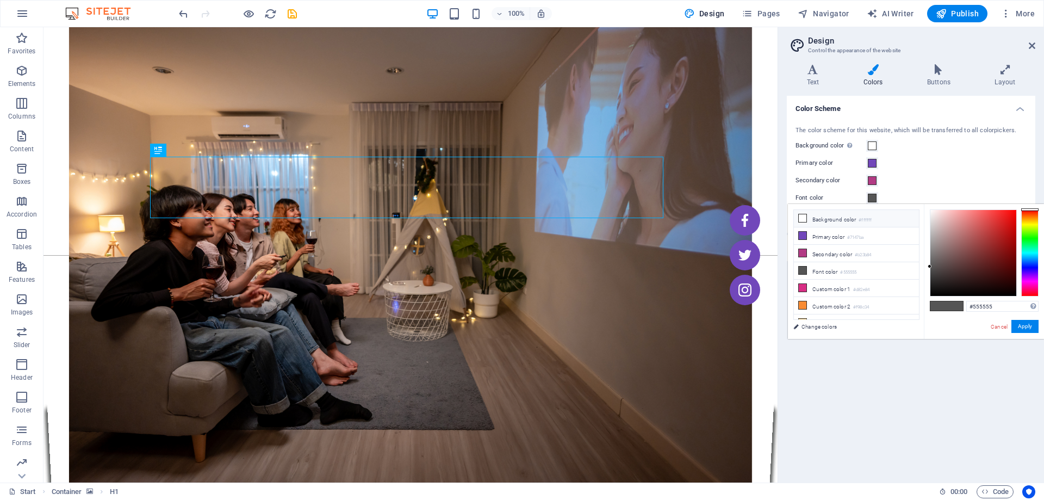
click at [801, 217] on icon at bounding box center [803, 218] width 8 height 8
type input "#ffffff"
click at [875, 145] on span at bounding box center [872, 145] width 9 height 9
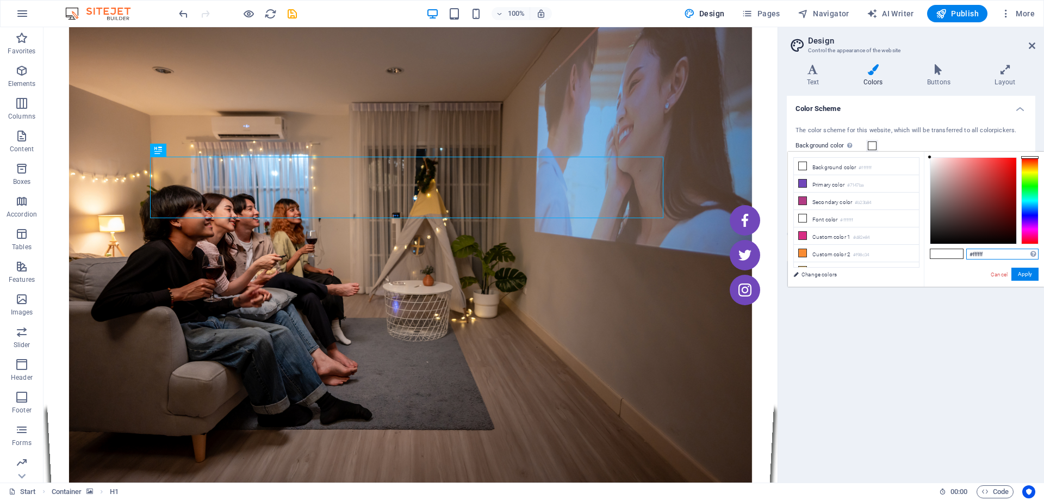
click at [992, 258] on input "#ffffff" at bounding box center [1002, 254] width 72 height 11
paste input "ed0000"
type input "#ed0000"
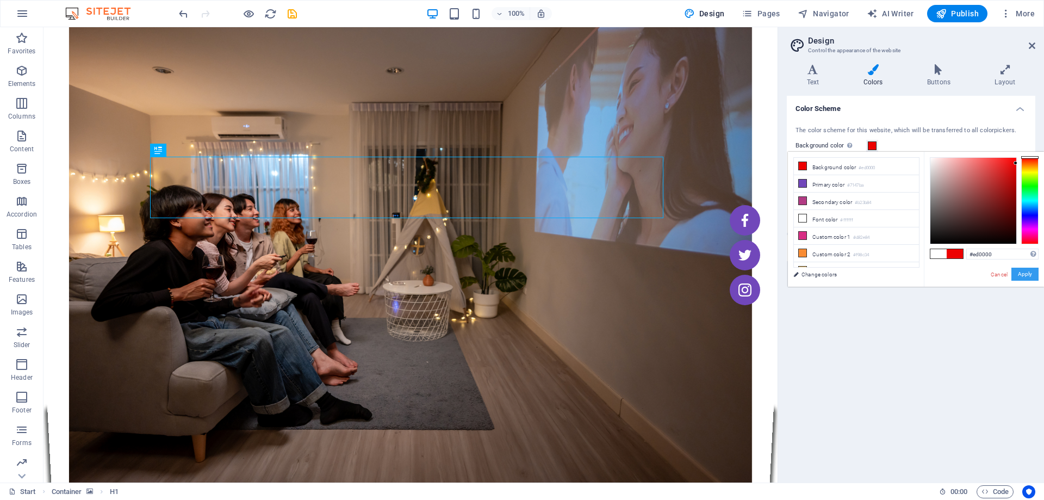
click at [1022, 274] on button "Apply" at bounding box center [1024, 274] width 27 height 13
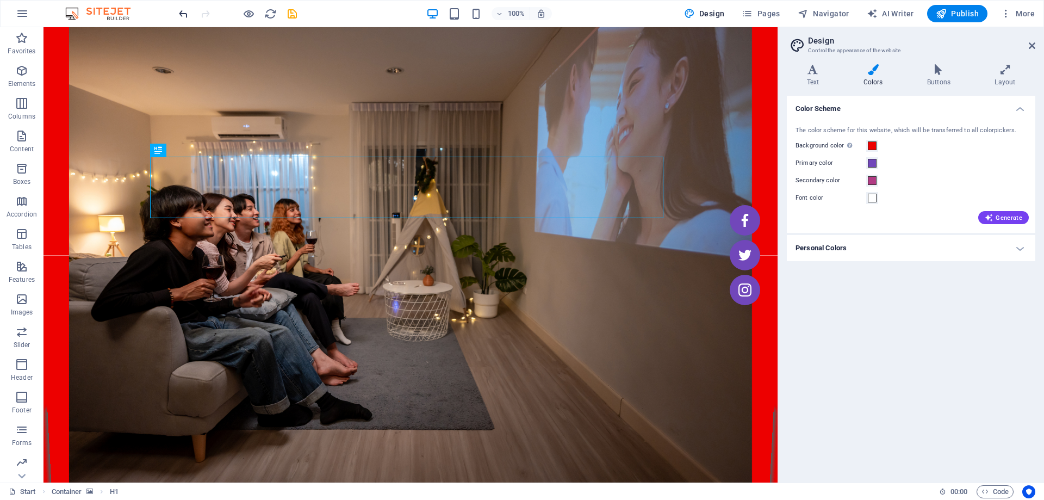
click at [184, 16] on icon "undo" at bounding box center [183, 14] width 13 height 13
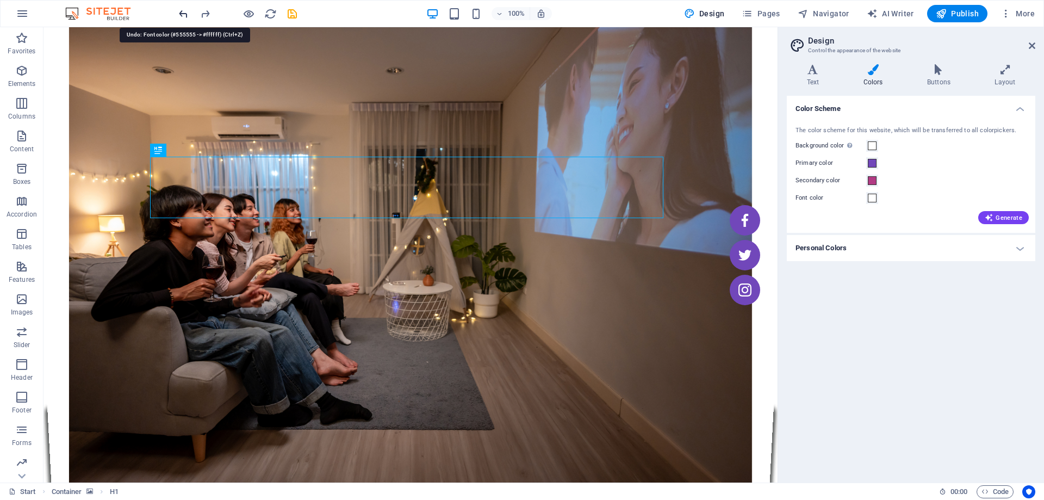
click at [184, 16] on icon "undo" at bounding box center [183, 14] width 13 height 13
click at [181, 10] on icon "undo" at bounding box center [183, 14] width 13 height 13
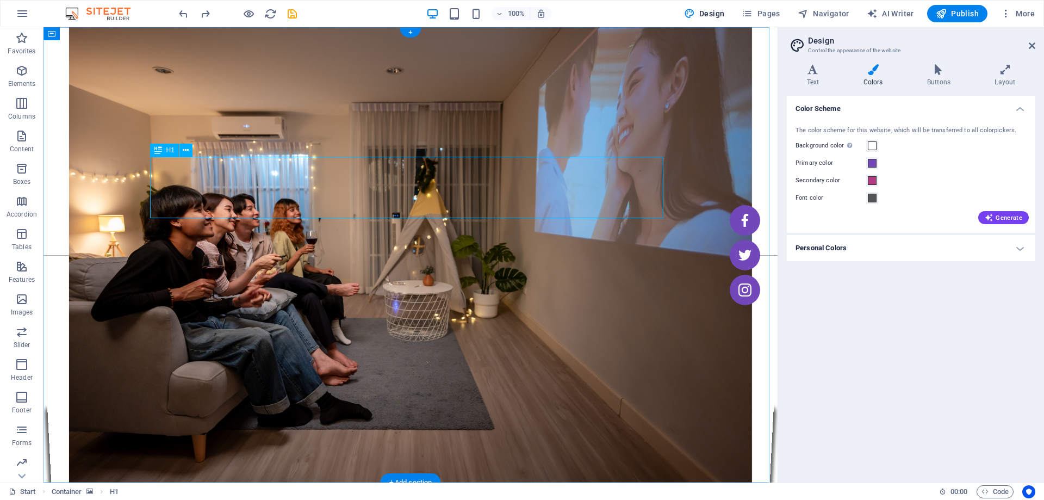
select select "px"
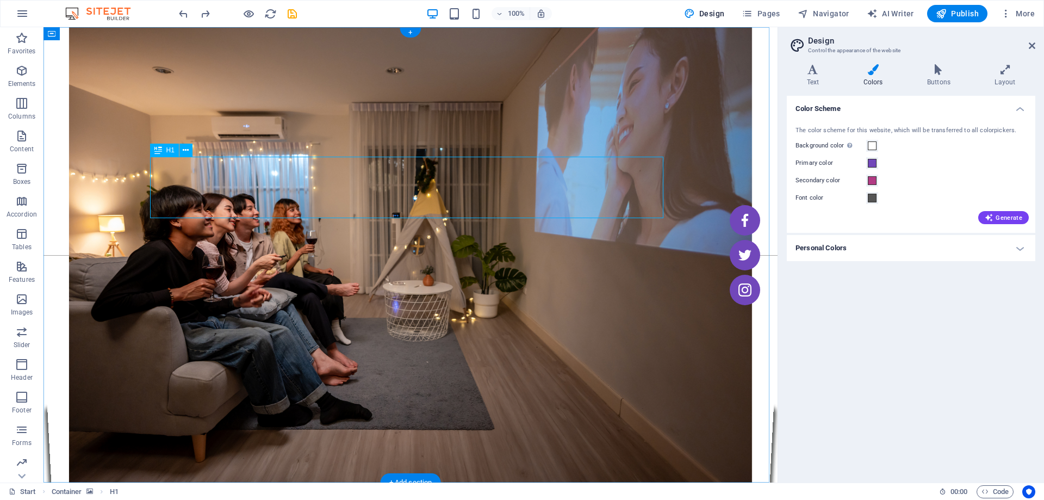
select select "px"
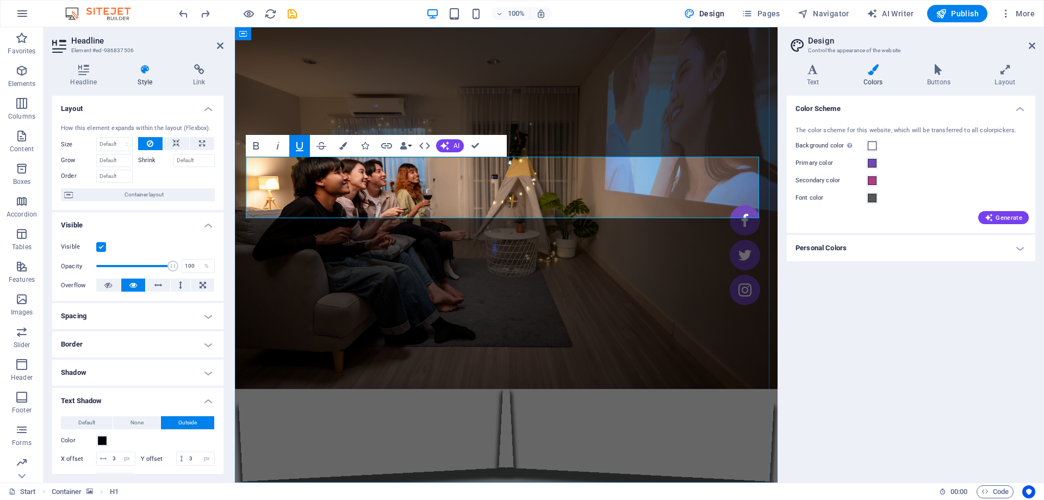
click at [295, 138] on button "Underline" at bounding box center [299, 146] width 21 height 22
click at [559, 233] on figure at bounding box center [506, 254] width 543 height 455
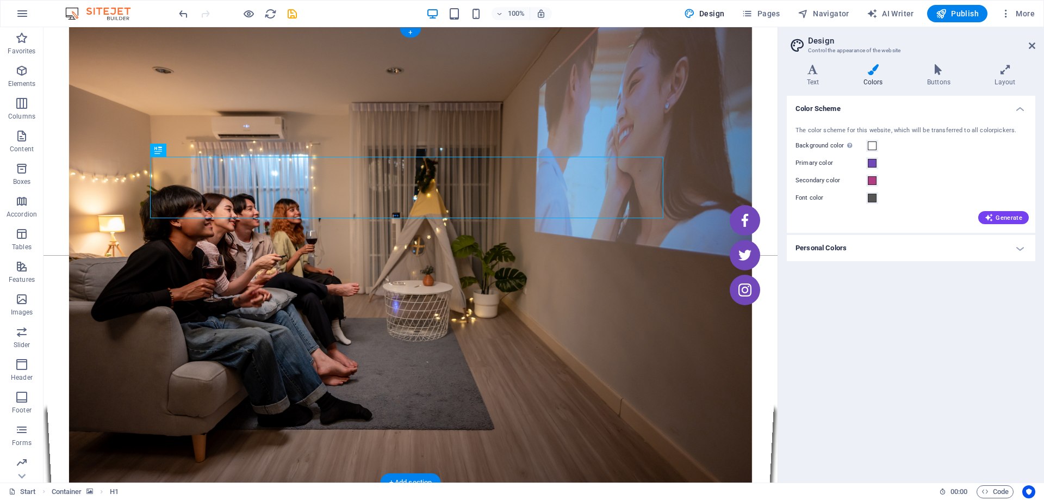
click at [606, 300] on figure at bounding box center [411, 254] width 734 height 455
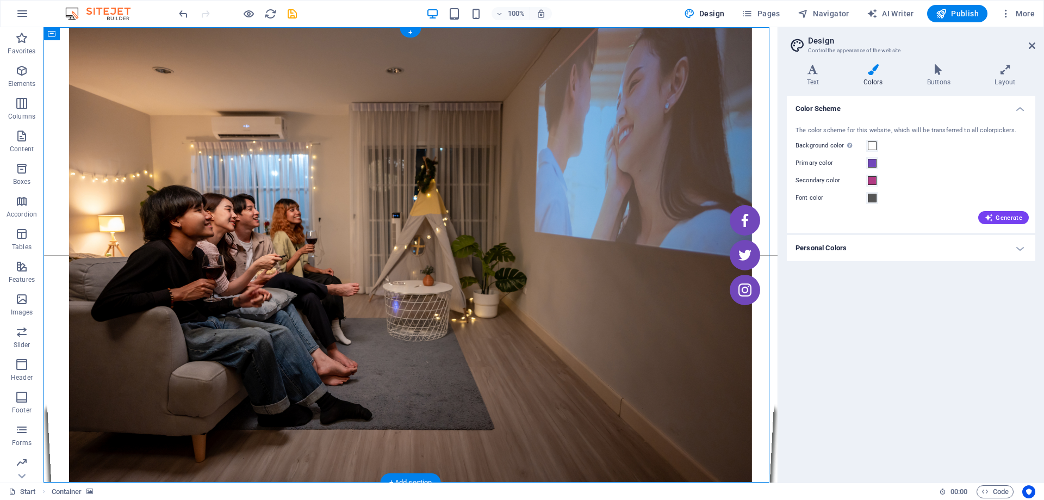
click at [100, 60] on figure at bounding box center [411, 254] width 734 height 455
click at [110, 36] on icon at bounding box center [113, 33] width 8 height 11
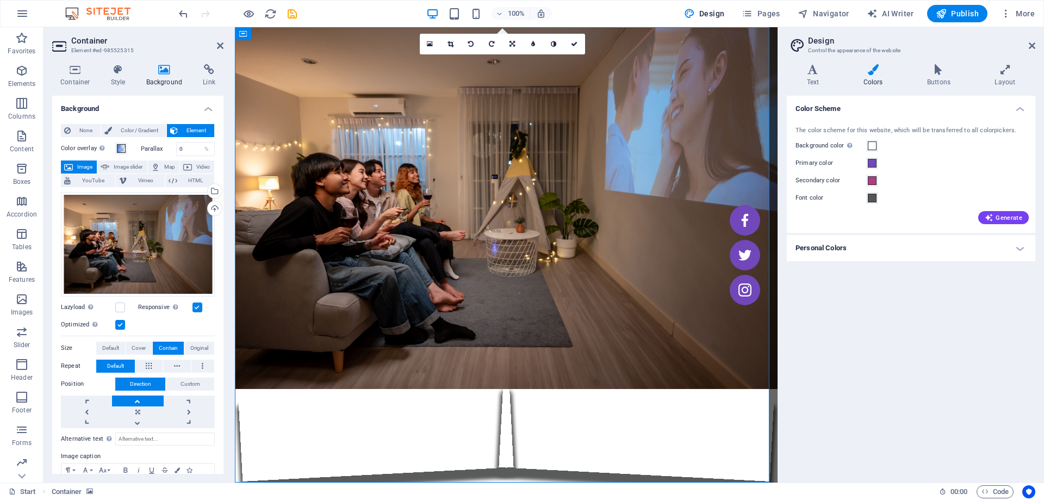
click at [80, 148] on label "Color overlay Places an overlay over the background to colorize it" at bounding box center [88, 148] width 54 height 13
click at [115, 148] on button "Color overlay Places an overlay over the background to colorize it" at bounding box center [121, 148] width 12 height 12
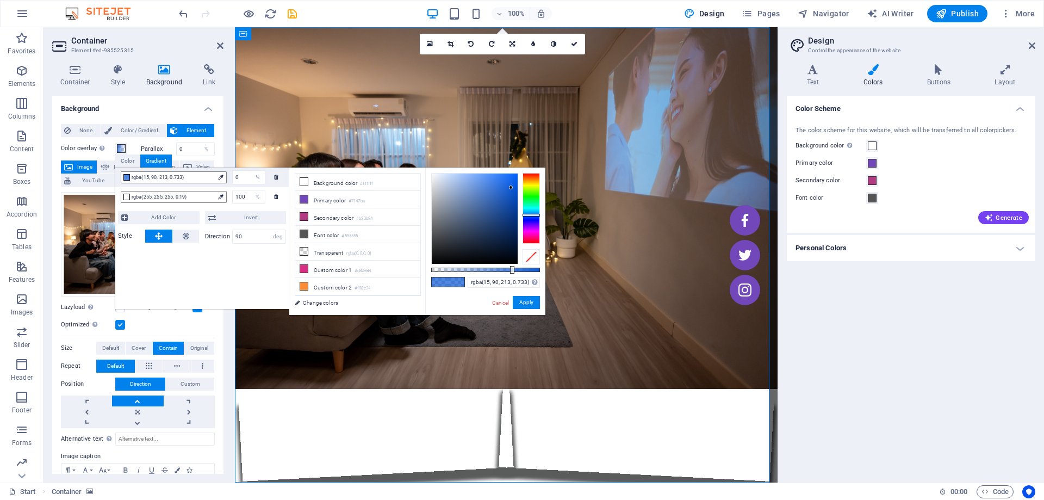
click at [74, 146] on label "Color overlay Places an overlay over the background to colorize it" at bounding box center [88, 148] width 54 height 13
click at [115, 146] on button "Color overlay Places an overlay over the background to colorize it" at bounding box center [121, 148] width 12 height 12
click at [76, 154] on label "Color overlay Places an overlay over the background to colorize it" at bounding box center [88, 148] width 54 height 13
click at [115, 154] on button "Color overlay Places an overlay over the background to colorize it" at bounding box center [121, 148] width 12 height 12
click at [82, 152] on label "Color overlay Places an overlay over the background to colorize it" at bounding box center [88, 148] width 54 height 13
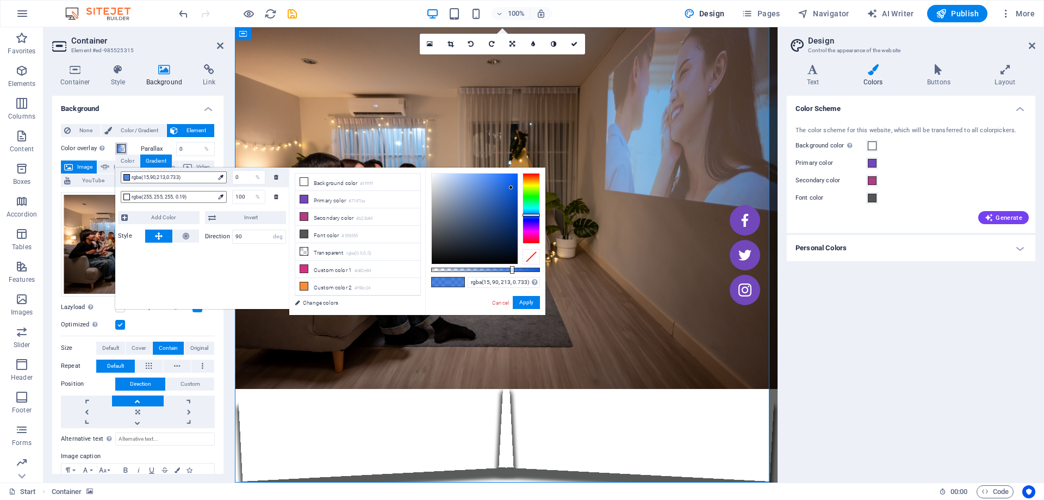
click at [115, 152] on button "Color overlay Places an overlay over the background to colorize it" at bounding box center [121, 148] width 12 height 12
click at [82, 152] on label "Color overlay Places an overlay over the background to colorize it" at bounding box center [88, 148] width 54 height 13
click at [115, 152] on button "Color overlay Places an overlay over the background to colorize it" at bounding box center [121, 148] width 12 height 12
click at [83, 152] on label "Color overlay Places an overlay over the background to colorize it" at bounding box center [88, 148] width 54 height 13
click at [115, 152] on button "Color overlay Places an overlay over the background to colorize it" at bounding box center [121, 148] width 12 height 12
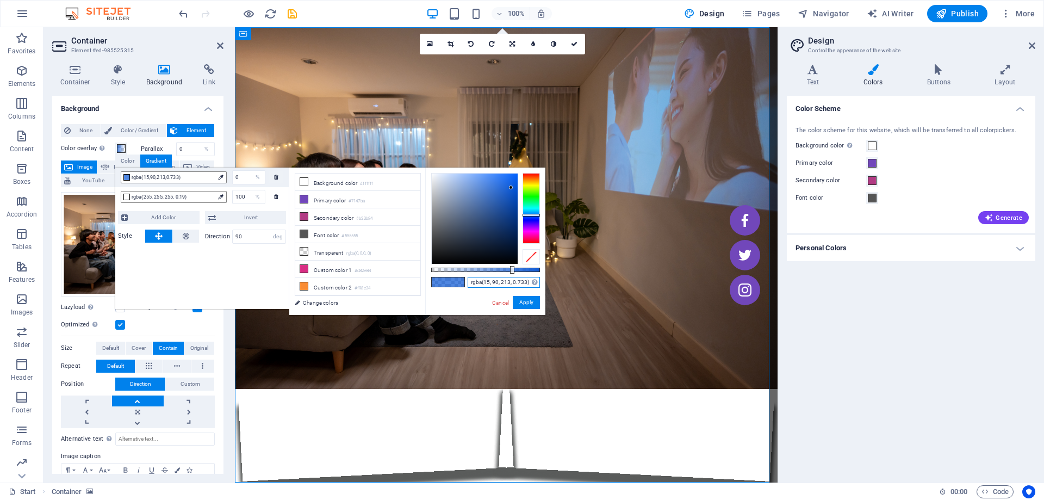
click at [497, 281] on input "rgba(15, 90, 213, 0.733)" at bounding box center [504, 282] width 72 height 11
drag, startPoint x: 509, startPoint y: 186, endPoint x: 473, endPoint y: 178, distance: 36.8
click at [473, 178] on div at bounding box center [473, 178] width 4 height 4
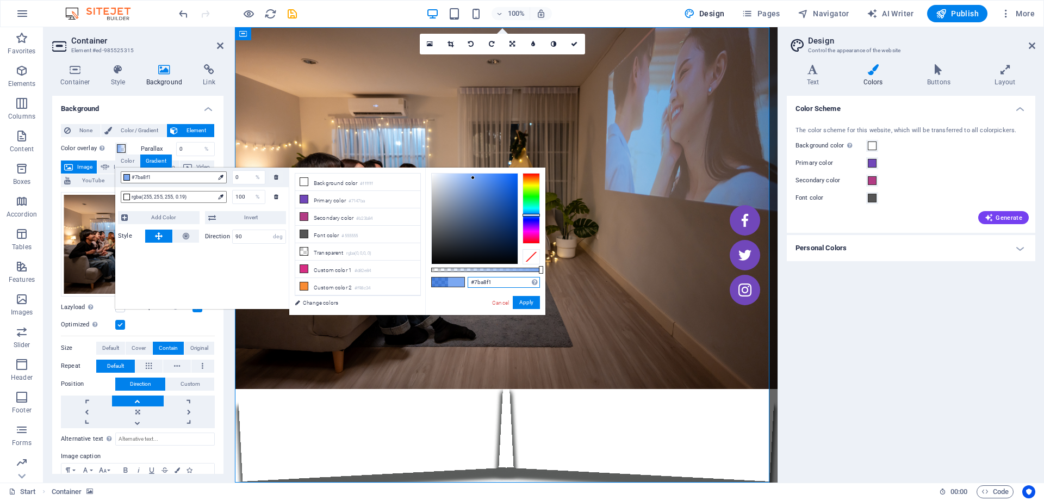
drag, startPoint x: 513, startPoint y: 268, endPoint x: 326, endPoint y: 244, distance: 188.7
click at [561, 271] on body "[DOMAIN_NAME] Start Favorites Elements Columns Content Boxes Accordion Tables F…" at bounding box center [522, 250] width 1044 height 500
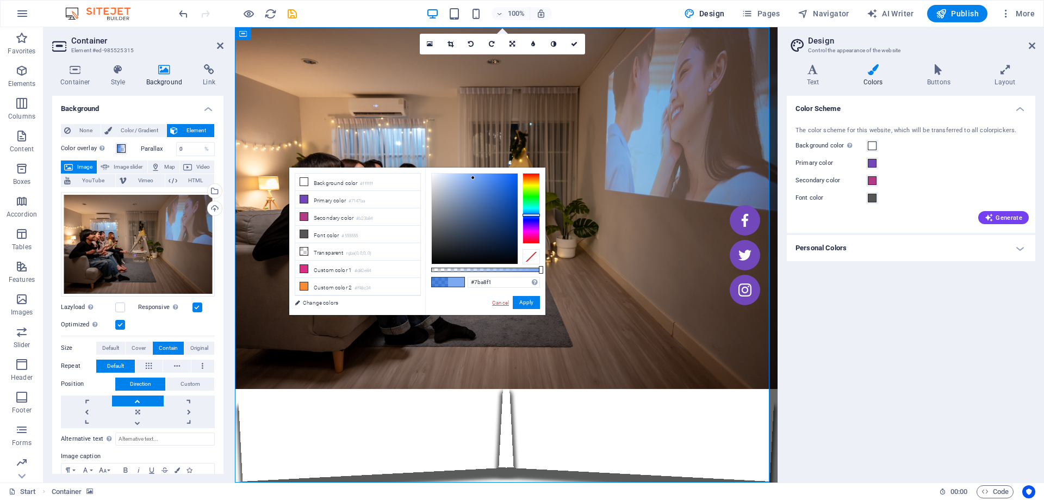
click at [494, 303] on link "Cancel" at bounding box center [500, 303] width 19 height 8
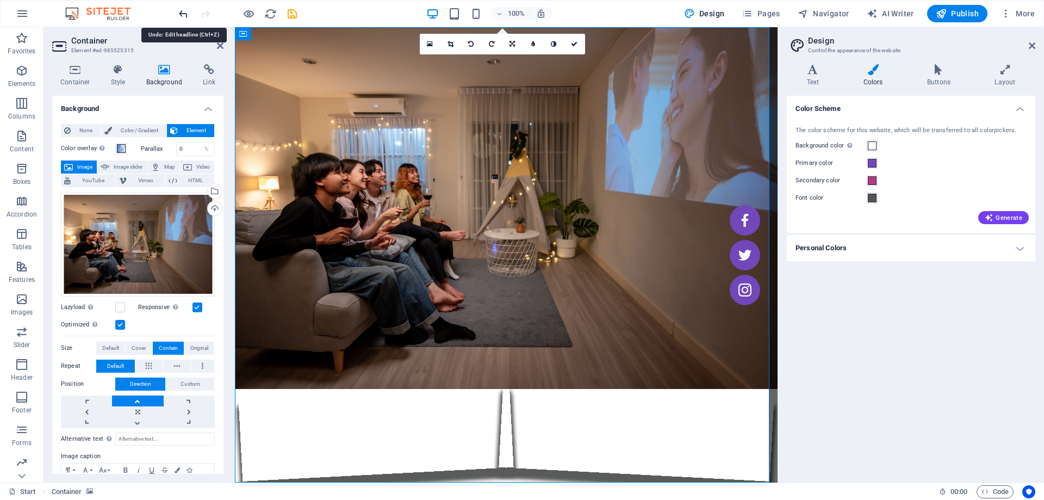
click at [182, 14] on icon "undo" at bounding box center [183, 14] width 13 height 13
click at [207, 17] on icon "redo" at bounding box center [205, 14] width 13 height 13
click at [82, 148] on label "Color overlay Places an overlay over the background to colorize it" at bounding box center [88, 148] width 54 height 13
click at [115, 148] on button "Color overlay Places an overlay over the background to colorize it" at bounding box center [121, 148] width 12 height 12
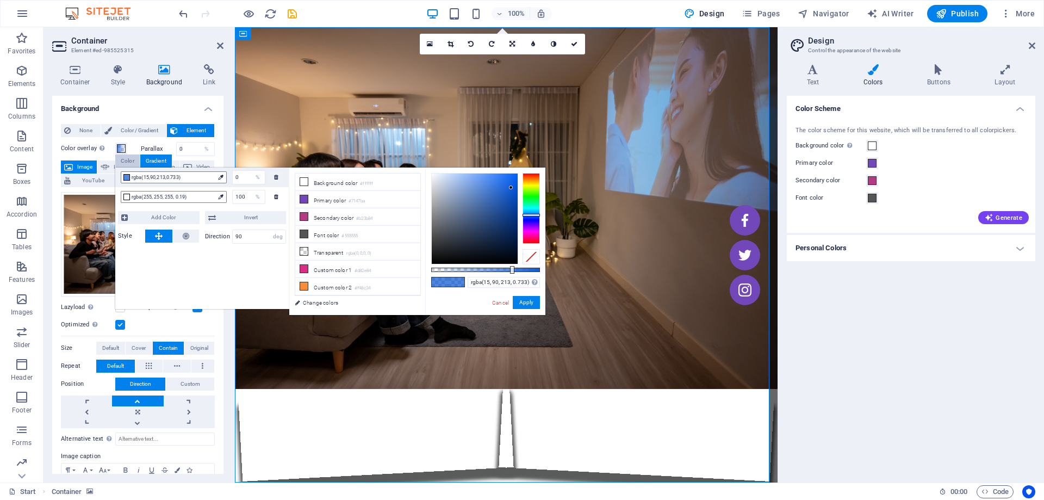
click at [133, 162] on div "Color" at bounding box center [127, 160] width 24 height 13
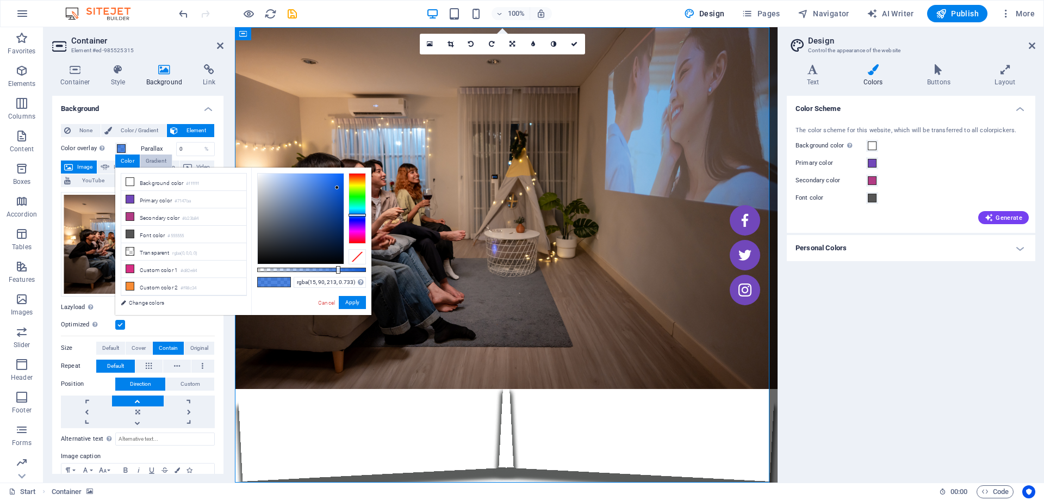
click at [146, 157] on div "Gradient" at bounding box center [156, 160] width 32 height 13
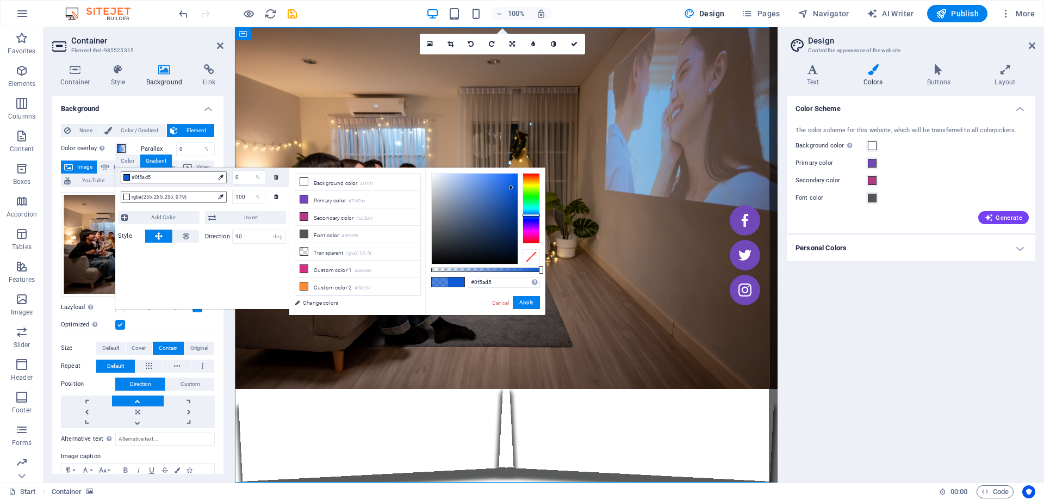
drag, startPoint x: 513, startPoint y: 271, endPoint x: 544, endPoint y: 281, distance: 32.5
click at [544, 281] on div "#0f5ad5 Supported formats #0852ed rgb(8, 82, 237) rgba(8, 82, 237, 90%) hsv(221…" at bounding box center [485, 319] width 120 height 305
type input "#95b4e7"
drag, startPoint x: 511, startPoint y: 189, endPoint x: 462, endPoint y: 181, distance: 49.5
click at [462, 181] on div at bounding box center [462, 181] width 4 height 4
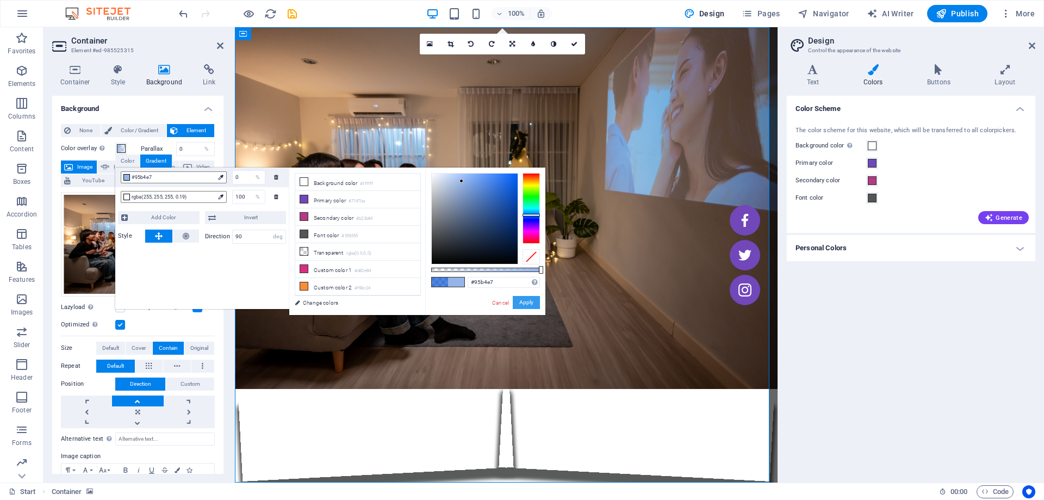
click at [524, 304] on button "Apply" at bounding box center [526, 302] width 27 height 13
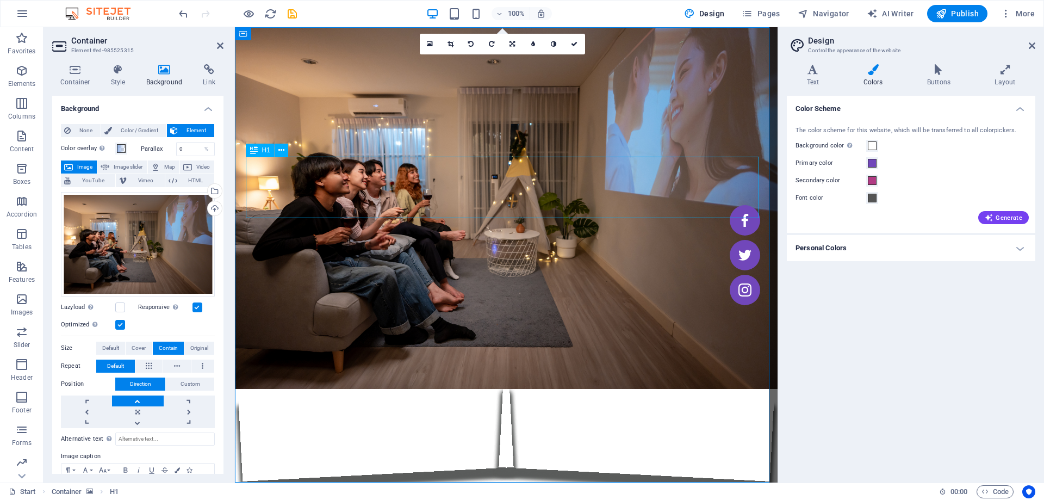
select select "px"
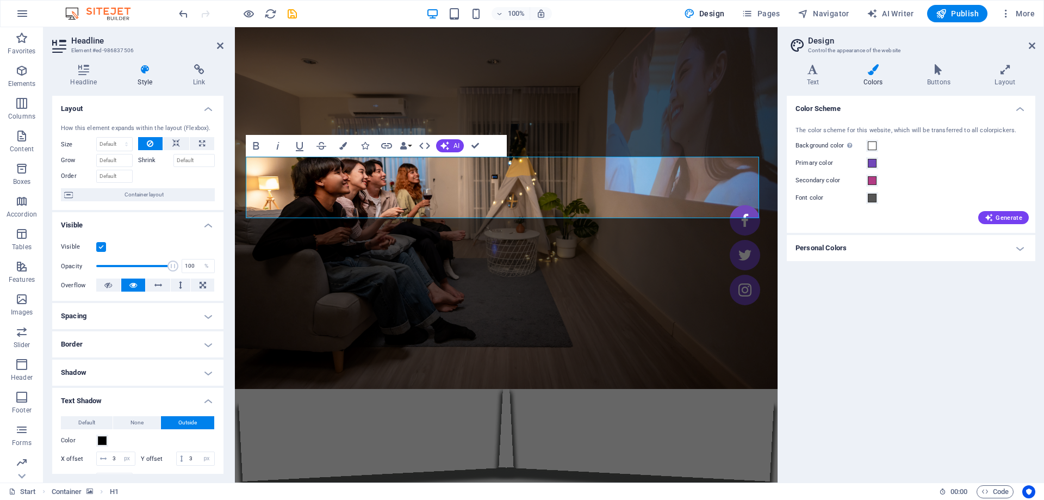
click at [879, 76] on h4 "Colors" at bounding box center [875, 75] width 64 height 23
click at [810, 76] on h4 "Text" at bounding box center [815, 75] width 57 height 23
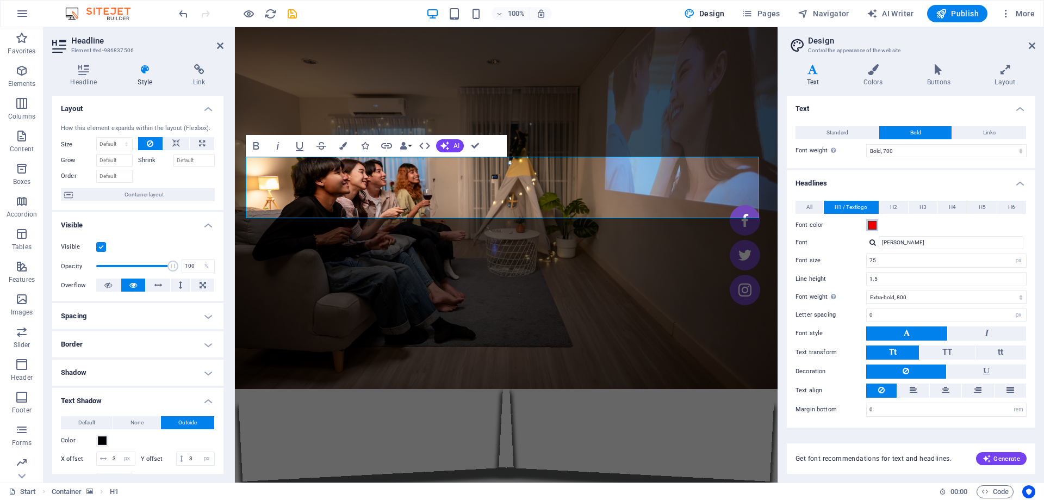
click at [876, 225] on span at bounding box center [872, 225] width 9 height 9
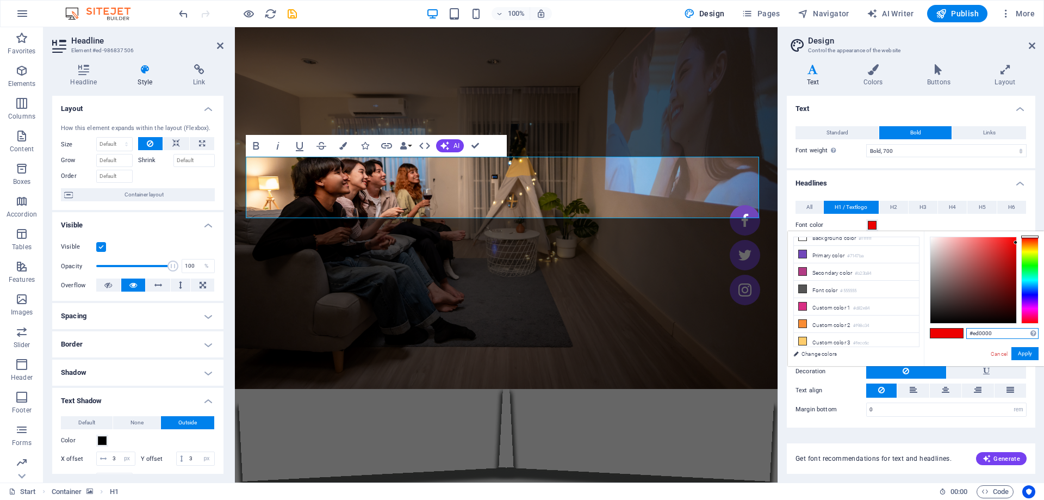
click at [990, 334] on input "#ed0000" at bounding box center [1002, 333] width 72 height 11
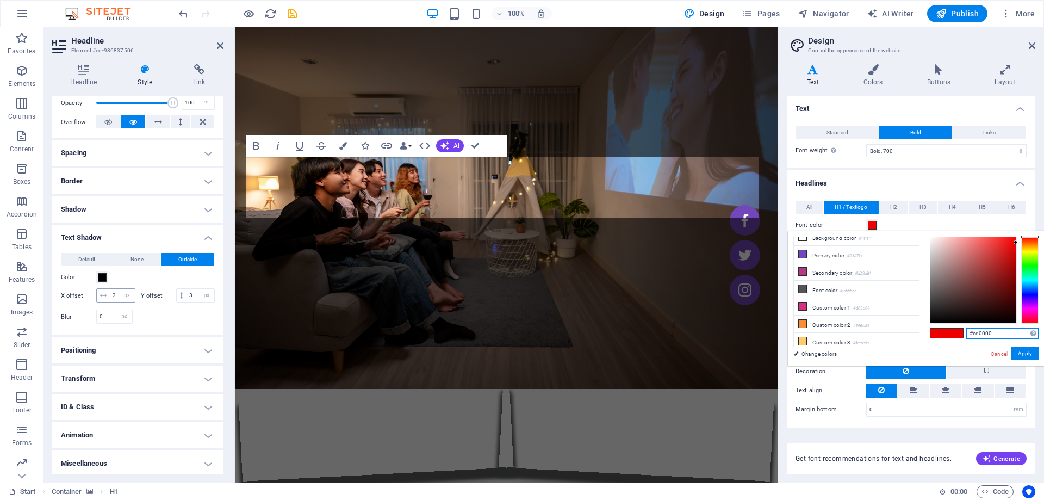
scroll to position [180, 0]
click at [207, 375] on h4 "Transform" at bounding box center [137, 375] width 171 height 26
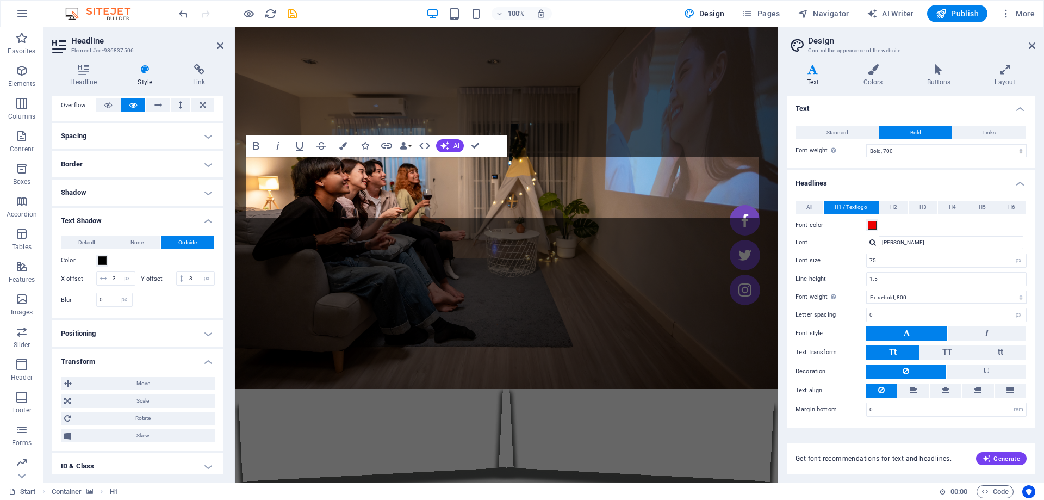
click at [209, 368] on h4 "Transform" at bounding box center [137, 359] width 171 height 20
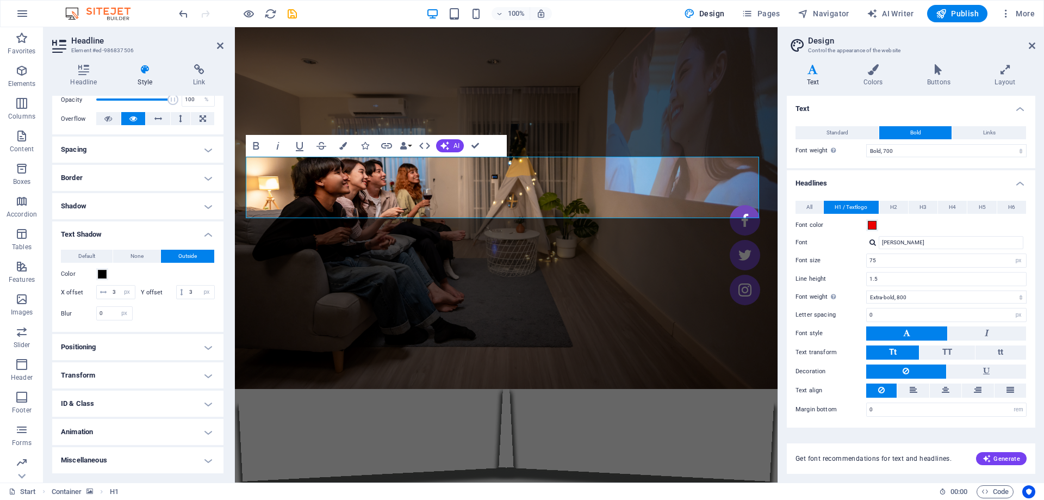
click at [205, 404] on h4 "ID & Class" at bounding box center [137, 403] width 171 height 26
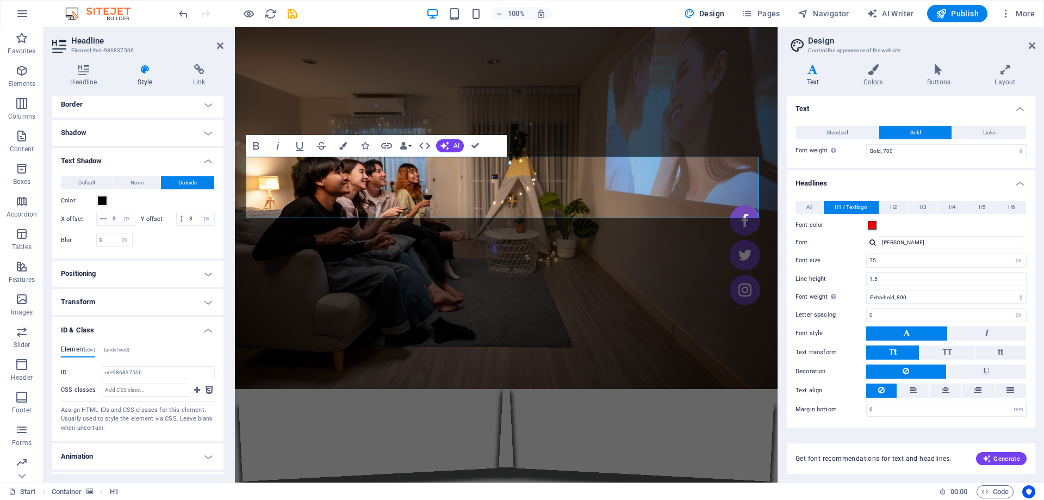
scroll to position [278, 0]
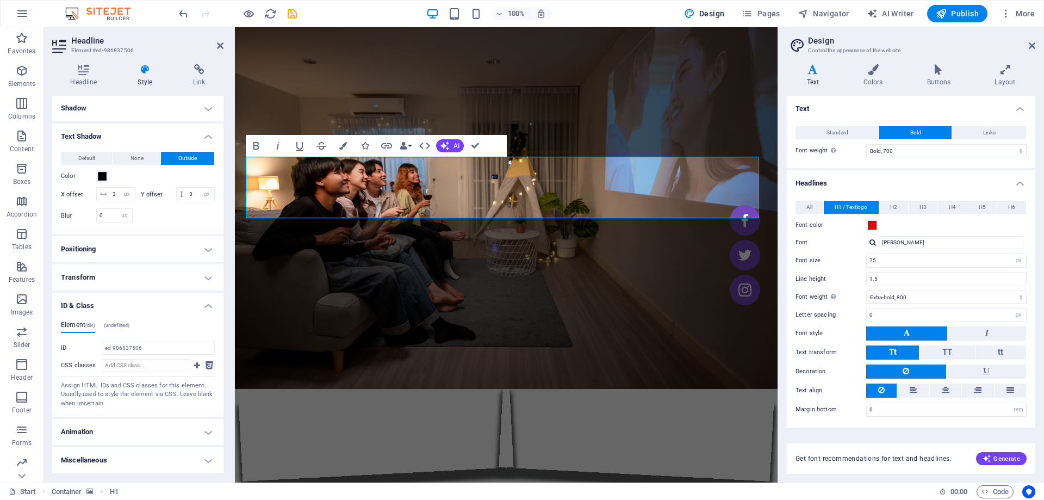
click at [200, 309] on h4 "ID & Class" at bounding box center [137, 303] width 171 height 20
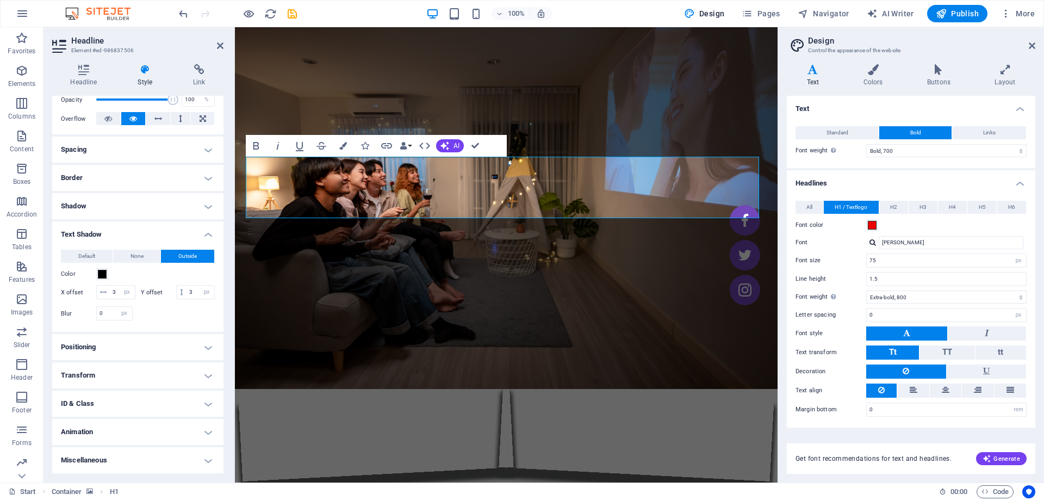
scroll to position [181, 0]
click at [202, 452] on h4 "Miscellaneous" at bounding box center [137, 460] width 171 height 26
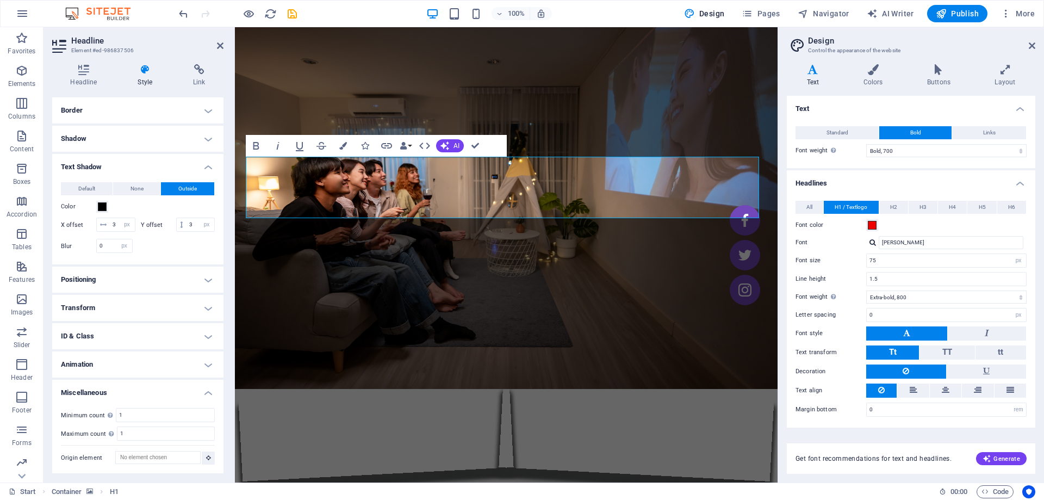
scroll to position [247, 0]
click at [208, 387] on h4 "Miscellaneous" at bounding box center [137, 390] width 171 height 20
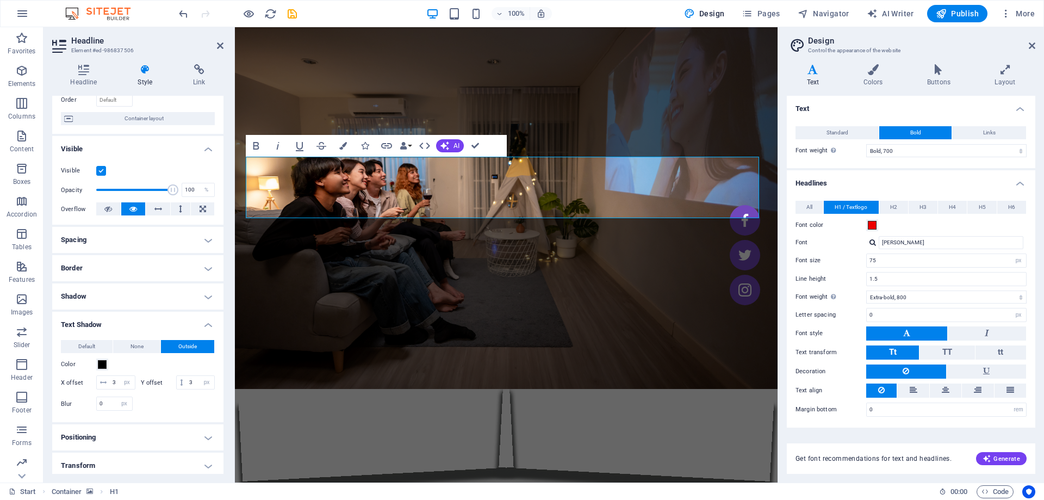
scroll to position [72, 0]
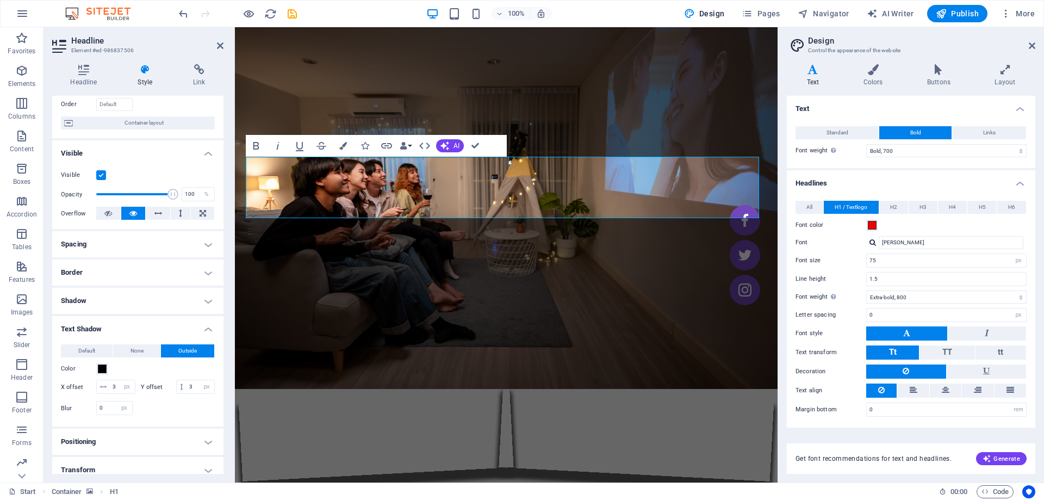
click at [204, 300] on h4 "Shadow" at bounding box center [137, 301] width 171 height 26
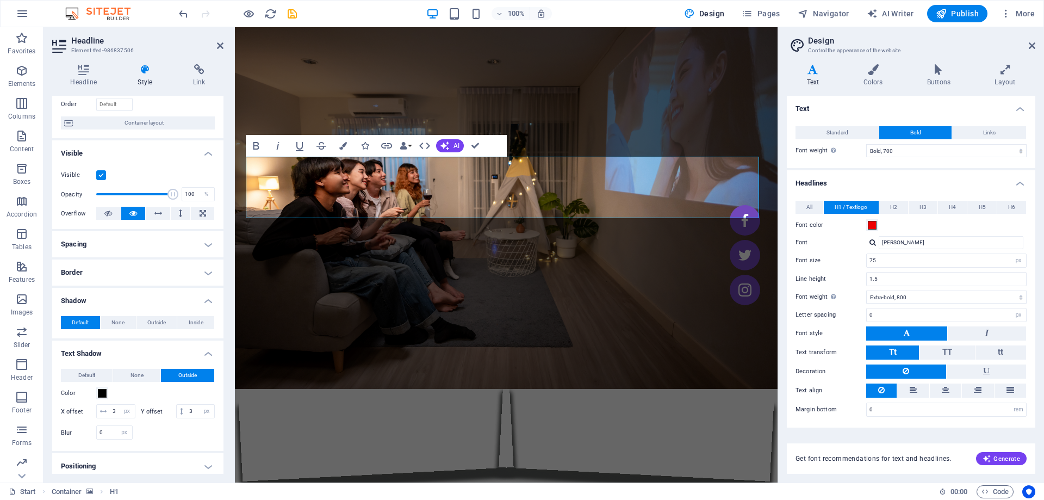
click at [204, 300] on h4 "Shadow" at bounding box center [137, 298] width 171 height 20
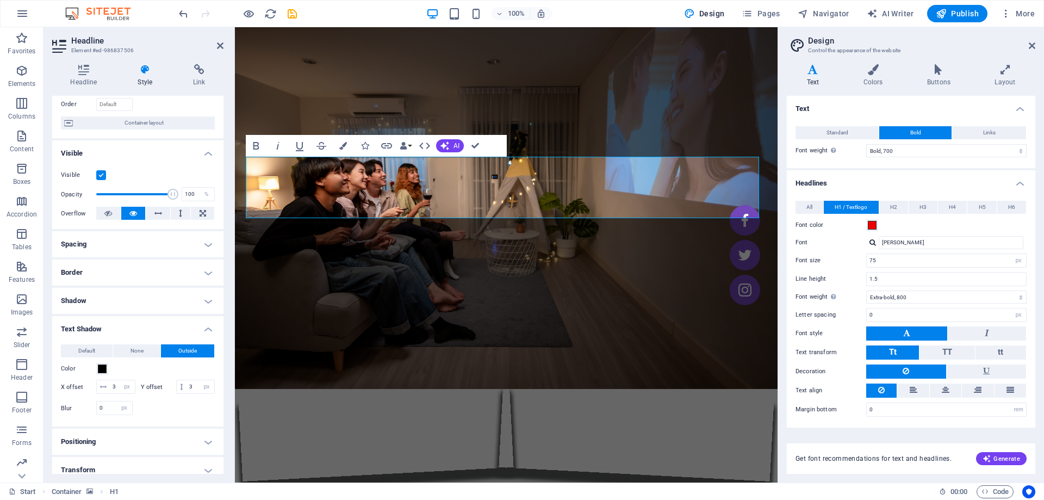
click at [201, 330] on h4 "Text Shadow" at bounding box center [137, 326] width 171 height 20
click at [209, 302] on h4 "Shadow" at bounding box center [137, 301] width 171 height 26
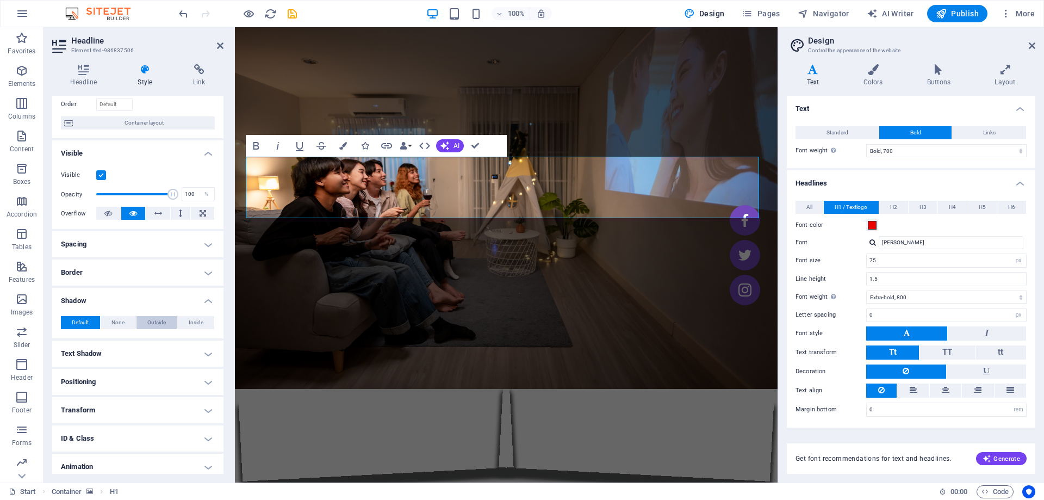
click at [162, 324] on span "Outside" at bounding box center [156, 322] width 18 height 13
type input "2"
type input "4"
drag, startPoint x: 114, startPoint y: 324, endPoint x: 75, endPoint y: 320, distance: 39.3
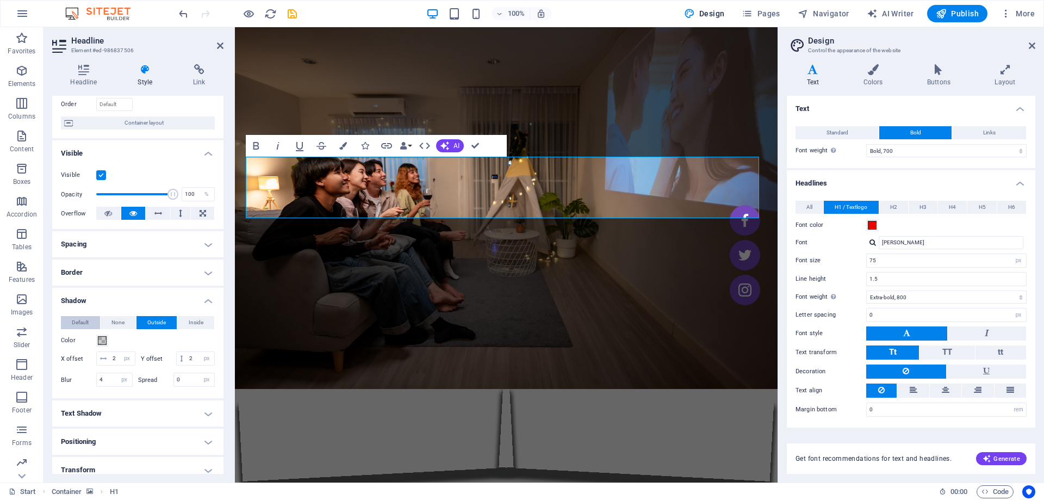
click at [75, 320] on div "Default None Outside Inside" at bounding box center [138, 323] width 154 height 14
click at [75, 320] on span "Default" at bounding box center [80, 322] width 17 height 13
click at [208, 274] on h4 "Border" at bounding box center [137, 272] width 171 height 26
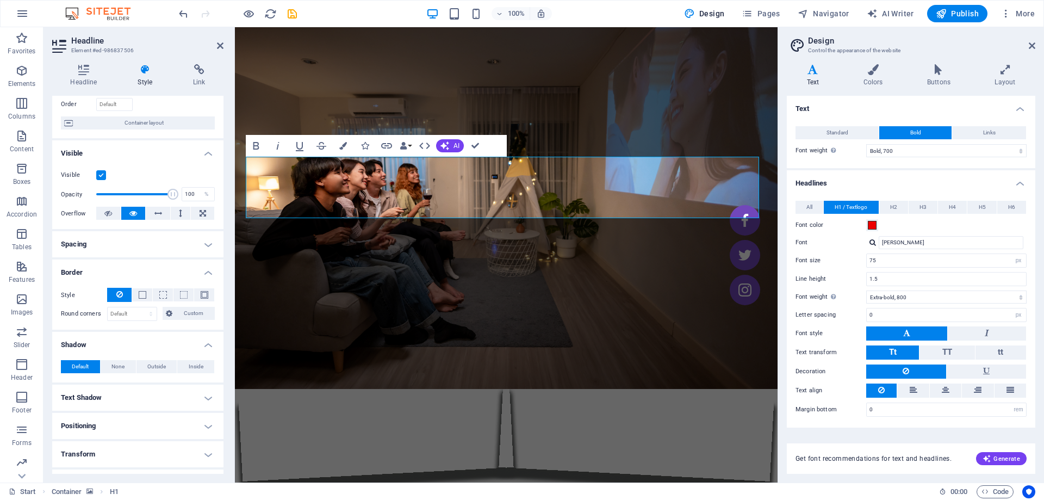
click at [208, 274] on h4 "Border" at bounding box center [137, 269] width 171 height 20
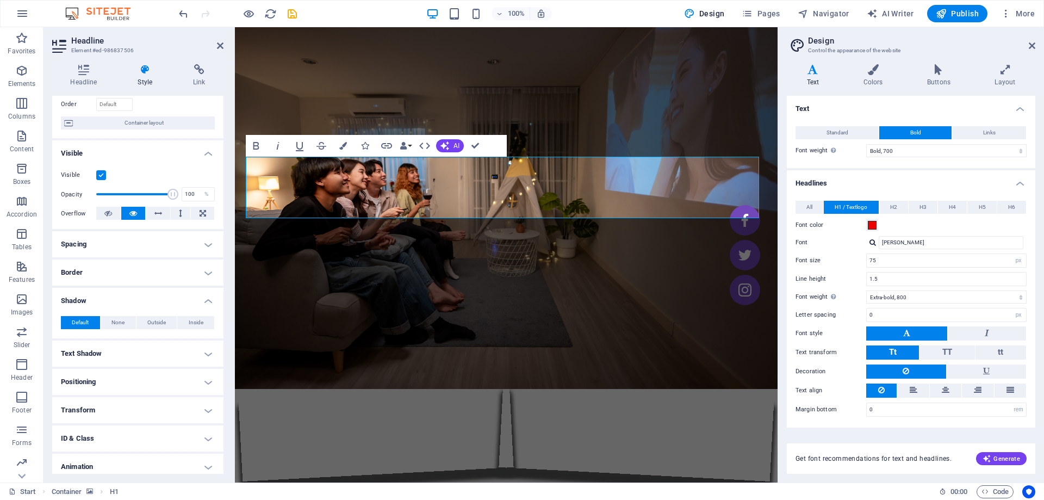
click at [205, 304] on h4 "Shadow" at bounding box center [137, 298] width 171 height 20
click at [204, 275] on h4 "Border" at bounding box center [137, 272] width 171 height 26
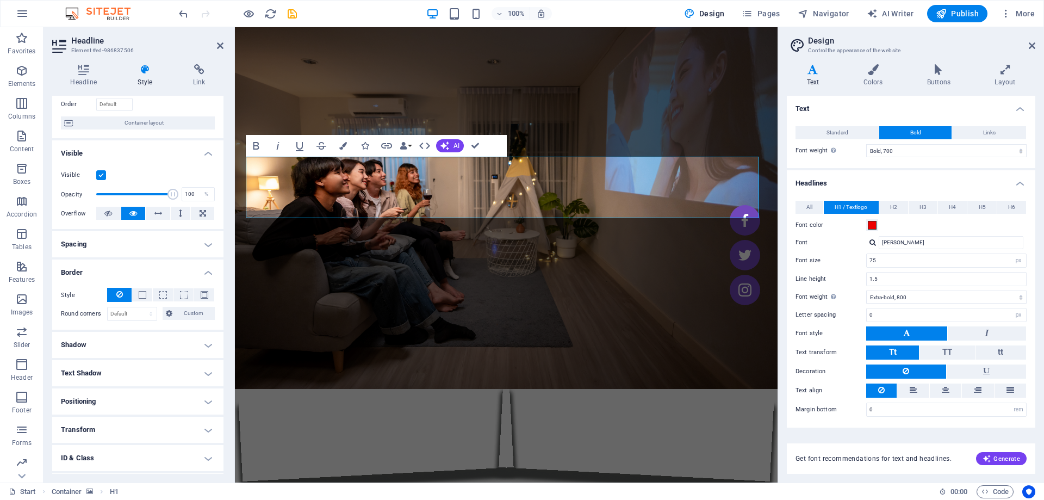
click at [206, 273] on h4 "Border" at bounding box center [137, 269] width 171 height 20
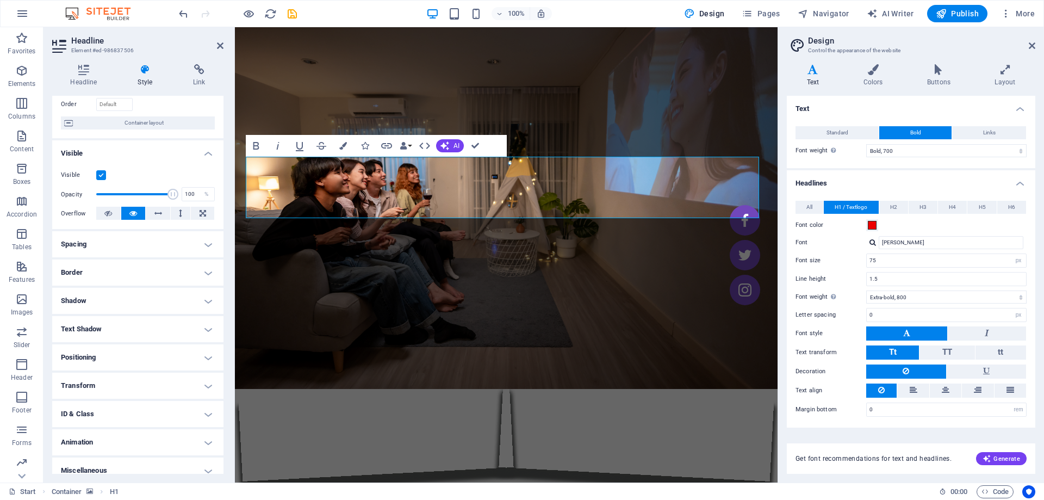
click at [545, 54] on figure at bounding box center [506, 254] width 543 height 455
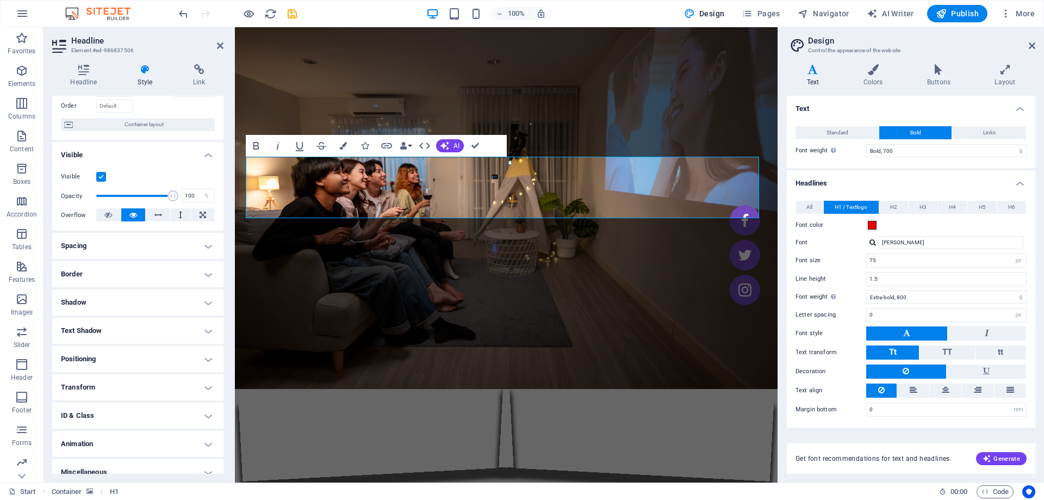
scroll to position [82, 0]
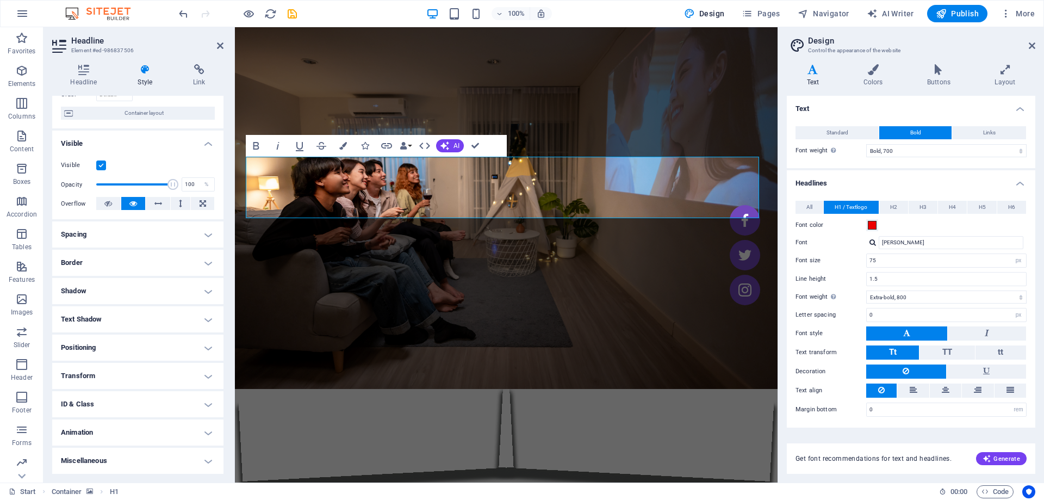
click at [199, 345] on h4 "Positioning" at bounding box center [137, 347] width 171 height 26
click at [194, 342] on h4 "Positioning" at bounding box center [137, 344] width 171 height 20
click at [196, 318] on h4 "Text Shadow" at bounding box center [137, 319] width 171 height 26
click at [186, 346] on span "Outside" at bounding box center [187, 340] width 18 height 13
click at [67, 141] on h4 "Visible" at bounding box center [137, 141] width 171 height 20
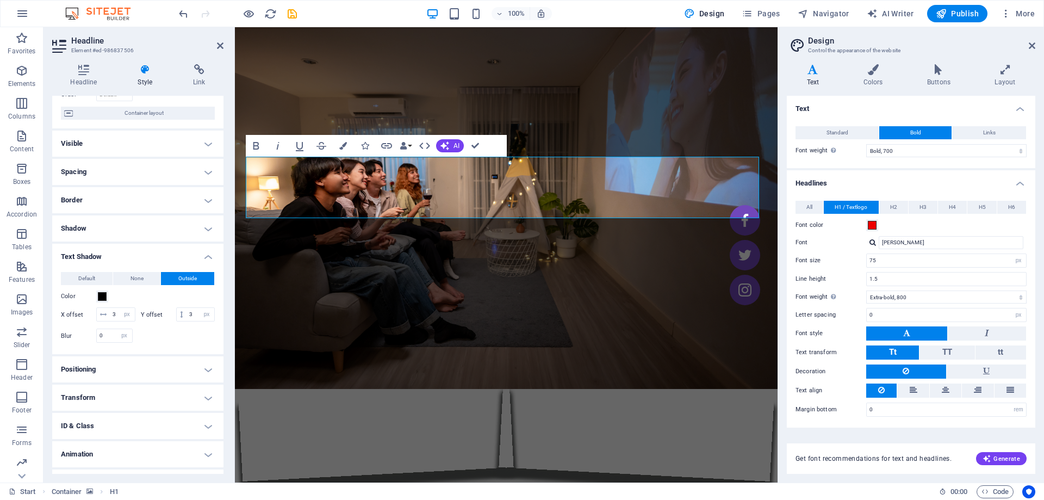
click at [206, 258] on h4 "Text Shadow" at bounding box center [137, 254] width 171 height 20
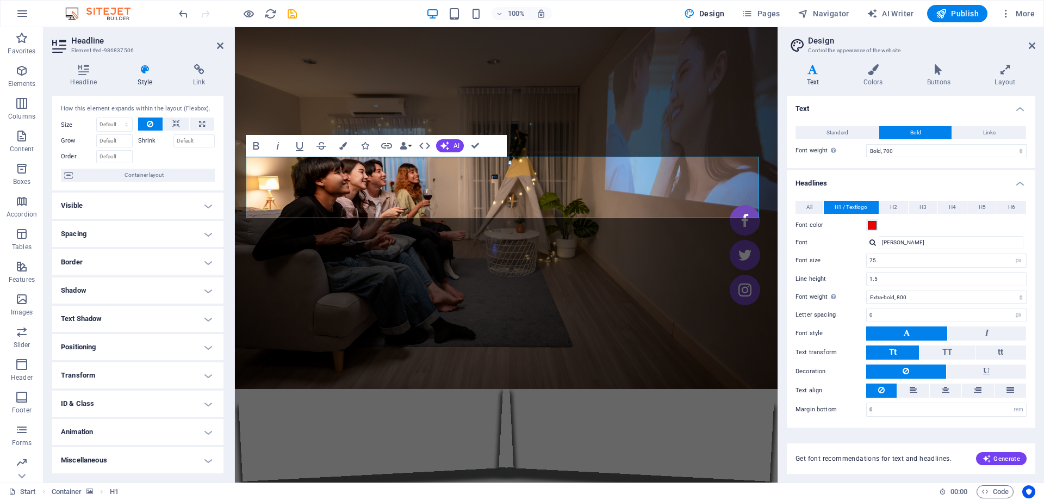
click at [202, 210] on h4 "Visible" at bounding box center [137, 206] width 171 height 26
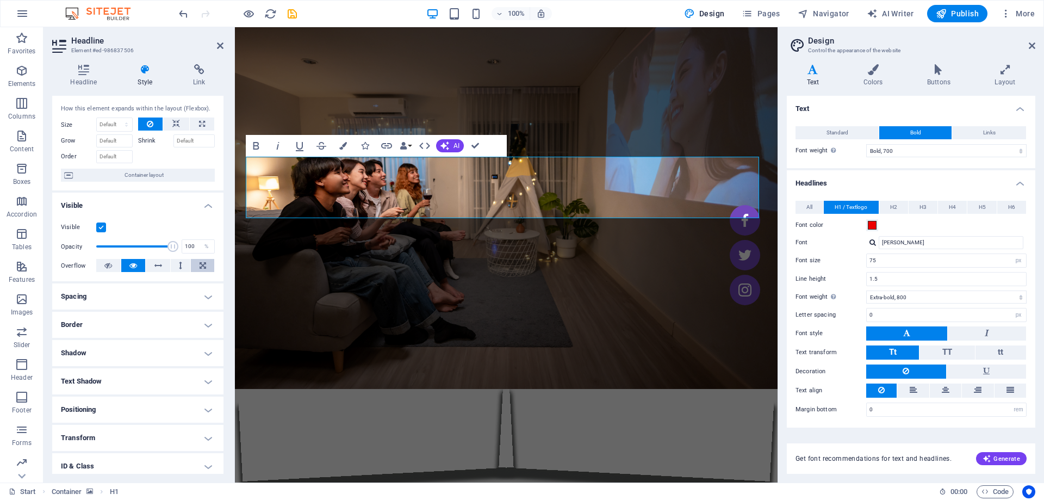
scroll to position [82, 0]
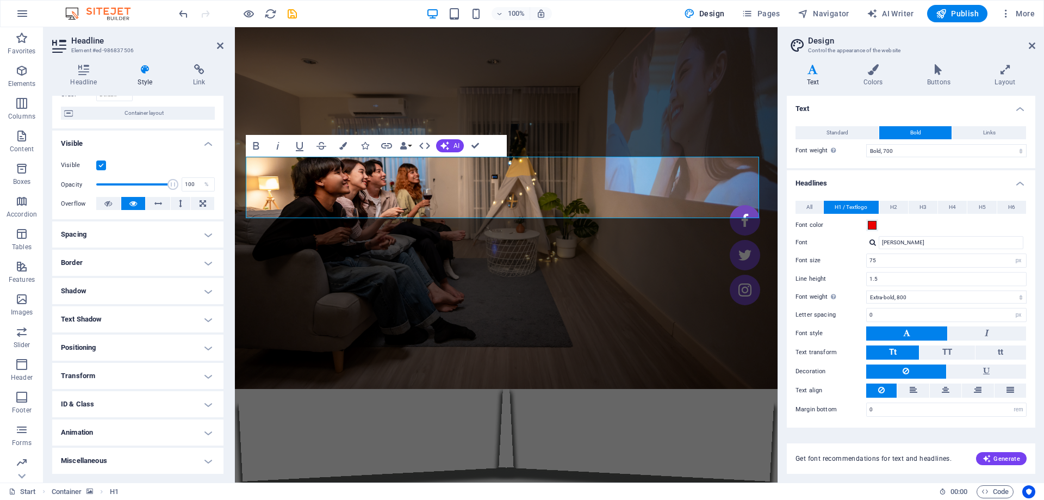
click at [449, 288] on figure at bounding box center [506, 254] width 543 height 455
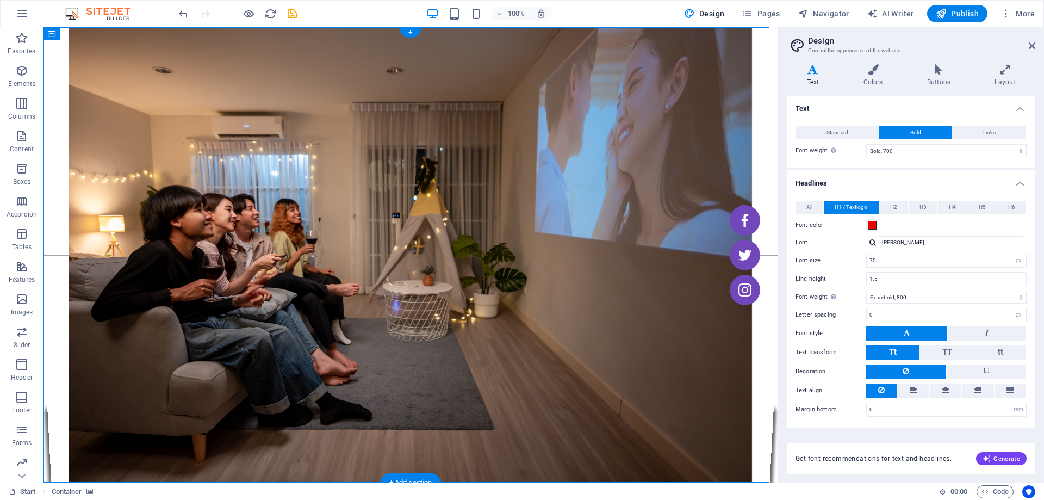
click at [525, 315] on figure at bounding box center [411, 254] width 734 height 455
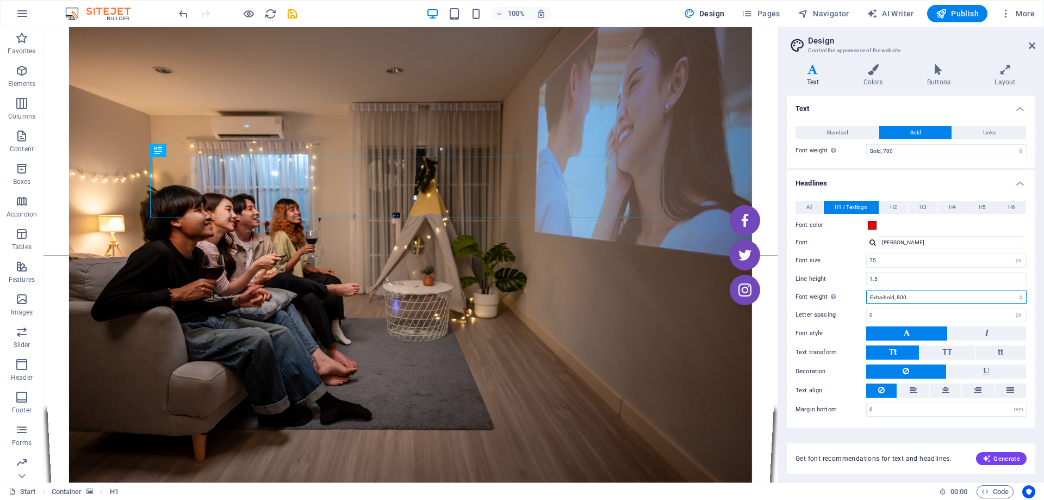
click at [908, 301] on select "Thin, 100 Extra-light, 200 Light, 300 Regular, 400 Medium, 500 Semi-bold, 600 B…" at bounding box center [946, 296] width 160 height 13
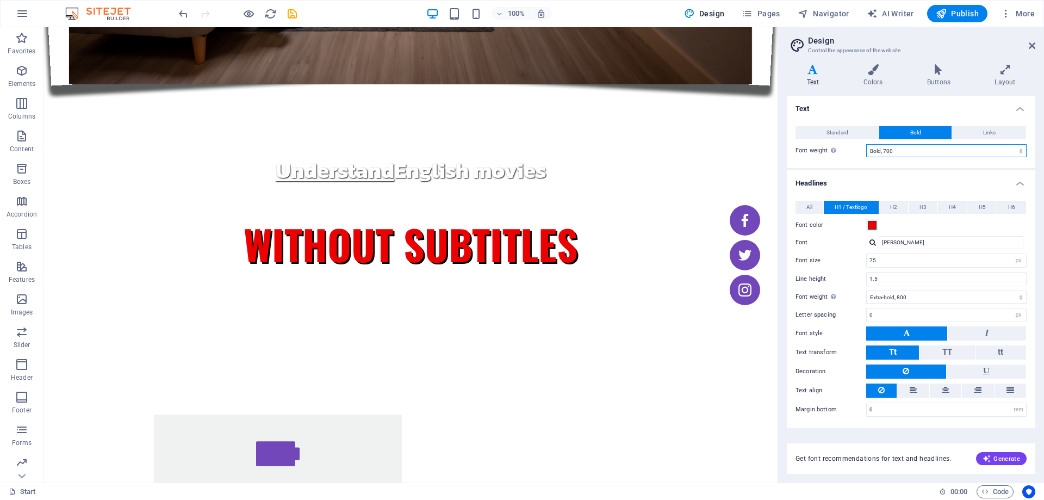
click at [978, 151] on select "Thin, 100 Extra-light, 200 Light, 300 Regular, 400 Medium, 500 Semi-bold, 600 B…" at bounding box center [946, 150] width 160 height 13
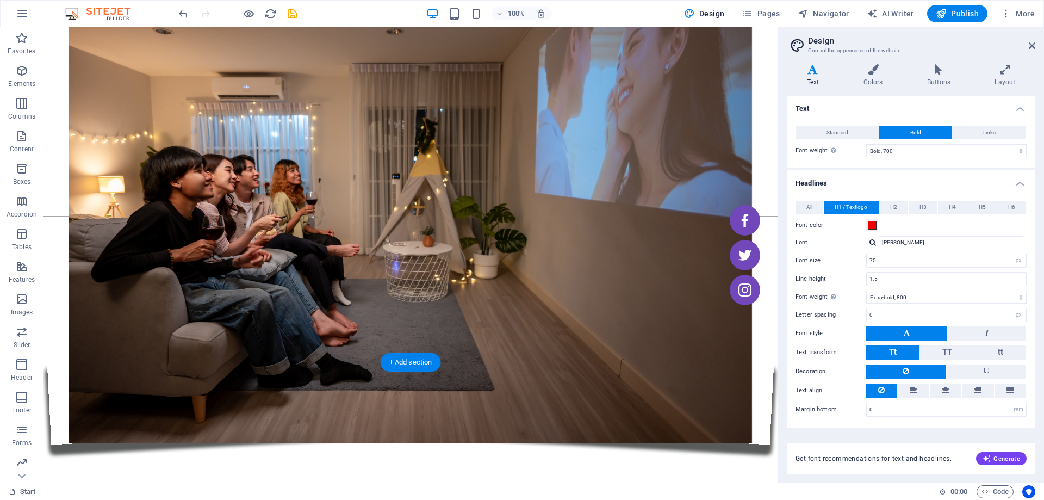
scroll to position [0, 0]
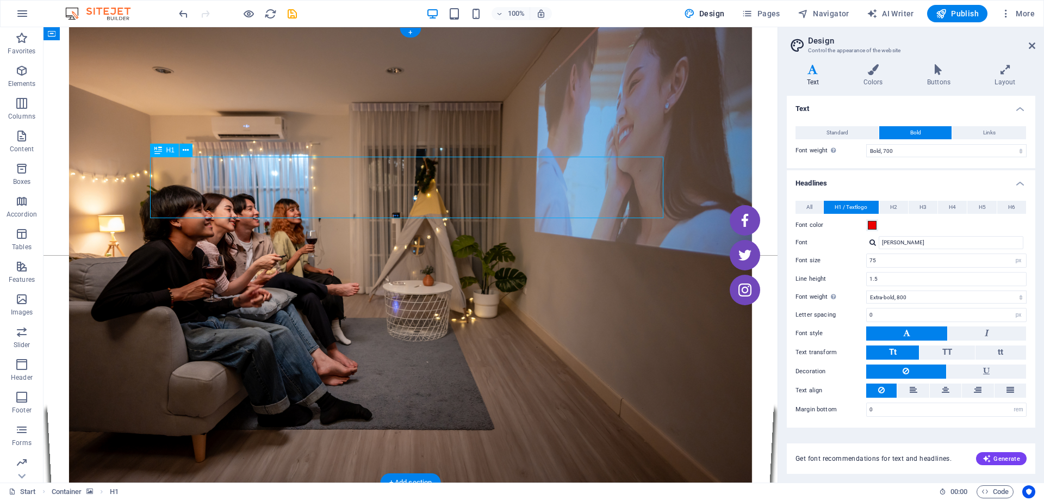
select select "px"
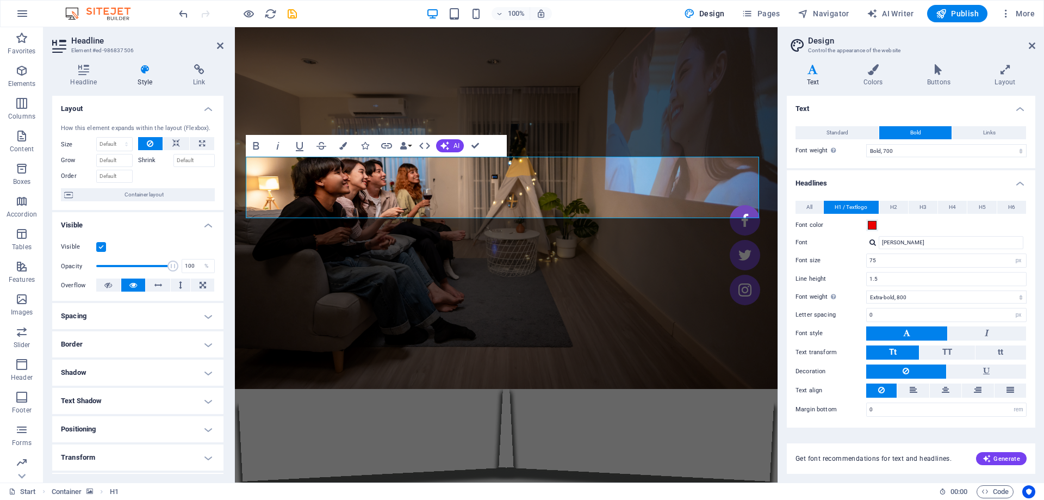
click at [137, 404] on h4 "Text Shadow" at bounding box center [137, 401] width 171 height 26
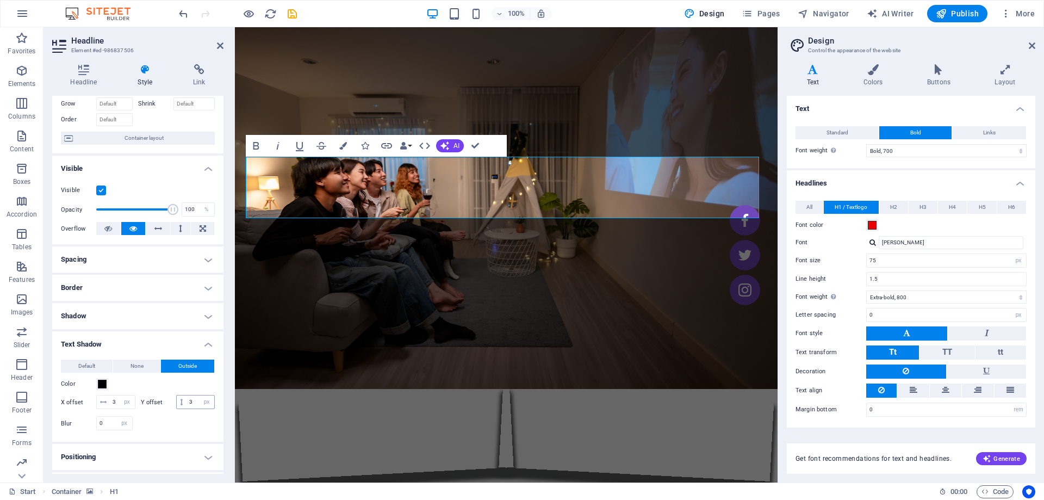
scroll to position [109, 0]
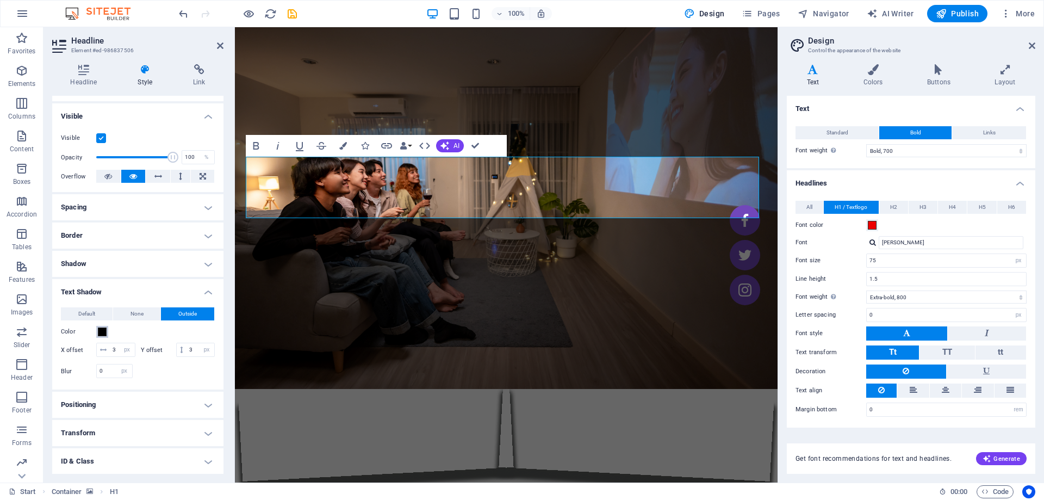
click at [102, 331] on span at bounding box center [102, 331] width 9 height 9
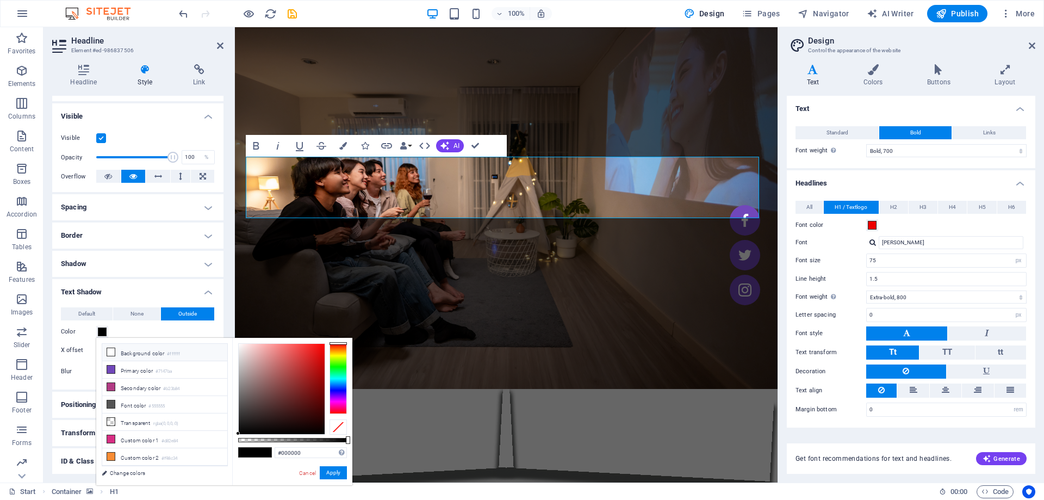
click at [111, 351] on icon at bounding box center [111, 352] width 8 height 8
type input "#ffffff"
click at [340, 474] on button "Apply" at bounding box center [333, 472] width 27 height 13
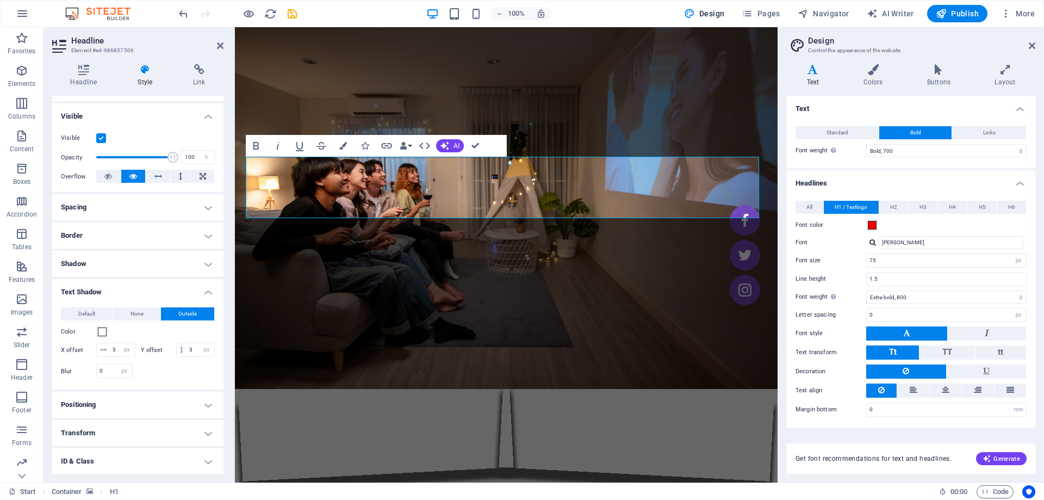
click at [364, 53] on figure at bounding box center [506, 254] width 543 height 455
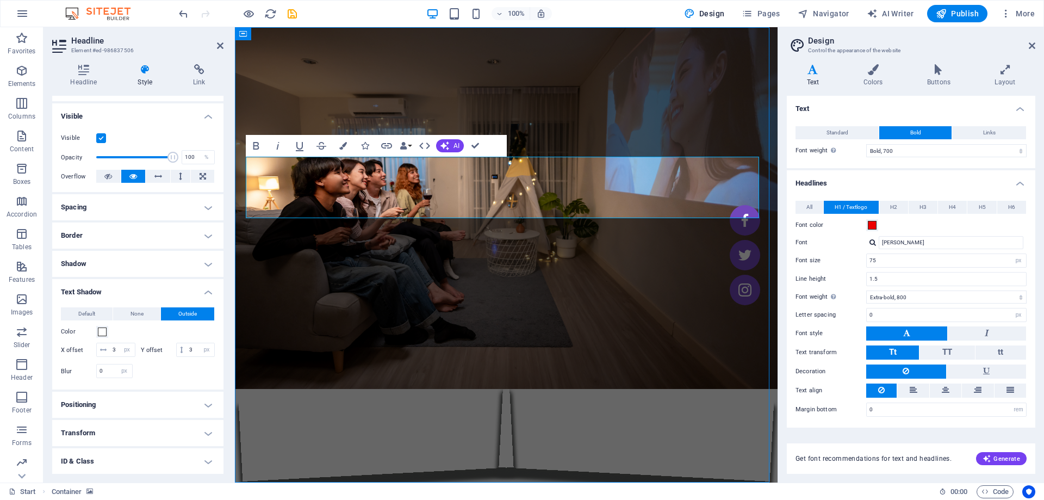
click at [556, 53] on figure at bounding box center [506, 254] width 543 height 455
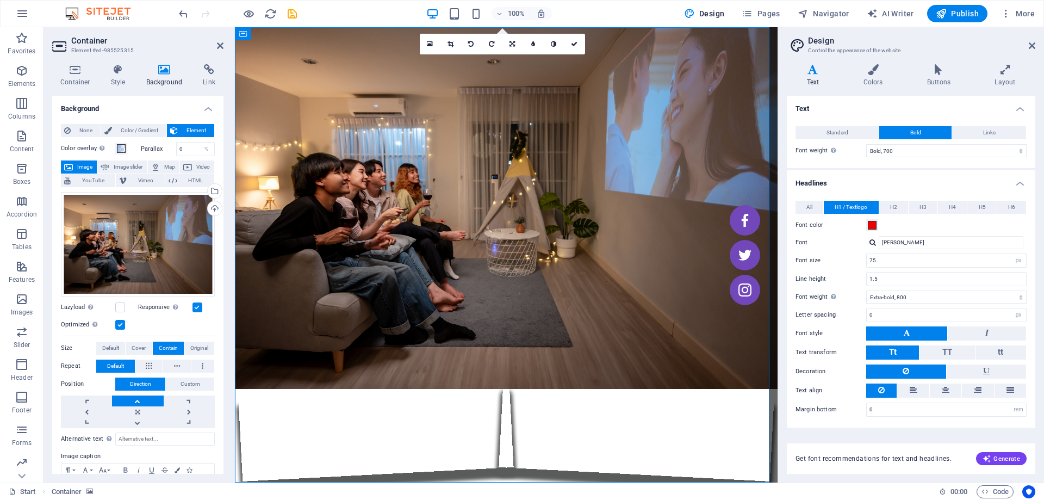
click at [324, 67] on figure at bounding box center [506, 254] width 543 height 455
click at [665, 324] on figure at bounding box center [506, 254] width 543 height 455
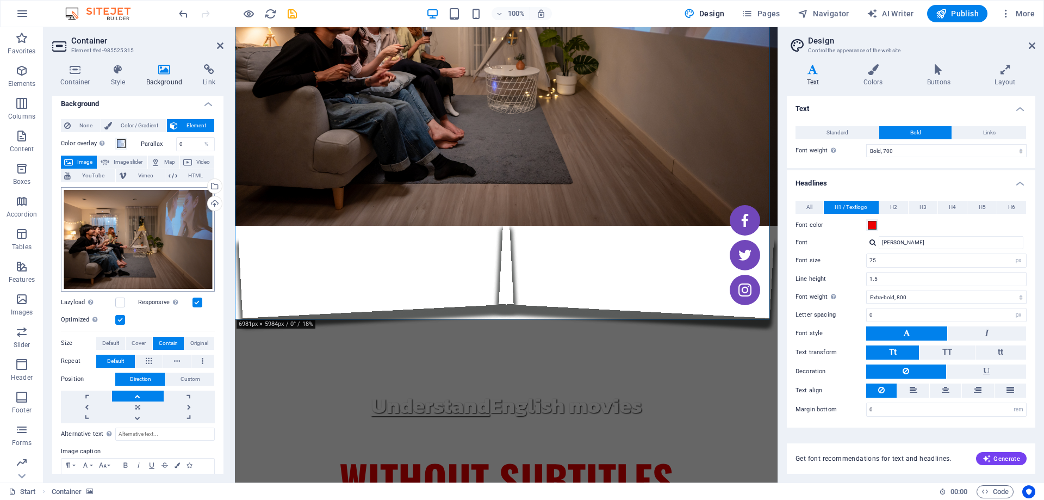
scroll to position [0, 0]
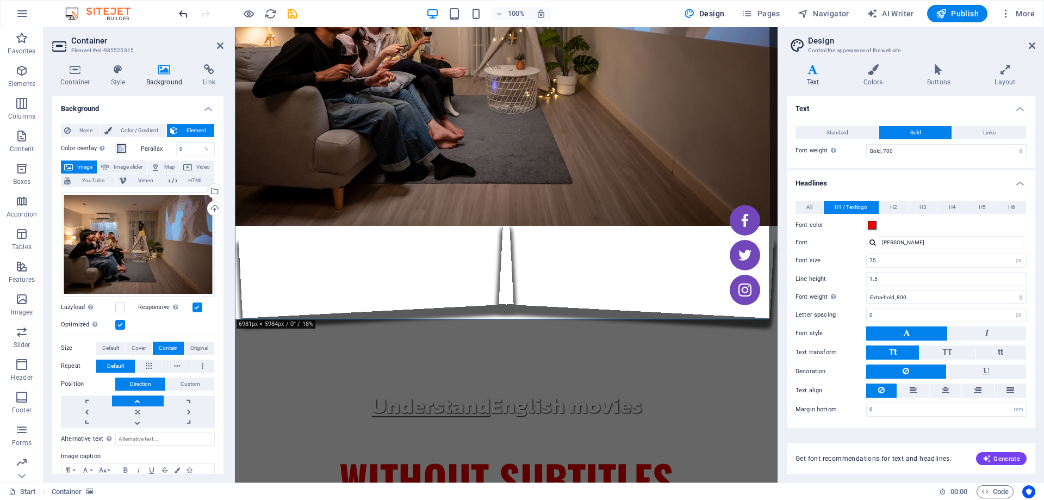
click at [180, 14] on icon "undo" at bounding box center [183, 14] width 13 height 13
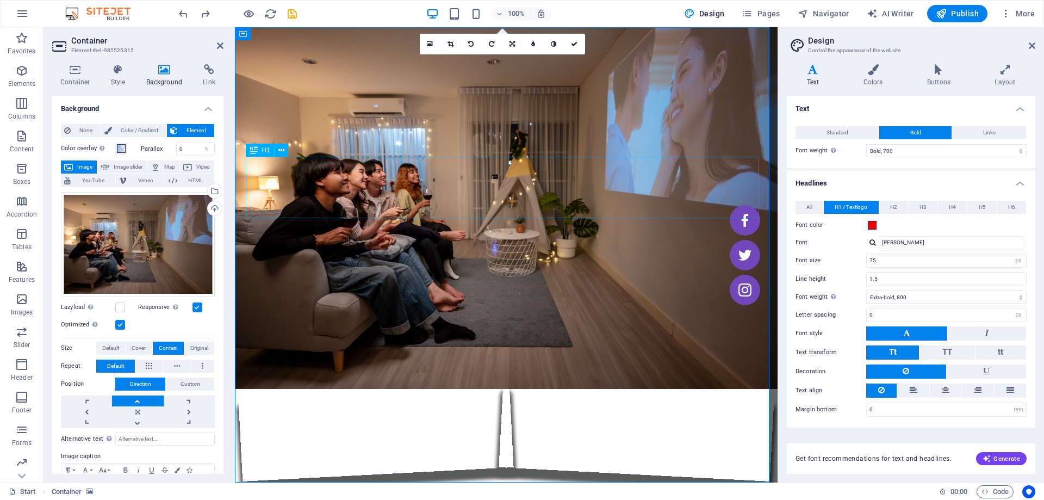
select select "px"
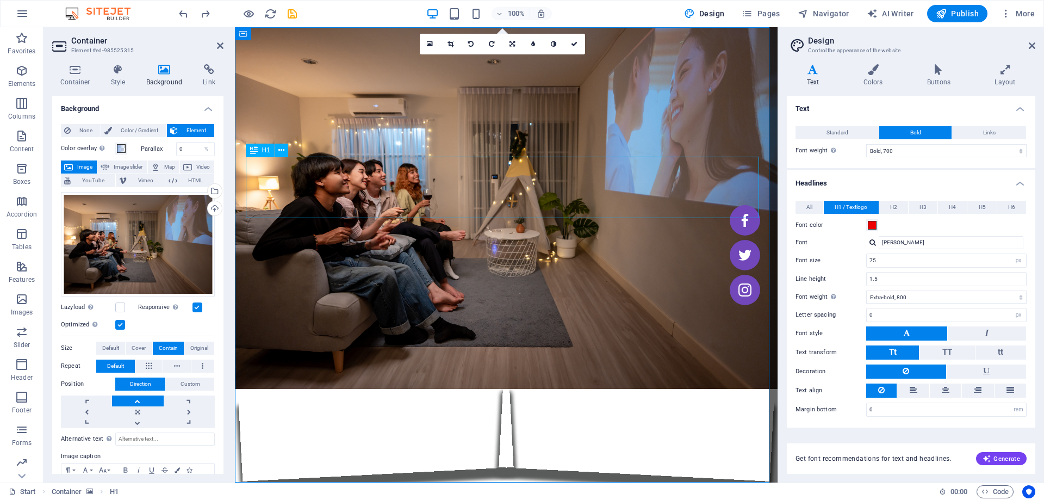
select select "px"
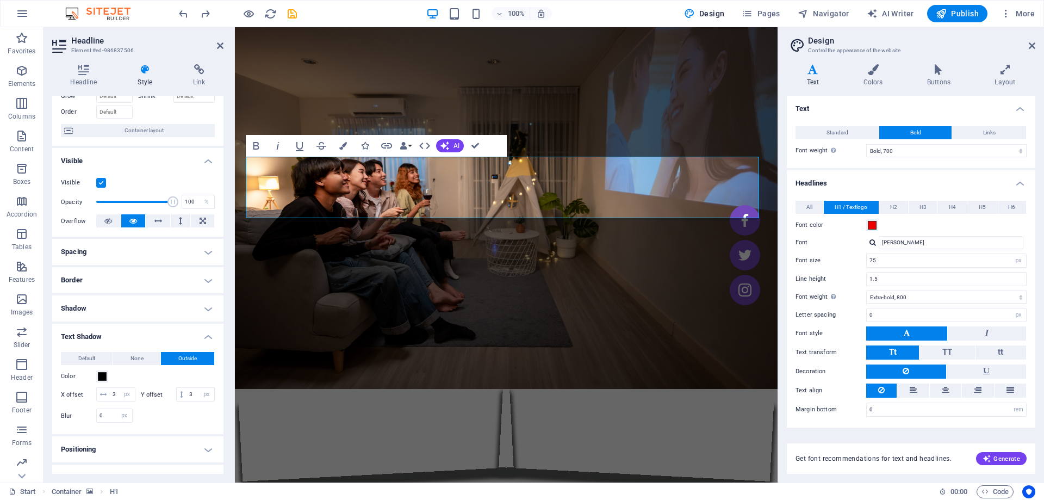
scroll to position [163, 0]
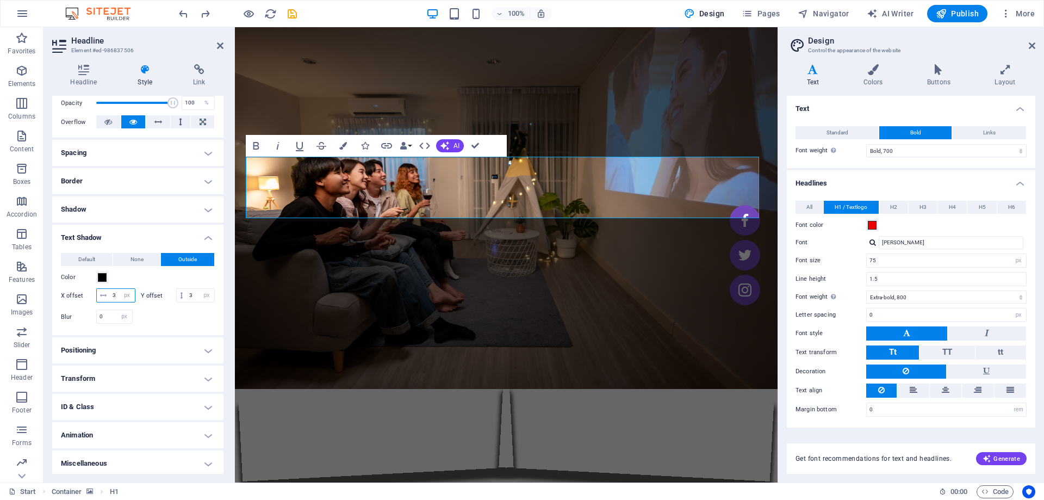
click at [126, 293] on input "3" at bounding box center [122, 295] width 25 height 13
type input "0"
click at [187, 302] on input "3" at bounding box center [201, 295] width 28 height 13
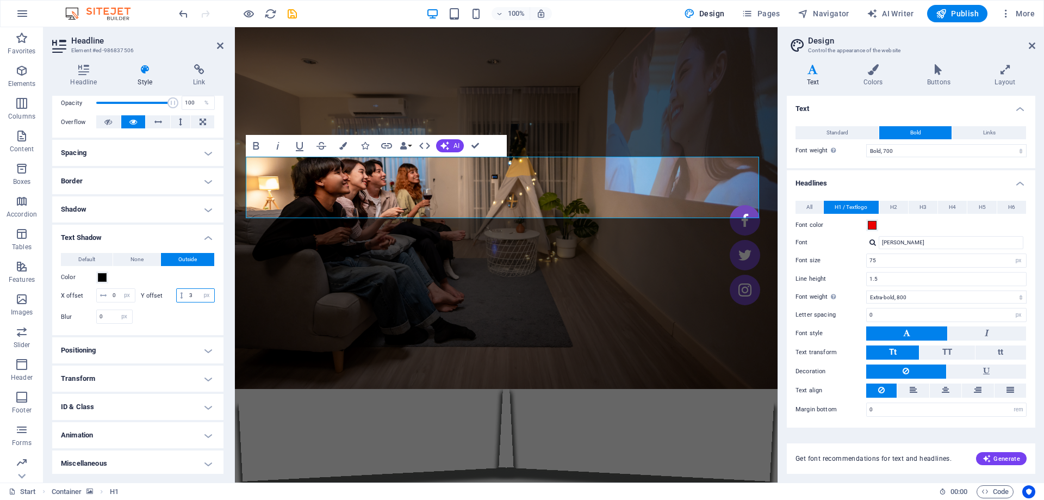
type input "0"
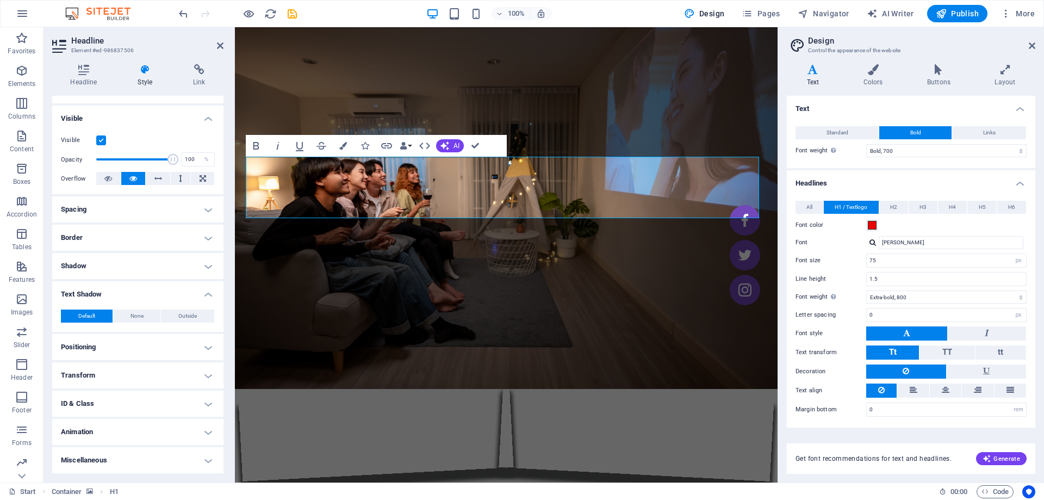
scroll to position [107, 0]
click at [183, 315] on span "Outside" at bounding box center [187, 315] width 18 height 13
type input "2"
type input "4"
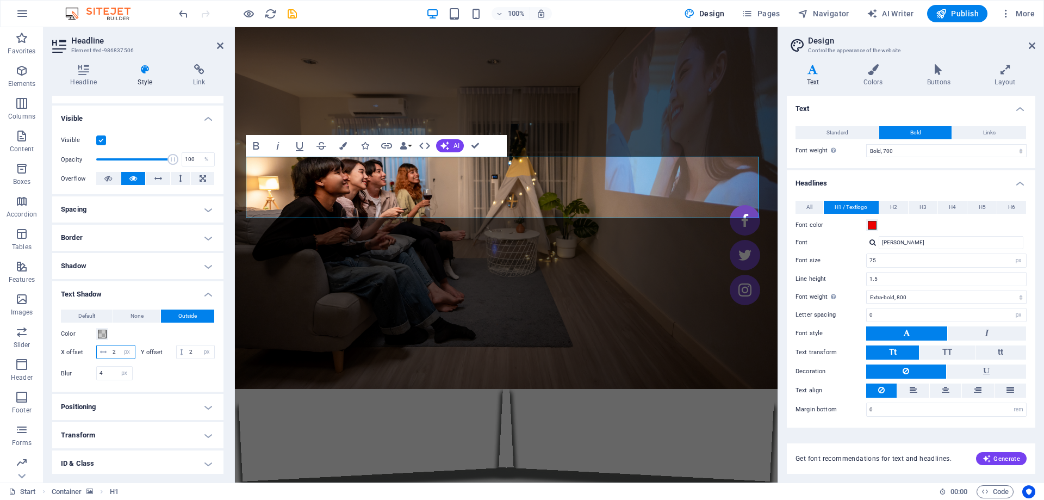
click at [122, 358] on input "2" at bounding box center [122, 351] width 25 height 13
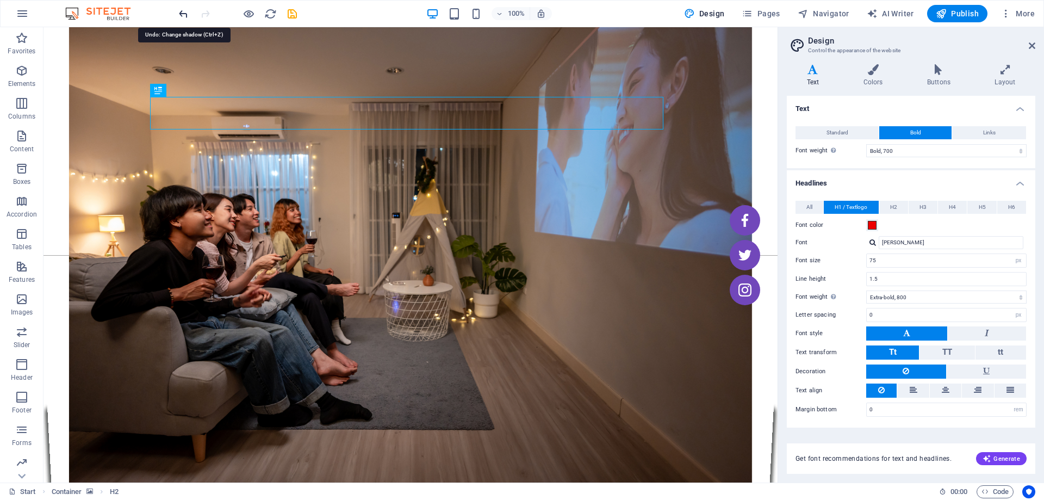
click at [183, 19] on icon "undo" at bounding box center [183, 14] width 13 height 13
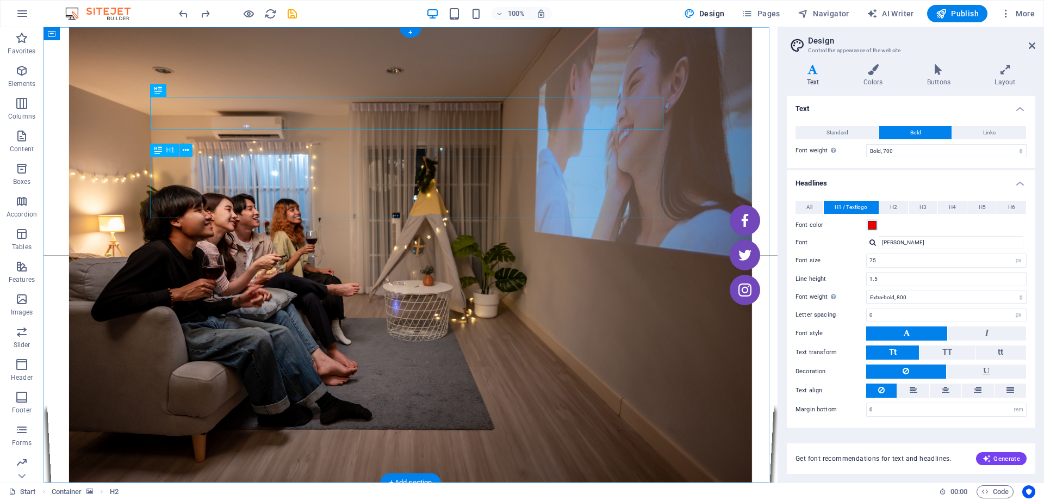
select select "px"
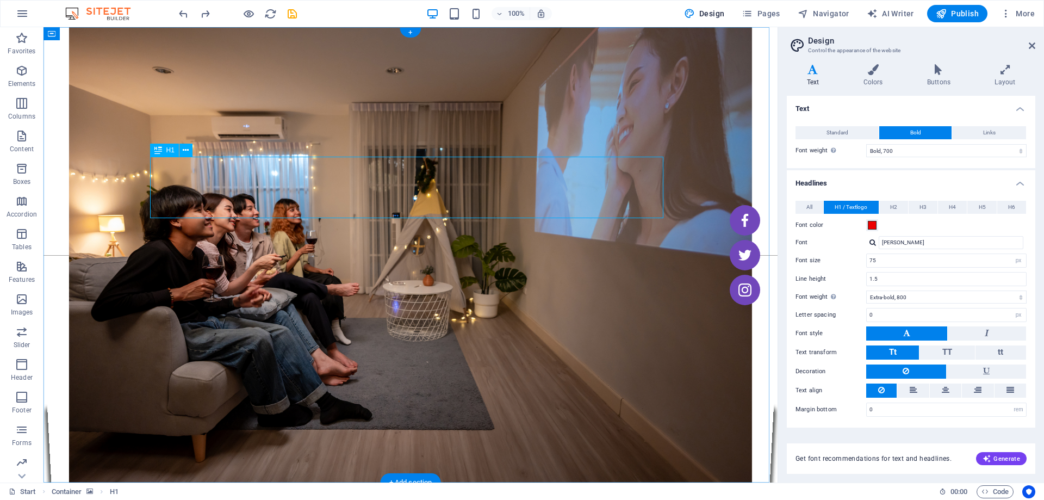
select select "px"
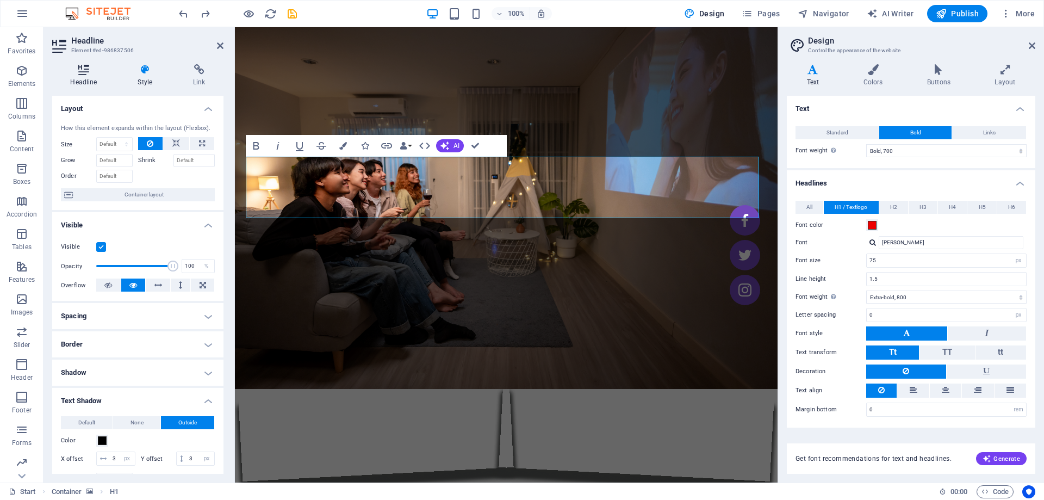
click at [78, 72] on icon at bounding box center [83, 69] width 63 height 11
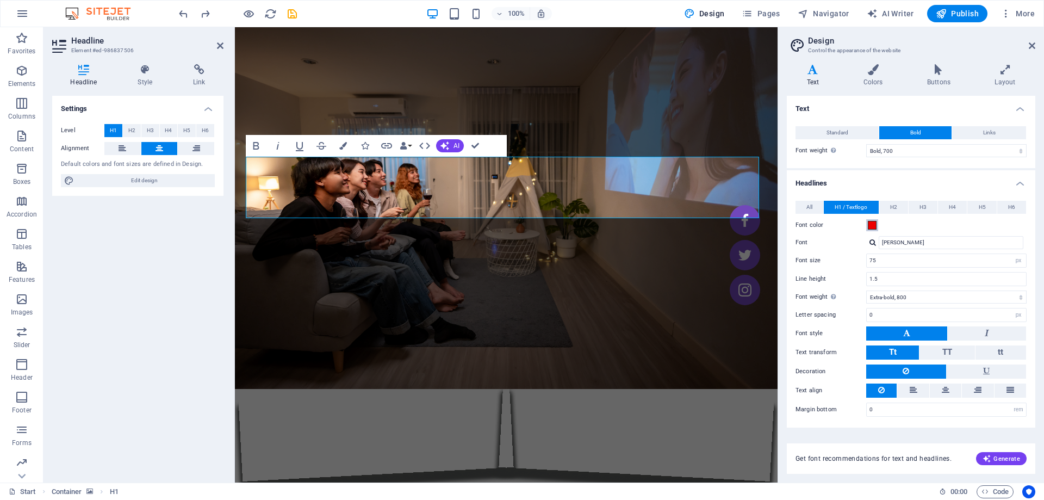
click at [867, 222] on button "Font color" at bounding box center [872, 225] width 12 height 12
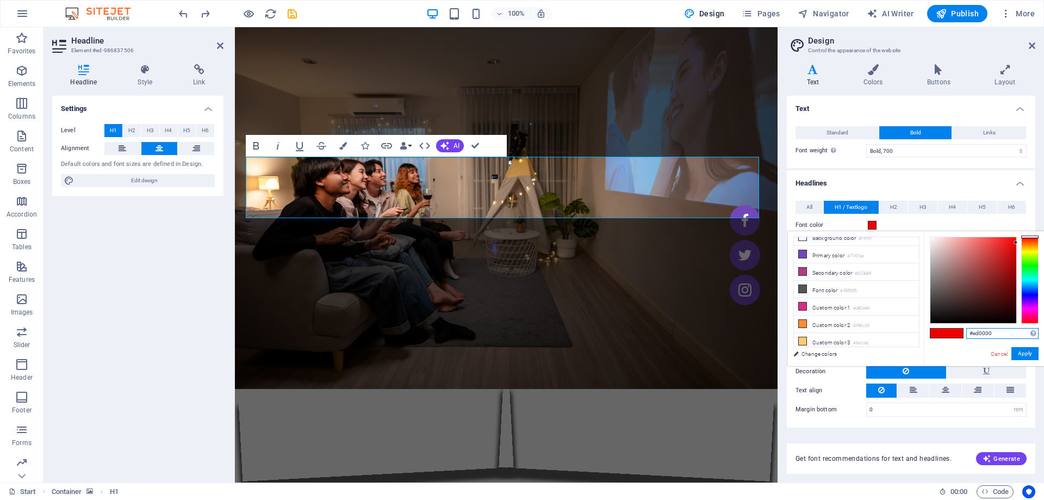
click at [982, 332] on input "#ed0000" at bounding box center [1002, 333] width 72 height 11
click at [1033, 251] on div at bounding box center [1029, 280] width 17 height 87
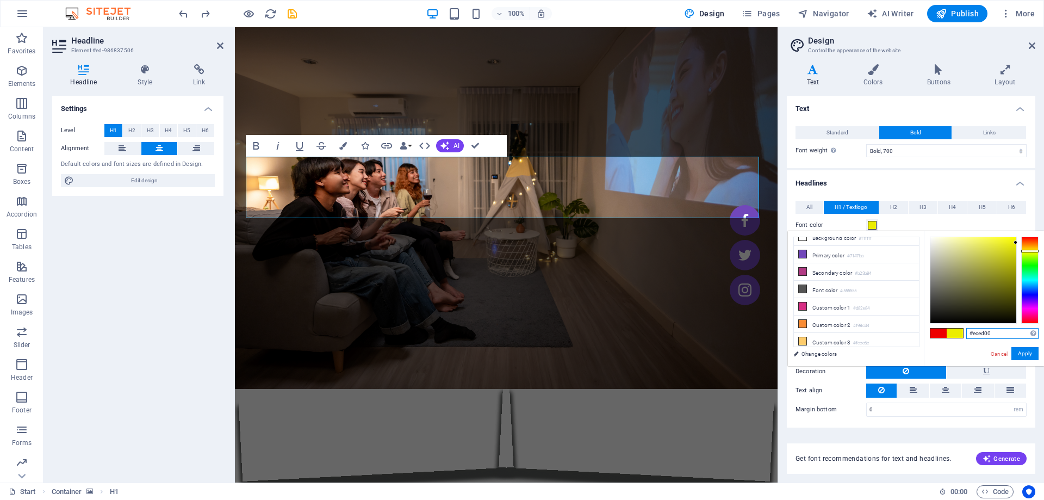
click at [1033, 251] on div at bounding box center [1029, 251] width 17 height 3
drag, startPoint x: 1014, startPoint y: 243, endPoint x: 1000, endPoint y: 239, distance: 14.6
click at [1000, 239] on div at bounding box center [999, 239] width 4 height 4
click at [1028, 356] on button "Apply" at bounding box center [1024, 353] width 27 height 13
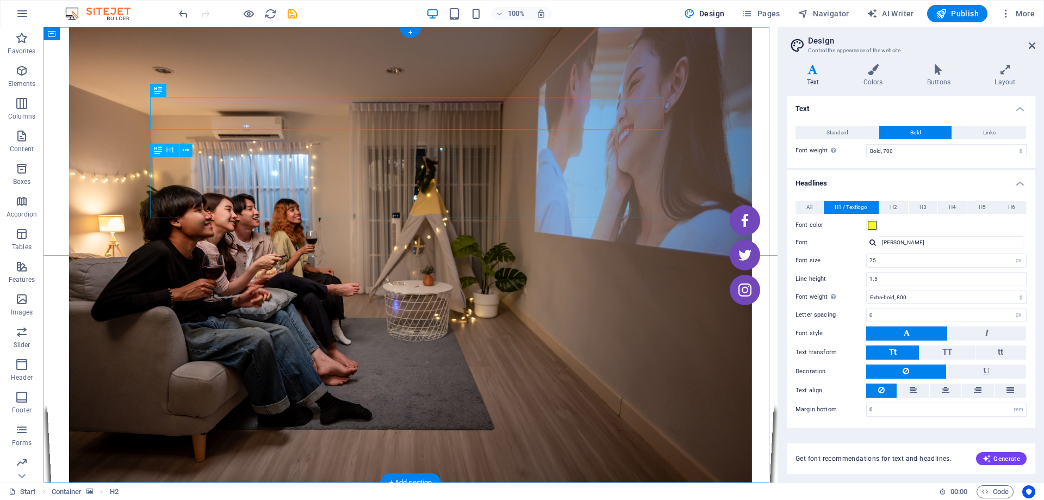
click at [866, 226] on label "Font color" at bounding box center [831, 225] width 71 height 13
click at [866, 226] on button "Font color" at bounding box center [872, 225] width 12 height 12
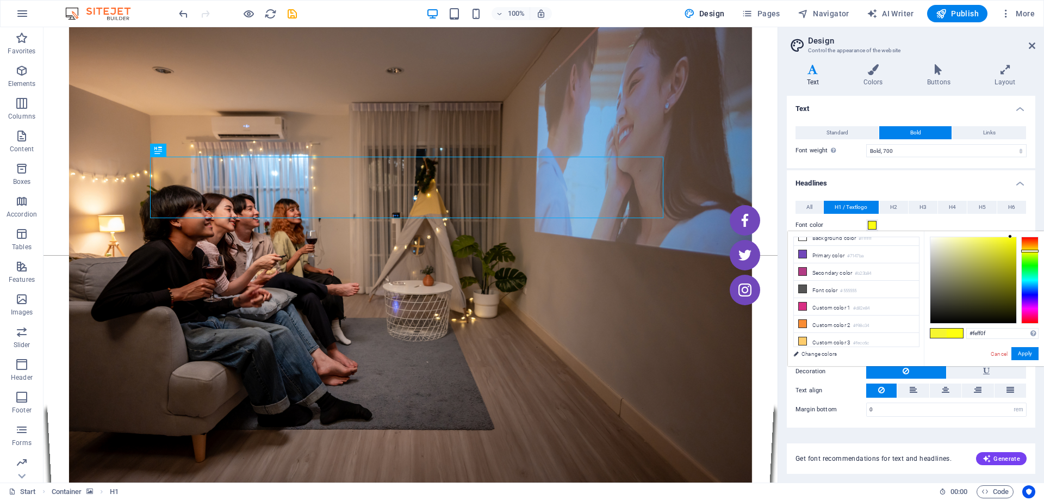
drag, startPoint x: 997, startPoint y: 239, endPoint x: 1011, endPoint y: 225, distance: 19.2
click at [1011, 225] on body "[DOMAIN_NAME] Start Favorites Elements Columns Content Boxes Accordion Tables F…" at bounding box center [522, 250] width 1044 height 500
click at [1034, 353] on button "Apply" at bounding box center [1024, 353] width 27 height 13
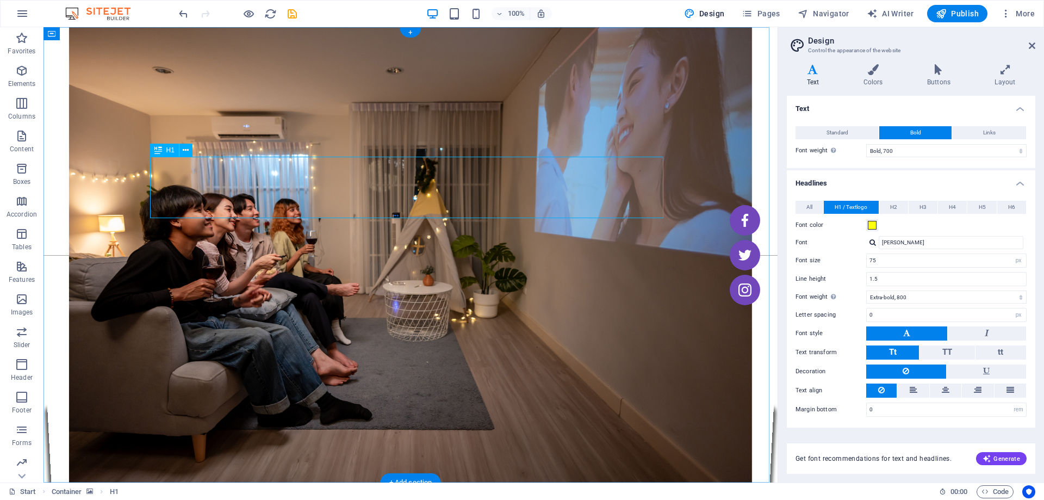
click at [871, 229] on span at bounding box center [872, 225] width 9 height 9
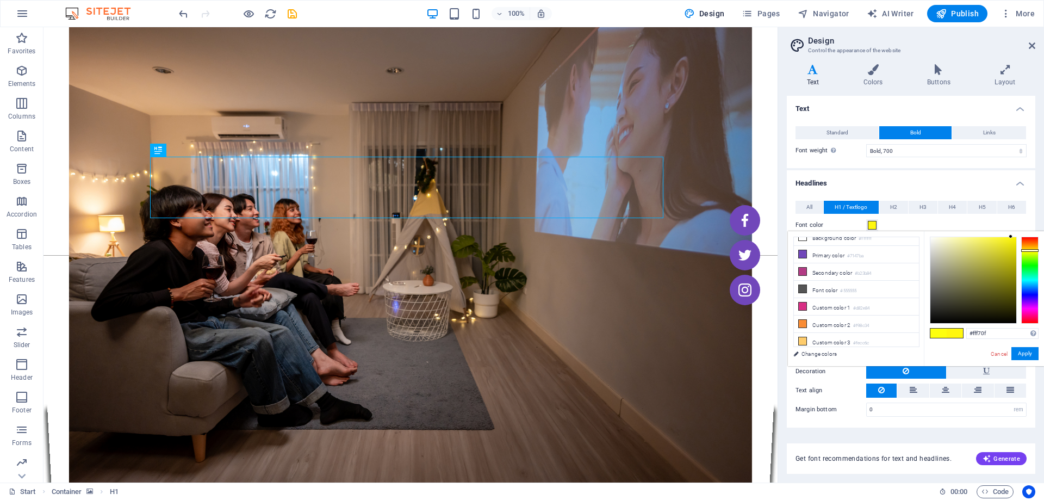
click at [1031, 250] on div at bounding box center [1029, 250] width 17 height 3
type input "#fff700"
drag, startPoint x: 1010, startPoint y: 237, endPoint x: 1032, endPoint y: 225, distance: 24.1
click at [1032, 225] on body "[DOMAIN_NAME] Start Favorites Elements Columns Content Boxes Accordion Tables F…" at bounding box center [522, 250] width 1044 height 500
click at [621, 325] on figure at bounding box center [411, 254] width 734 height 455
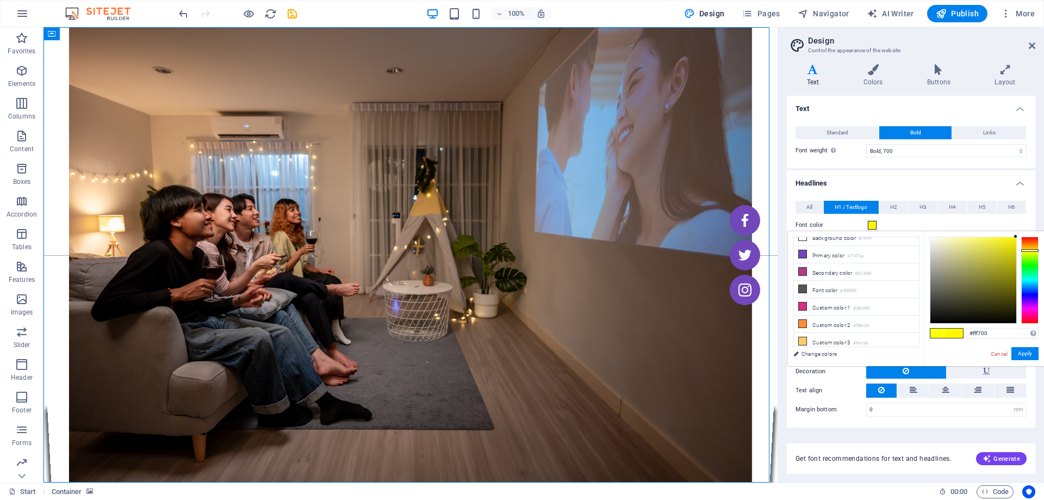
click at [964, 346] on div "#fff700 Supported formats #0852ed rgb(8, 82, 237) rgba(8, 82, 237, 90%) hsv(221…" at bounding box center [984, 377] width 120 height 293
click at [617, 278] on figure at bounding box center [411, 254] width 734 height 455
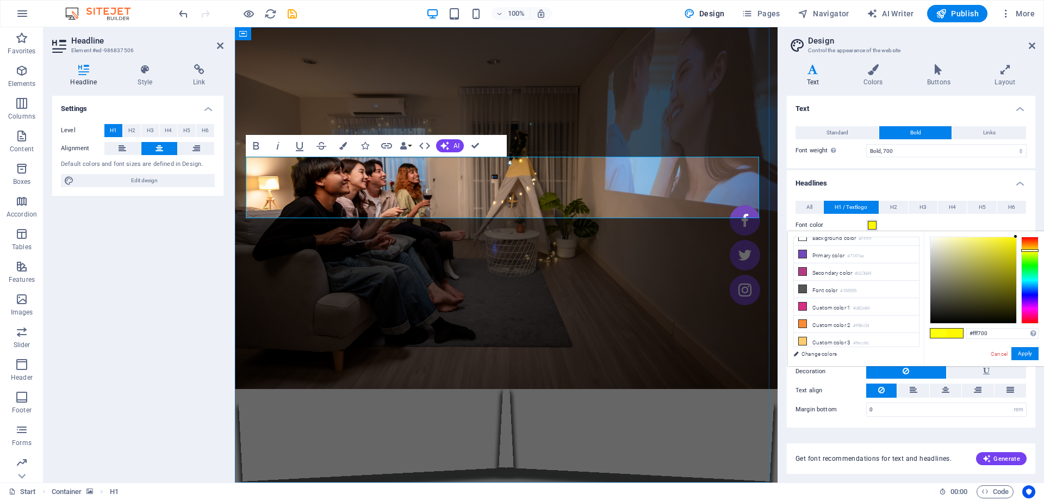
click at [299, 145] on icon "button" at bounding box center [299, 145] width 13 height 13
click at [300, 149] on icon "button" at bounding box center [300, 146] width 8 height 9
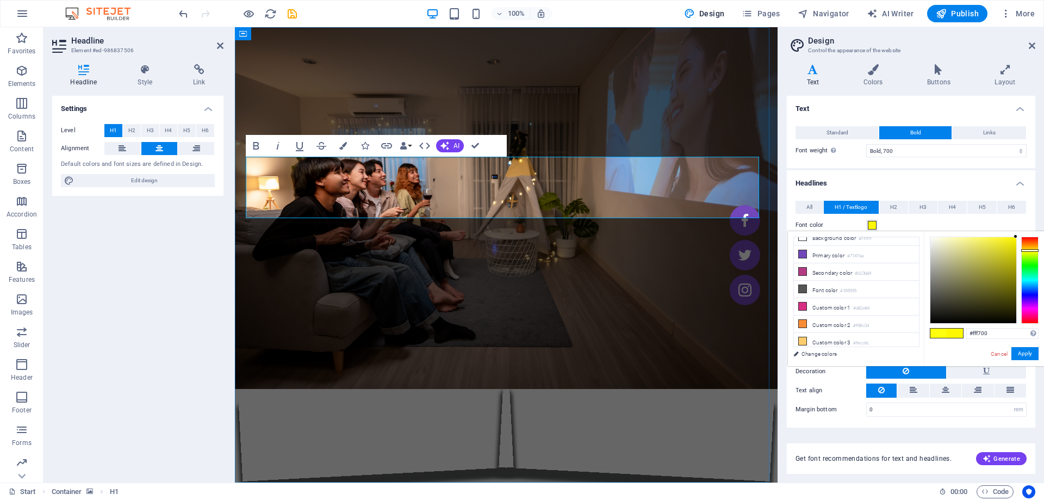
drag, startPoint x: 483, startPoint y: 176, endPoint x: 340, endPoint y: 176, distance: 143.0
drag, startPoint x: 302, startPoint y: 145, endPoint x: 94, endPoint y: 132, distance: 208.7
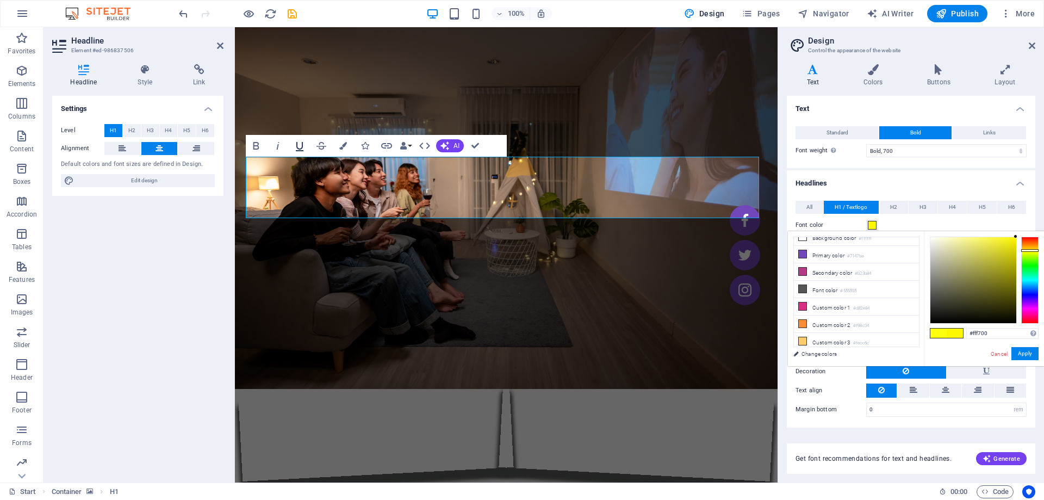
click at [302, 145] on icon "button" at bounding box center [300, 146] width 8 height 9
click at [594, 269] on figure at bounding box center [506, 254] width 543 height 455
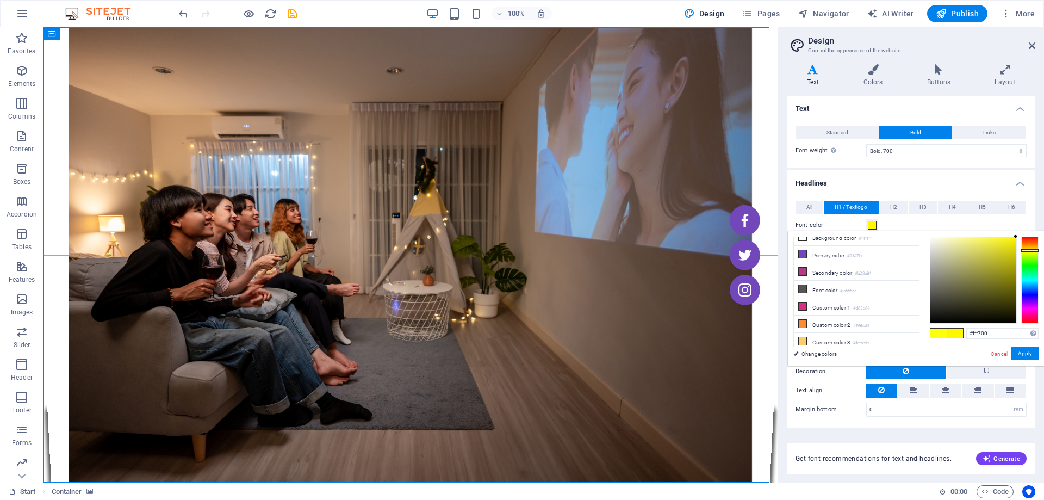
click at [587, 372] on figure at bounding box center [411, 254] width 734 height 455
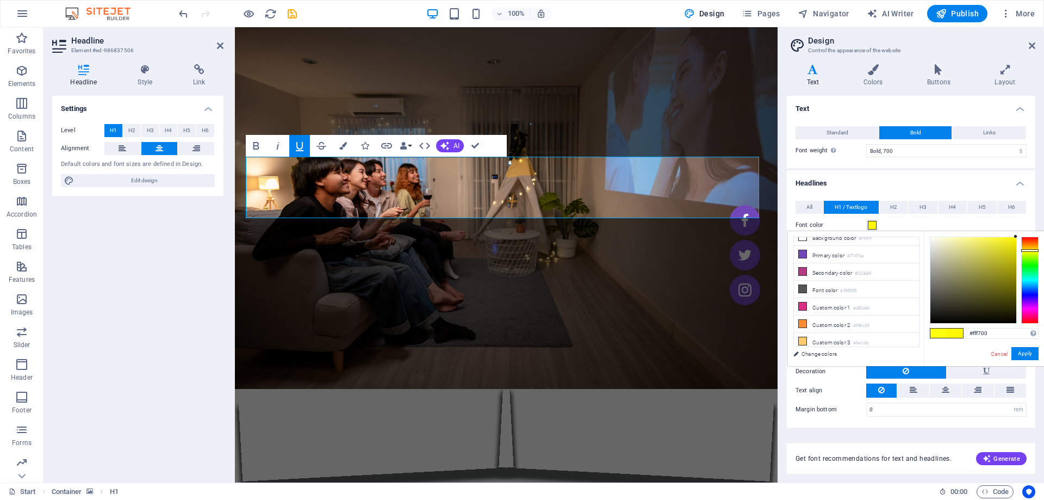
click at [301, 145] on icon "button" at bounding box center [299, 145] width 13 height 13
click at [627, 330] on figure at bounding box center [506, 254] width 543 height 455
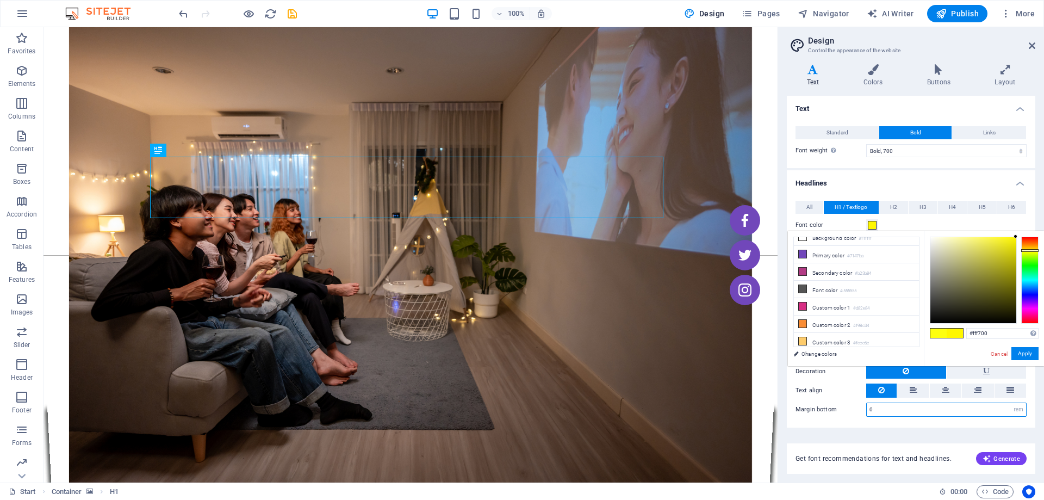
click at [894, 408] on input "0" at bounding box center [946, 409] width 159 height 13
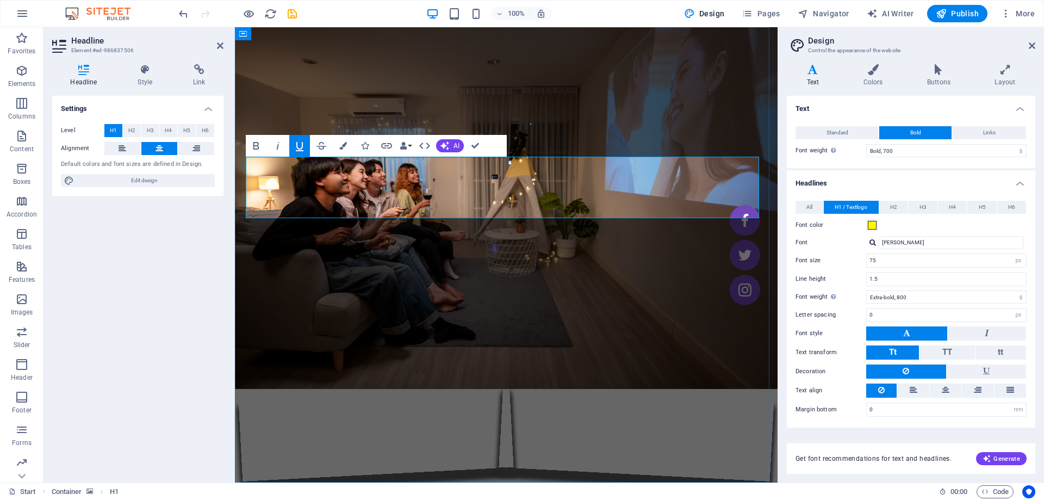
click at [898, 320] on input "0" at bounding box center [946, 314] width 159 height 13
type input "2"
click at [848, 277] on label "Line height" at bounding box center [831, 279] width 71 height 6
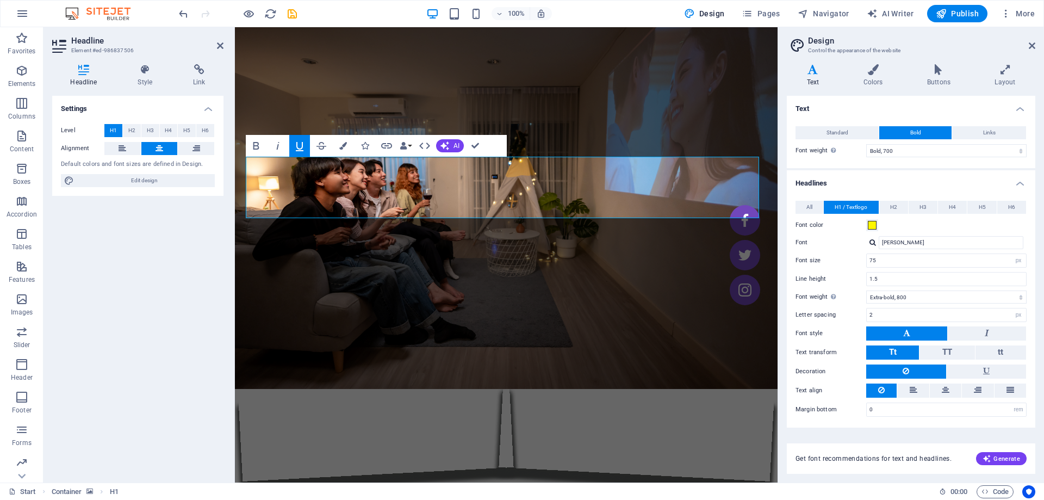
click at [568, 247] on figure at bounding box center [506, 254] width 543 height 455
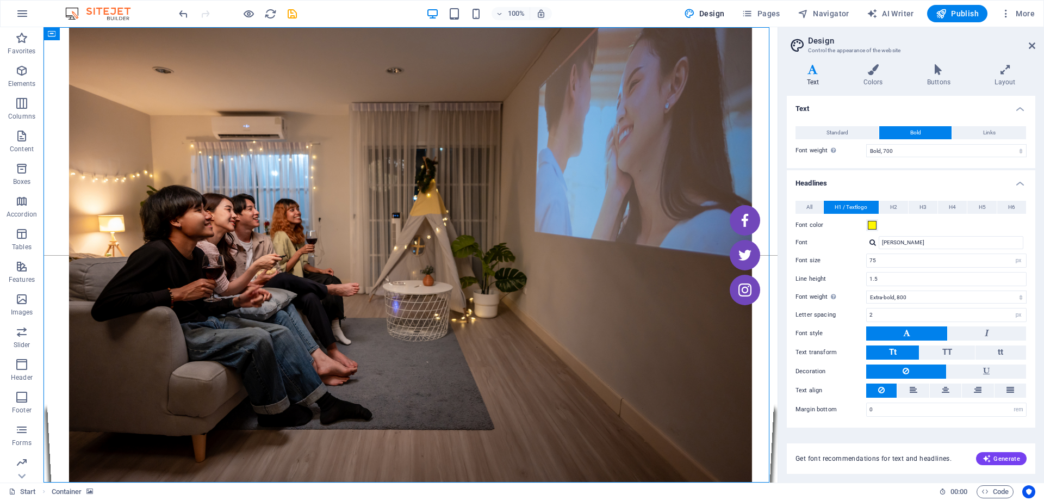
click at [568, 247] on figure at bounding box center [411, 254] width 734 height 455
click at [434, 293] on figure at bounding box center [411, 254] width 734 height 455
click at [386, 245] on figure at bounding box center [411, 254] width 734 height 455
click at [288, 14] on icon "save" at bounding box center [292, 14] width 13 height 13
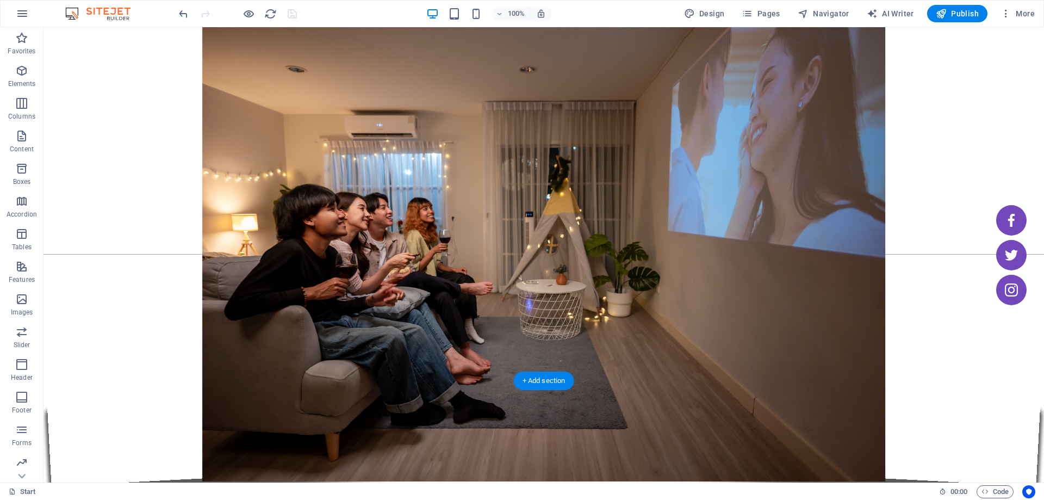
scroll to position [0, 0]
